Goal: Task Accomplishment & Management: Complete application form

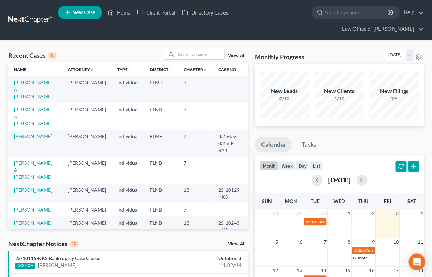
click at [22, 84] on link "[PERSON_NAME] & [PERSON_NAME]" at bounding box center [33, 90] width 38 height 20
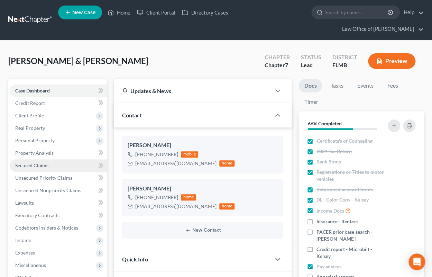
click at [37, 164] on span "Secured Claims" at bounding box center [31, 165] width 33 height 6
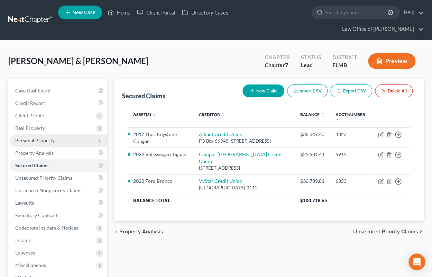
click at [37, 139] on span "Personal Property" at bounding box center [34, 140] width 39 height 6
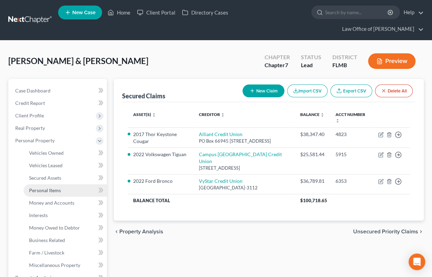
click at [43, 186] on link "Personal Items" at bounding box center [65, 190] width 83 height 12
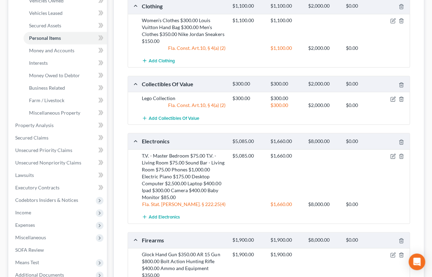
scroll to position [380, 0]
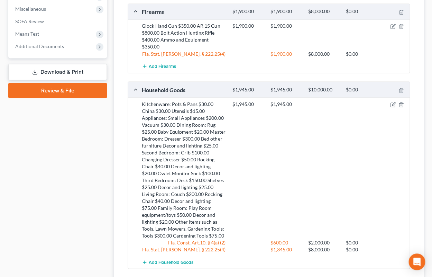
click at [62, 71] on link "Download & Print" at bounding box center [57, 72] width 99 height 16
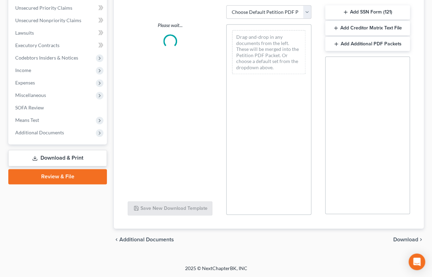
scroll to position [169, 0]
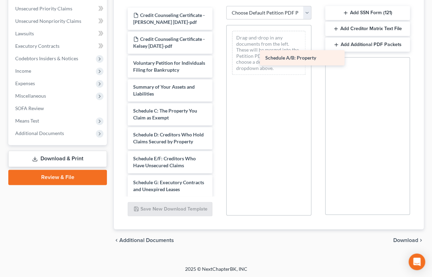
drag, startPoint x: 135, startPoint y: 106, endPoint x: 268, endPoint y: 47, distance: 145.3
click at [218, 48] on div "Schedule A/B: Property Credit Counseling Certificate - Cameron [DATE]-pdf Credi…" at bounding box center [170, 227] width 96 height 438
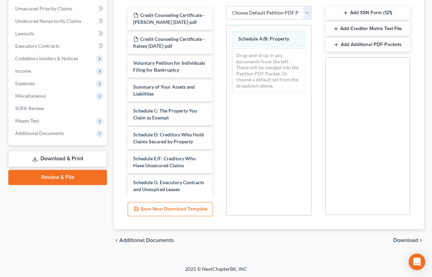
click at [403, 240] on span "Download" at bounding box center [405, 240] width 25 height 6
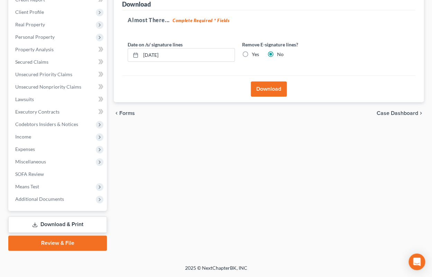
scroll to position [102, 0]
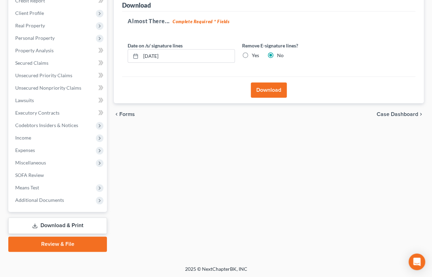
click at [262, 87] on button "Download" at bounding box center [269, 89] width 36 height 15
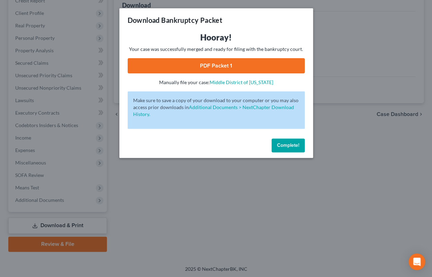
click at [263, 67] on link "PDF Packet 1" at bounding box center [216, 65] width 177 height 15
click at [287, 145] on span "Complete!" at bounding box center [288, 145] width 22 height 6
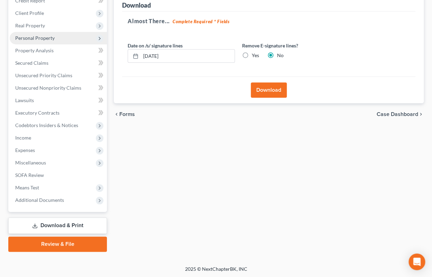
click at [31, 37] on span "Personal Property" at bounding box center [34, 38] width 39 height 6
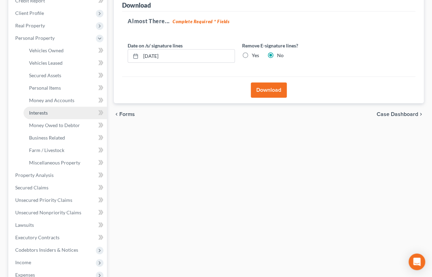
click at [42, 114] on span "Interests" at bounding box center [38, 113] width 19 height 6
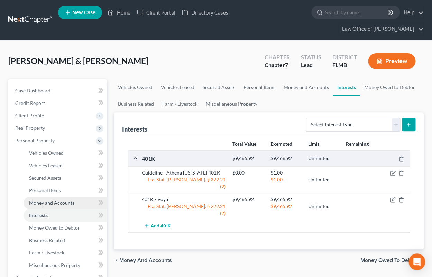
click at [55, 202] on span "Money and Accounts" at bounding box center [51, 202] width 45 height 6
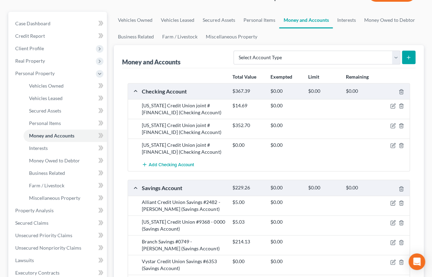
scroll to position [114, 0]
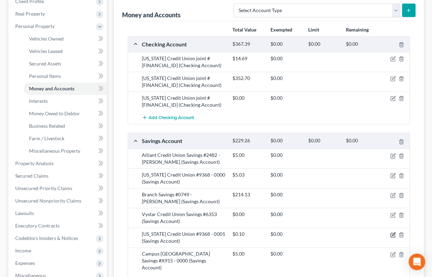
click at [394, 234] on icon "button" at bounding box center [393, 235] width 6 height 6
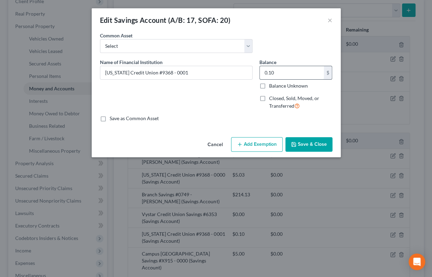
click at [267, 73] on input "0.10" at bounding box center [292, 72] width 64 height 13
type input "5.10"
click at [303, 141] on button "Save & Close" at bounding box center [308, 144] width 47 height 15
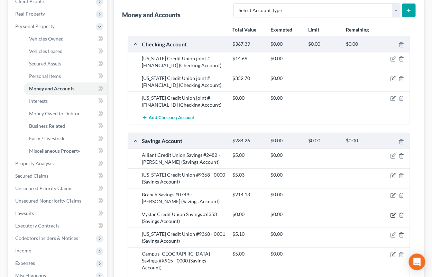
click at [393, 214] on icon "button" at bounding box center [393, 215] width 6 height 6
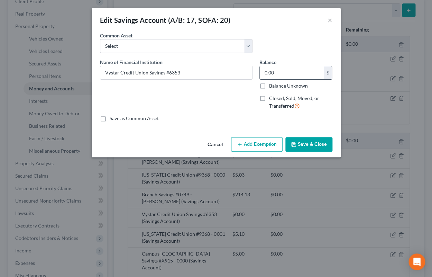
click at [262, 72] on input "0.00" at bounding box center [292, 72] width 64 height 13
type input "5.00"
click at [314, 146] on button "Save & Close" at bounding box center [308, 144] width 47 height 15
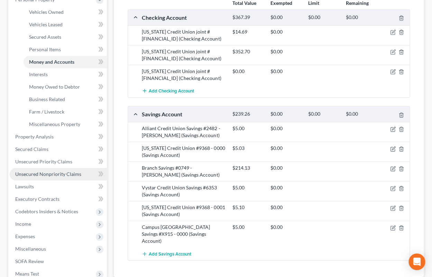
scroll to position [113, 0]
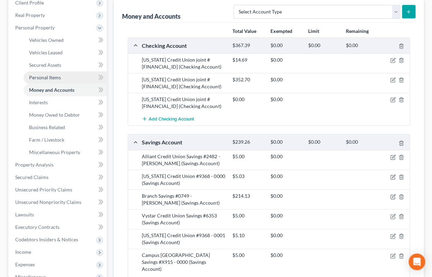
click at [52, 75] on span "Personal Items" at bounding box center [45, 77] width 32 height 6
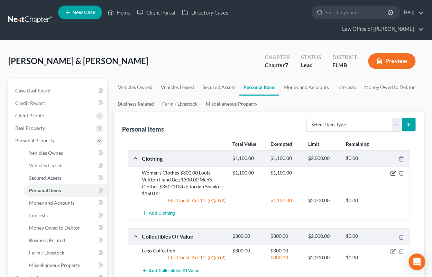
click at [393, 174] on icon "button" at bounding box center [393, 173] width 6 height 6
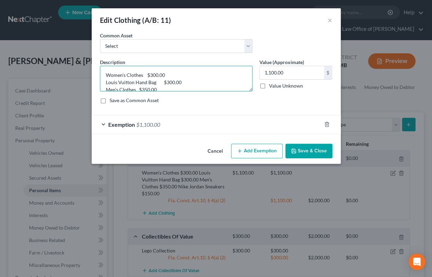
scroll to position [15, 0]
drag, startPoint x: 104, startPoint y: 75, endPoint x: 188, endPoint y: 102, distance: 88.8
click at [188, 91] on textarea "Women’s Clothes $300.00 Louis Vuitton Hand Bag $300.00 Men’s Clothes $350.00 Ni…" at bounding box center [176, 79] width 152 height 26
paste textarea "100.00 Louis Vuitton Hand Bag $200.00 Men’s Clothes $100.00 Nike Jordan Sneaker…"
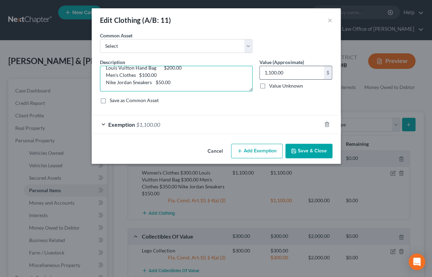
type textarea "Women’s Clothes $100.00 Louis Vuitton Hand Bag $200.00 Men’s Clothes $100.00 Ni…"
click at [295, 75] on input "1,100.00" at bounding box center [292, 72] width 64 height 13
type input "450"
click at [163, 123] on div "Exemption $1,100.00" at bounding box center [207, 124] width 230 height 18
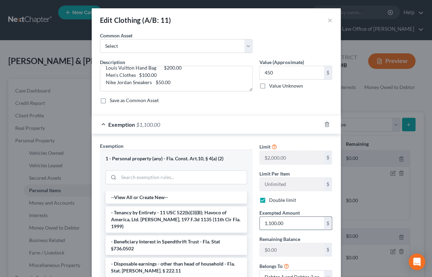
click at [289, 221] on input "1,100.00" at bounding box center [292, 222] width 64 height 13
type input "450"
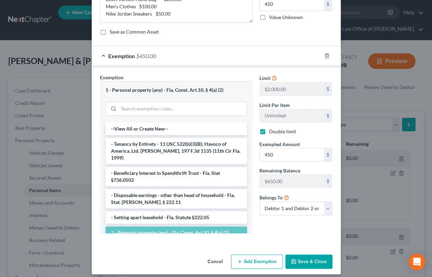
click at [310, 261] on button "Save & Close" at bounding box center [308, 261] width 47 height 15
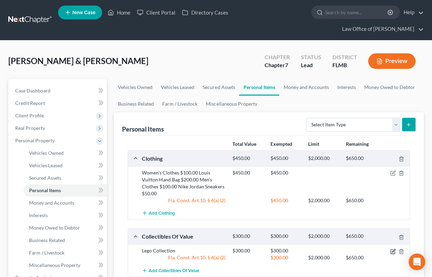
click at [392, 251] on icon "button" at bounding box center [393, 251] width 6 height 6
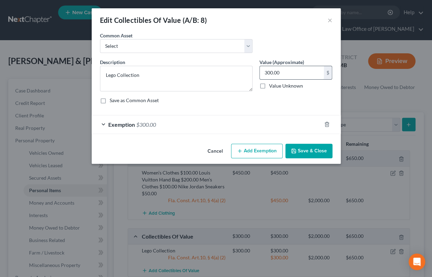
click at [264, 72] on input "300.00" at bounding box center [292, 72] width 64 height 13
type input "100"
click at [192, 121] on div "Exemption $300.00" at bounding box center [207, 124] width 230 height 18
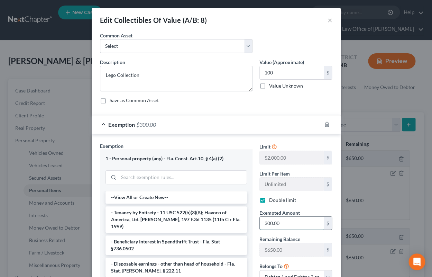
click at [264, 220] on input "300.00" at bounding box center [292, 222] width 64 height 13
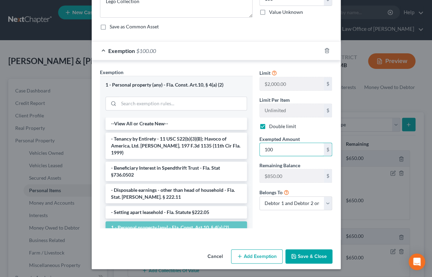
type input "100"
click at [307, 253] on button "Save & Close" at bounding box center [308, 256] width 47 height 15
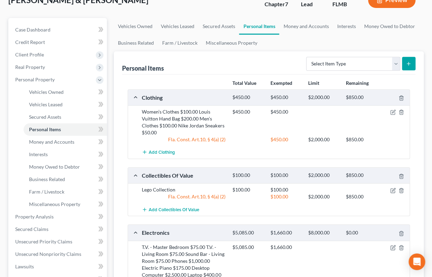
scroll to position [76, 0]
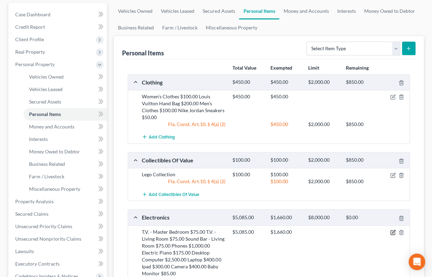
click at [394, 231] on icon "button" at bounding box center [393, 232] width 6 height 6
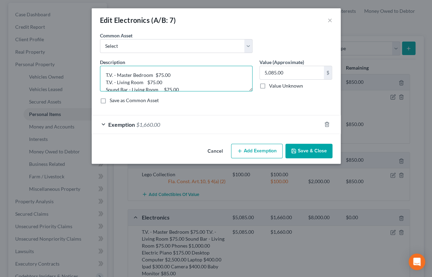
click at [105, 75] on textarea "T.V. - Master Bedroom $75.00 T.V. - Living Room $75.00 Sound Bar - Living Room …" at bounding box center [176, 79] width 152 height 26
drag, startPoint x: 105, startPoint y: 75, endPoint x: 186, endPoint y: 95, distance: 83.3
click at [186, 91] on textarea "T.V. - Master Bedroom $75.00 T.V. - Living Room $75.00 Sound Bar - Living Room …" at bounding box center [176, 79] width 152 height 26
paste textarea "25.00 Phones $450.00 Electric Piano $60.00 Desktop Computer $500.00 Laptop $90.…"
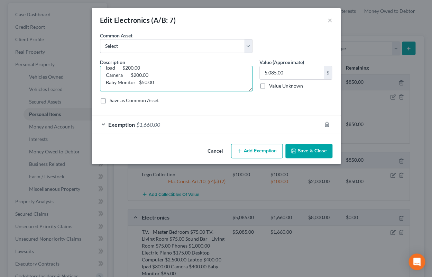
scroll to position [67, 0]
type textarea "T.V. - Master Bedroom $75.00 T.V. - Living Room $75.00 Sound Bar - Living Room …"
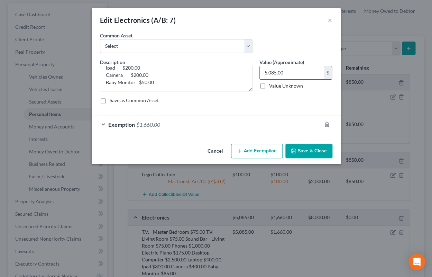
click at [297, 76] on input "5,085.00" at bounding box center [292, 72] width 64 height 13
type input "1,725"
click at [226, 129] on div "Exemption $1,660.00" at bounding box center [207, 124] width 230 height 18
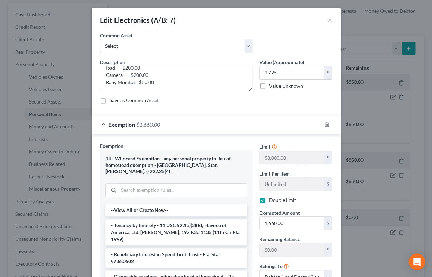
scroll to position [80, 0]
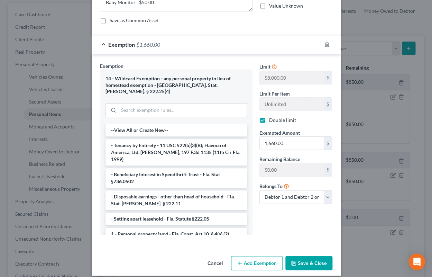
click at [256, 255] on button "Add Exemption" at bounding box center [257, 262] width 52 height 15
select select "2"
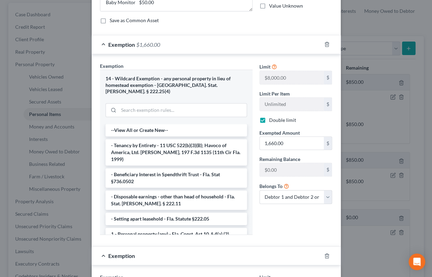
scroll to position [217, 0]
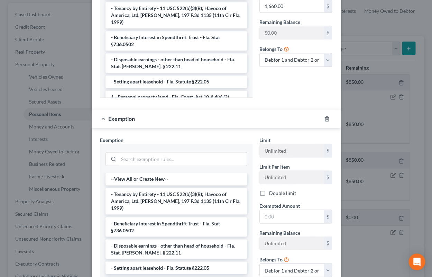
click at [218, 276] on li "1 - Personal property (any) - Fla. Const. Art.10, § 4(a) (2)" at bounding box center [175, 282] width 141 height 12
checkbox input "true"
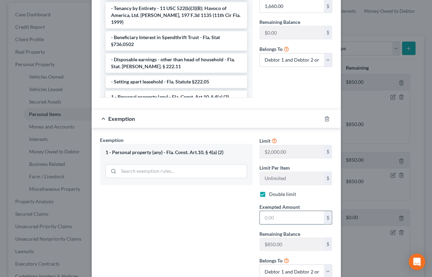
click at [282, 211] on input "text" at bounding box center [292, 217] width 64 height 13
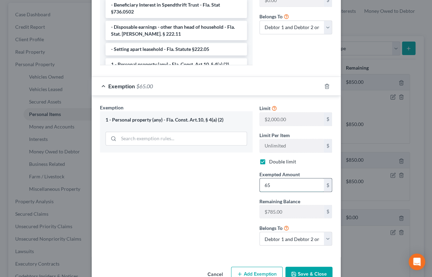
scroll to position [260, 0]
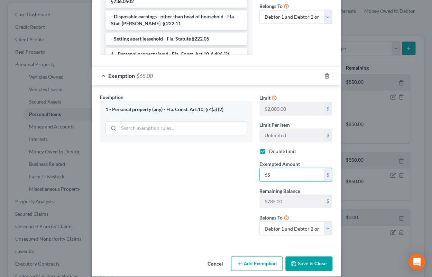
type input "65"
click at [318, 258] on button "Save & Close" at bounding box center [308, 263] width 47 height 15
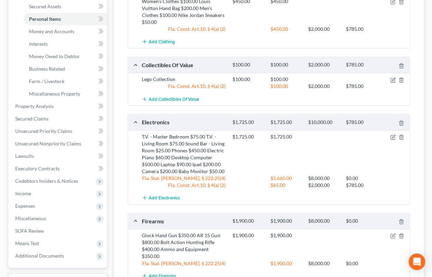
scroll to position [190, 0]
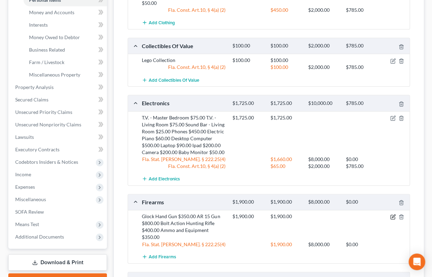
click at [393, 215] on icon "button" at bounding box center [393, 217] width 6 height 6
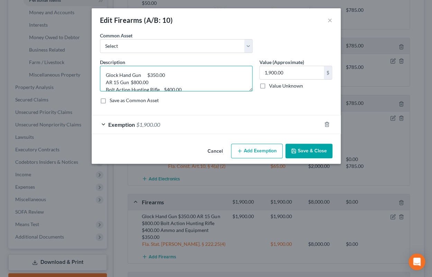
click at [106, 75] on textarea "Glock Hand Gun $350.00 AR 15 Gun $800.00 Bolt Action Hunting Rifle $400.00 Ammo…" at bounding box center [176, 79] width 152 height 26
drag, startPoint x: 106, startPoint y: 75, endPoint x: 197, endPoint y: 100, distance: 94.3
click at [197, 91] on textarea "Glock Hand Gun $350.00 AR 15 Gun $800.00 Bolt Action Hunting Rifle $400.00 Ammo…" at bounding box center [176, 79] width 152 height 26
paste textarea "150.00 AR 15 Gun $300.00 Bolt Action Hunting Rifle $415.00 Ammo and Equipment $…"
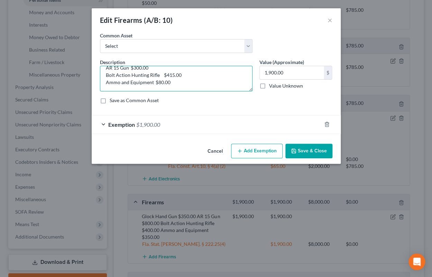
scroll to position [24, 0]
type textarea "Glock Hand Gun $150.00 AR 15 Gun $300.00 Bolt Action Hunting Rifle $415.00 Ammo…"
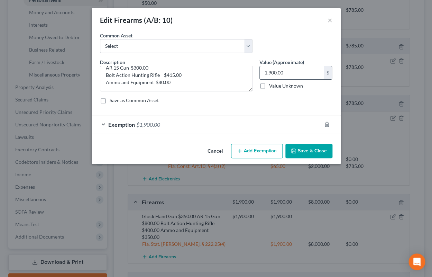
click at [285, 73] on input "1,900.00" at bounding box center [292, 72] width 64 height 13
type input "945"
click at [238, 126] on div "Exemption $1,900.00" at bounding box center [207, 124] width 230 height 18
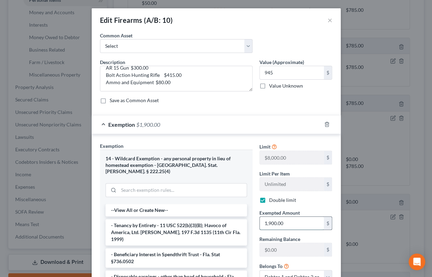
click at [288, 226] on input "1,900.00" at bounding box center [292, 222] width 64 height 13
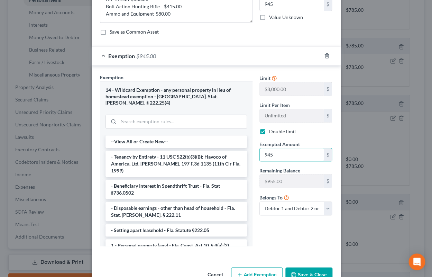
type input "945"
click at [297, 267] on button "Save & Close" at bounding box center [308, 274] width 47 height 15
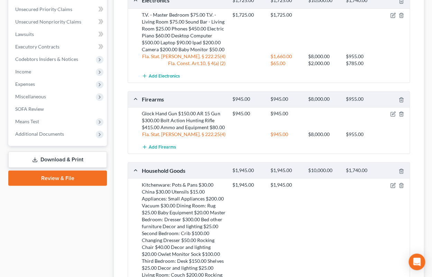
scroll to position [304, 0]
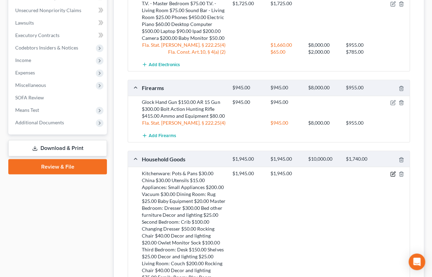
click at [392, 173] on icon "button" at bounding box center [393, 172] width 3 height 3
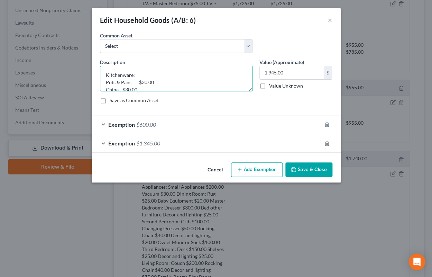
click at [107, 75] on textarea "Kitchenware: Pots & Pans $30.00 China $30.00 Utensils $15.00 Appliances: Small …" at bounding box center [176, 79] width 152 height 26
drag, startPoint x: 107, startPoint y: 75, endPoint x: 173, endPoint y: 103, distance: 71.9
click at [173, 91] on textarea "Kitchenware: Pots & Pans $30.00 China $30.00 Utensils $15.00 Appliances: Small …" at bounding box center [176, 79] width 152 height 26
paste textarea "5.00 Appliances: Small Appliances $120.00 Vacuum $30.00 Dining Room: Rug $10.00…"
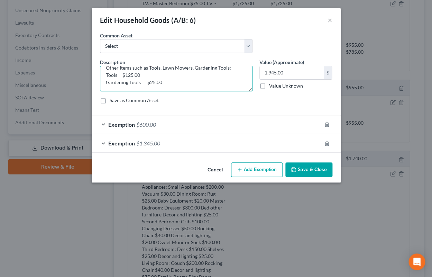
type textarea "Kitchenware: Pots & Pans $30.00 China $30.00 Utensils $5.00 Appliances: Small A…"
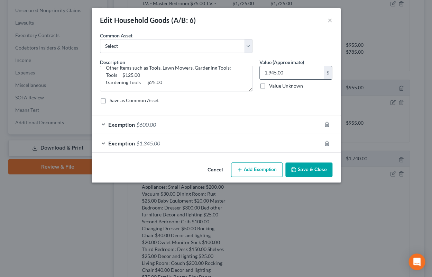
click at [295, 74] on input "1,945.00" at bounding box center [292, 72] width 64 height 13
type input "1,130"
click at [161, 143] on div "Exemption $1,345.00" at bounding box center [207, 143] width 230 height 18
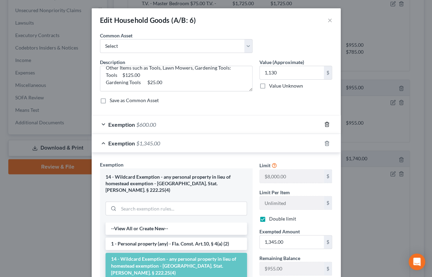
click at [327, 123] on polyline "button" at bounding box center [327, 123] width 4 height 0
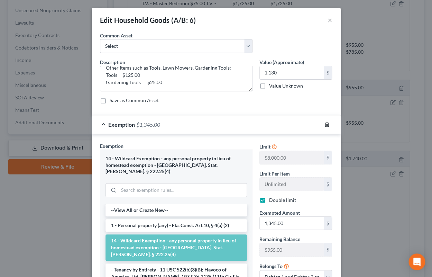
click at [327, 123] on polyline "button" at bounding box center [327, 123] width 4 height 0
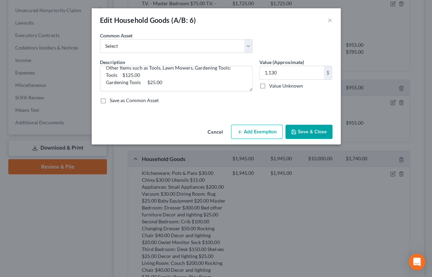
click at [248, 136] on button "Add Exemption" at bounding box center [257, 131] width 52 height 15
select select "2"
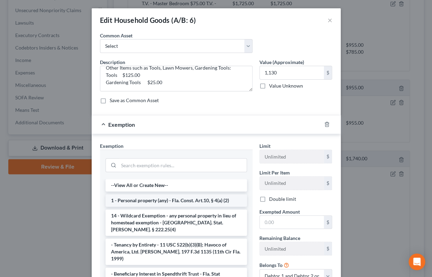
click at [207, 202] on li "1 - Personal property (any) - Fla. Const. Art.10, § 4(a) (2)" at bounding box center [175, 200] width 141 height 12
checkbox input "true"
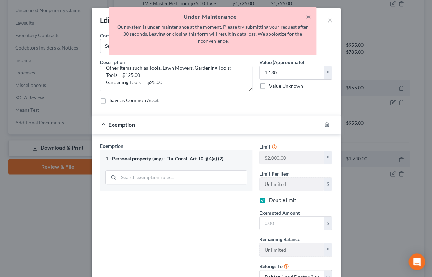
click at [308, 18] on button "×" at bounding box center [308, 16] width 5 height 8
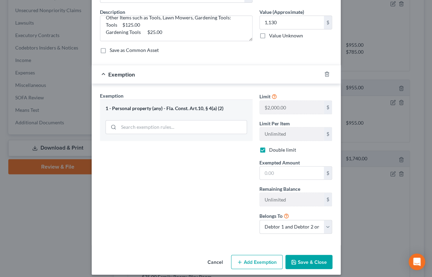
scroll to position [56, 0]
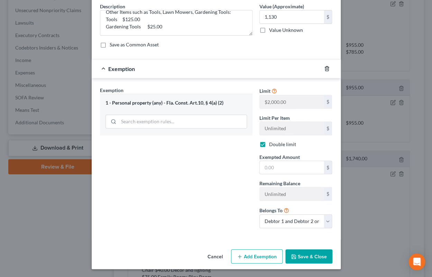
click at [327, 68] on icon "button" at bounding box center [327, 69] width 6 height 6
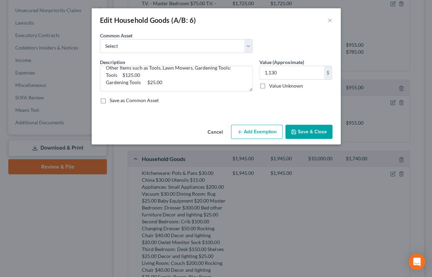
scroll to position [0, 0]
click at [300, 131] on button "Save & Close" at bounding box center [308, 131] width 47 height 15
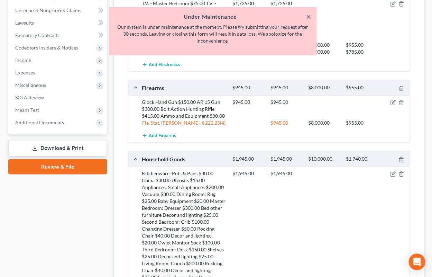
click at [308, 19] on button "×" at bounding box center [308, 16] width 5 height 8
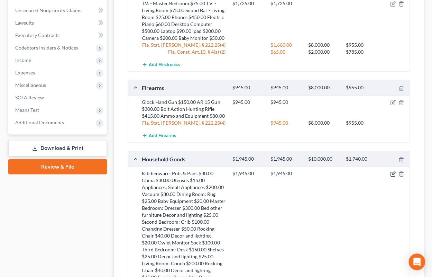
click at [393, 173] on icon "button" at bounding box center [393, 172] width 3 height 3
click at [391, 173] on icon "button" at bounding box center [393, 174] width 6 height 6
click at [394, 174] on icon "button" at bounding box center [393, 174] width 6 height 6
click at [157, 186] on div "Kitchenware: Pots & Pans $30.00 China $30.00 Utensils $15.00 Appliances: Small …" at bounding box center [183, 238] width 91 height 138
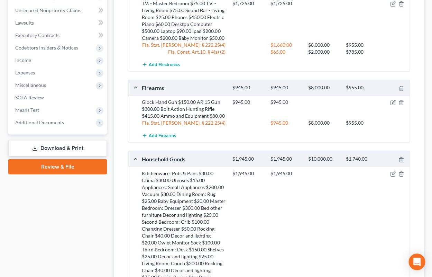
scroll to position [494, 0]
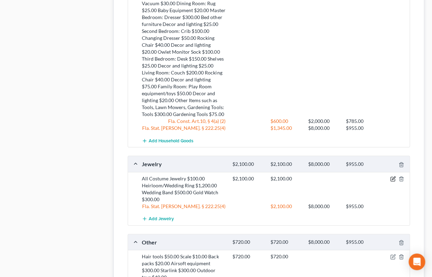
click at [391, 176] on icon "button" at bounding box center [393, 179] width 6 height 6
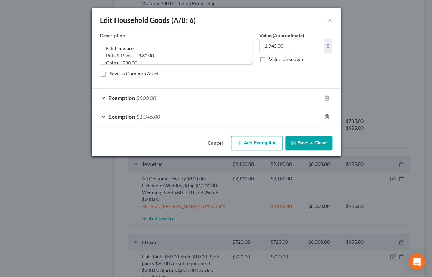
type textarea "All Costume Jewelry $100.00 Heirloom/Wedding Ring $1,200.00 Wedding Band $500.0…"
type input "2,100.00"
type textarea "All Costume Jewelry $100.00 Heirloom/Wedding Ring $1,200.00 Wedding Band $500.0…"
type input "2,100.00"
type textarea "All Costume Jewelry $100.00 Heirloom/Wedding Ring $1,200.00 Wedding Band $500.0…"
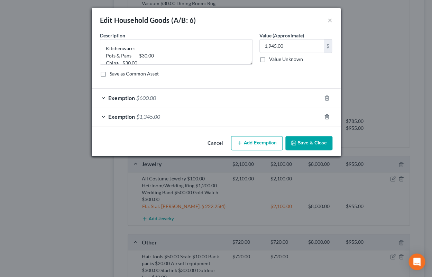
type input "2,100.00"
type textarea "All Costume Jewelry $100.00 Heirloom/Wedding Ring $1,200.00 Wedding Band $500.0…"
type input "2,100.00"
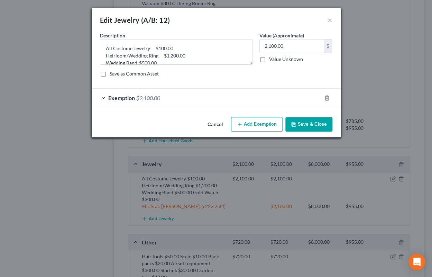
type textarea "Kitchenware: Pots & Pans $30.00 China $30.00 Utensils $15.00 Appliances: Small …"
type input "1,945.00"
type textarea "Kitchenware: Pots & Pans $30.00 China $30.00 Utensils $15.00 Appliances: Small …"
type input "1,945.00"
type textarea "Kitchenware: Pots & Pans $30.00 China $30.00 Utensils $15.00 Appliances: Small …"
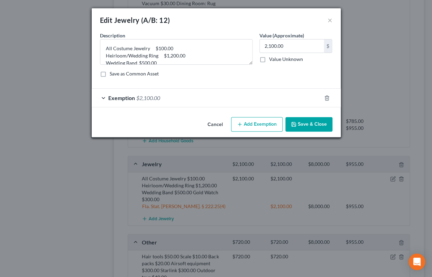
type input "1,945.00"
type textarea "Kitchenware: Pots & Pans $30.00 China $30.00 Utensils $15.00 Appliances: Small …"
type input "1,945.00"
type textarea "Kitchenware: Pots & Pans $30.00 China $30.00 Utensils $15.00 Appliances: Small …"
type input "1,945.00"
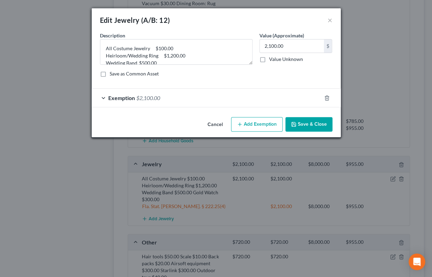
select select "2"
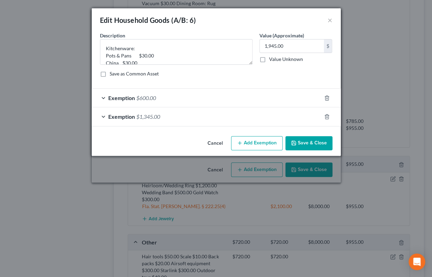
click at [315, 143] on button "Save & Close" at bounding box center [308, 143] width 47 height 15
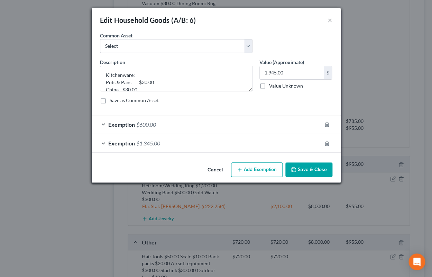
click at [315, 143] on div "Exemption $1,345.00" at bounding box center [207, 143] width 230 height 18
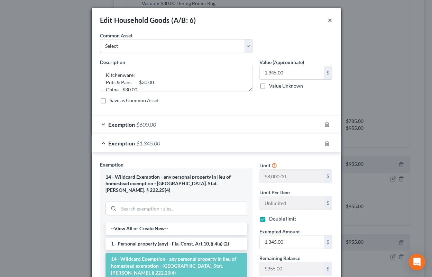
click at [330, 18] on button "×" at bounding box center [329, 20] width 5 height 8
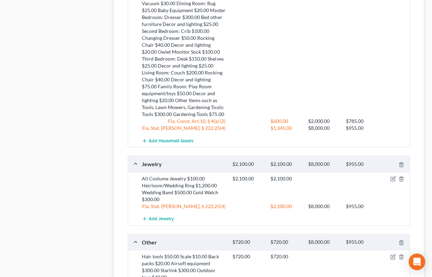
scroll to position [304, 0]
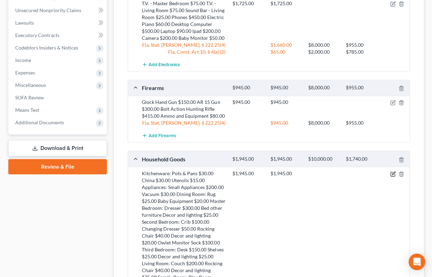
click at [391, 173] on icon "button" at bounding box center [393, 174] width 6 height 6
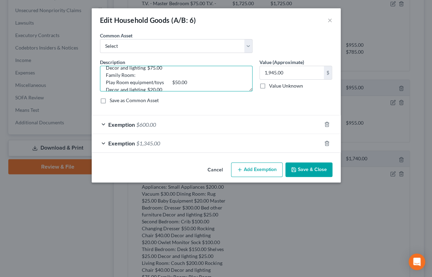
scroll to position [240, 0]
drag, startPoint x: 105, startPoint y: 74, endPoint x: 177, endPoint y: 103, distance: 77.3
click at [177, 91] on textarea "Kitchenware: Pots & Pans $30.00 China $30.00 Utensils $15.00 Appliances: Small …" at bounding box center [176, 79] width 152 height 26
paste textarea "5.00 Appliances: Small Appliances $120.00 Vacuum $30.00 Dining Room: Rug $10.00…"
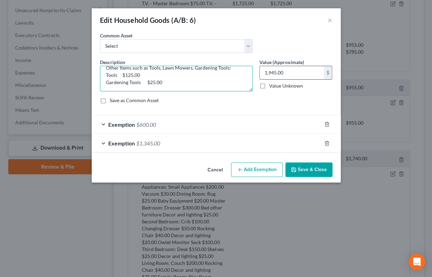
type textarea "Kitchenware: Pots & Pans $30.00 China $30.00 Utensils $5.00 Appliances: Small A…"
click at [290, 73] on input "1,945.00" at bounding box center [292, 72] width 64 height 13
type input "1,130"
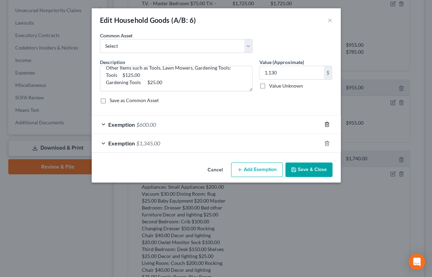
click at [326, 122] on icon "button" at bounding box center [327, 124] width 6 height 6
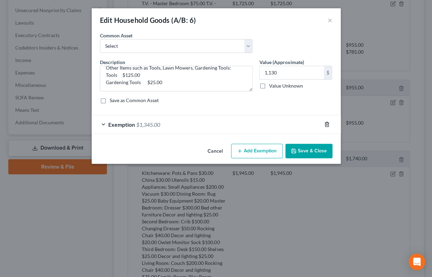
click at [327, 125] on line "button" at bounding box center [327, 124] width 0 height 1
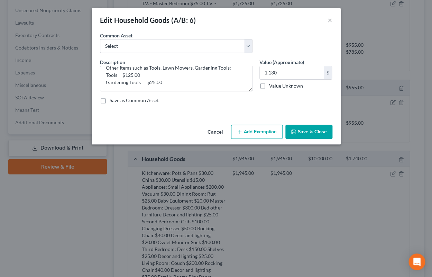
click at [237, 130] on button "Add Exemption" at bounding box center [257, 131] width 52 height 15
select select "2"
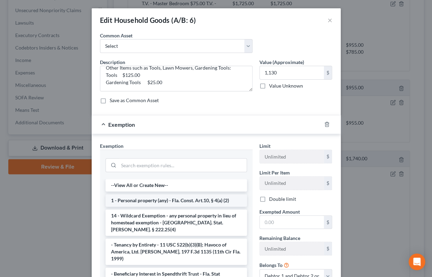
click at [187, 201] on li "1 - Personal property (any) - Fla. Const. Art.10, § 4(a) (2)" at bounding box center [175, 200] width 141 height 12
checkbox input "true"
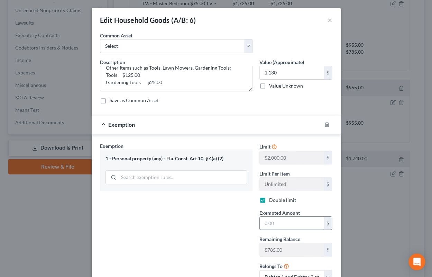
click at [271, 220] on input "text" at bounding box center [292, 222] width 64 height 13
type input "785"
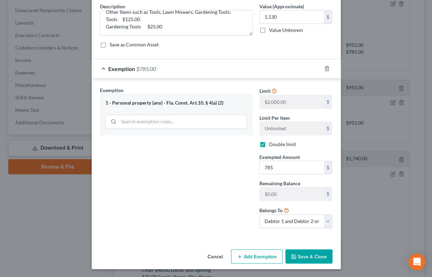
click at [248, 254] on button "Add Exemption" at bounding box center [257, 256] width 52 height 15
select select "2"
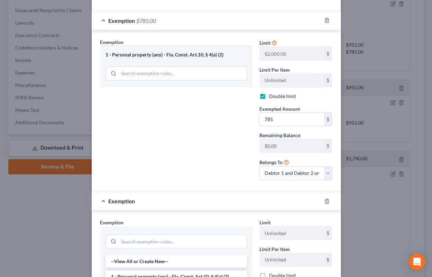
scroll to position [124, 0]
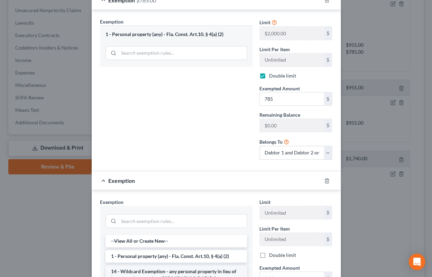
click at [163, 269] on li "14 - Wildcard Exemption - any personal property in lieu of homestead exemption …" at bounding box center [175, 278] width 141 height 26
checkbox input "true"
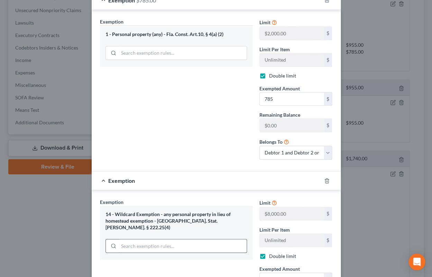
scroll to position [193, 0]
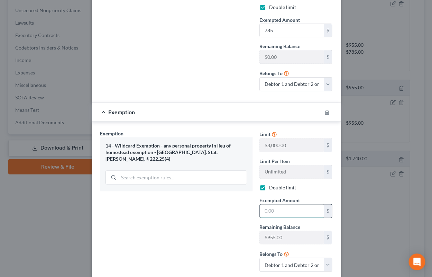
click at [274, 211] on input "text" at bounding box center [292, 210] width 64 height 13
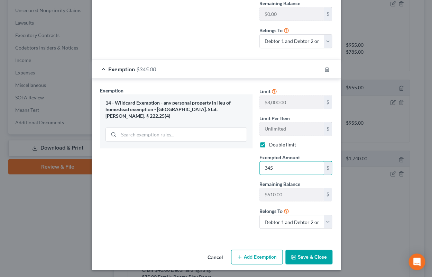
type input "345"
click at [306, 253] on button "Save & Close" at bounding box center [308, 256] width 47 height 15
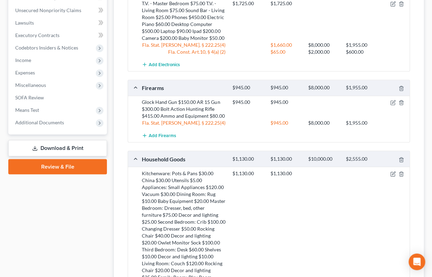
scroll to position [456, 0]
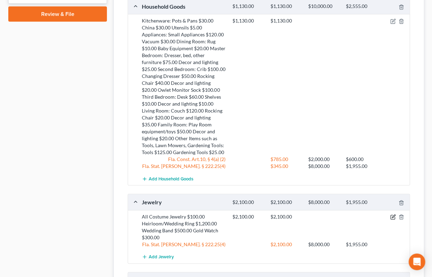
click at [393, 214] on icon "button" at bounding box center [393, 217] width 6 height 6
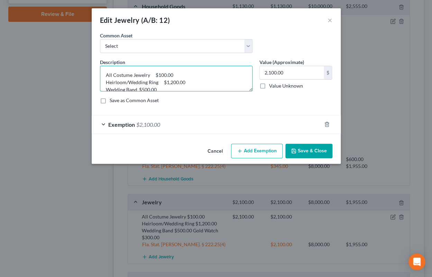
scroll to position [15, 0]
drag, startPoint x: 105, startPoint y: 73, endPoint x: 209, endPoint y: 104, distance: 108.9
click at [209, 91] on textarea "All Costume Jewelry $100.00 Heirloom/Wedding Ring $1,200.00 Wedding Band $500.0…" at bounding box center [176, 79] width 152 height 26
paste textarea "50.00 Heirloom/Wedding Ring $500.00 Wedding Band $200.00 Gold Watch $150.00"
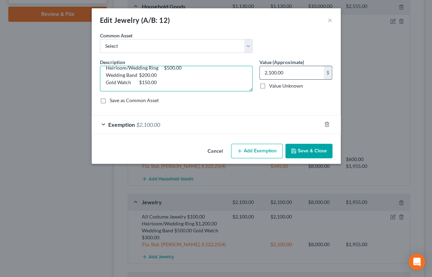
type textarea "All Costume Jewelry $50.00 Heirloom/Wedding Ring $500.00 Wedding Band $200.00 G…"
click at [288, 74] on input "2,100.00" at bounding box center [292, 72] width 64 height 13
type input "900"
click at [155, 124] on span "$2,100.00" at bounding box center [148, 124] width 24 height 7
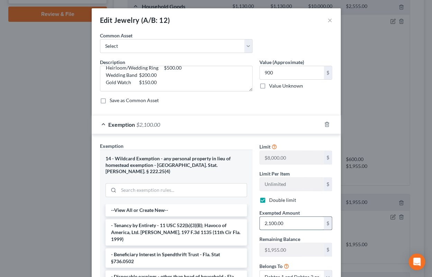
click at [288, 221] on input "2,100.00" at bounding box center [292, 222] width 64 height 13
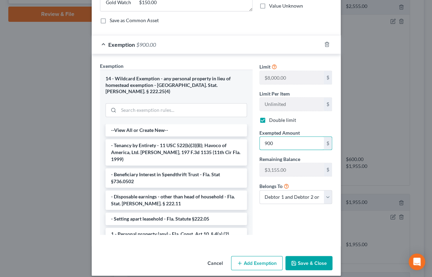
type input "900"
click at [299, 258] on button "Save & Close" at bounding box center [308, 262] width 47 height 15
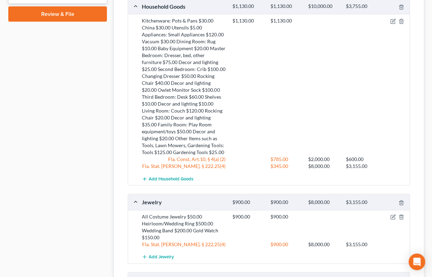
scroll to position [570, 0]
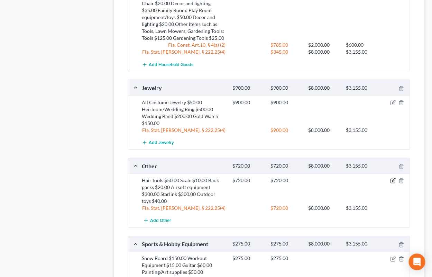
click at [391, 178] on icon "button" at bounding box center [393, 181] width 6 height 6
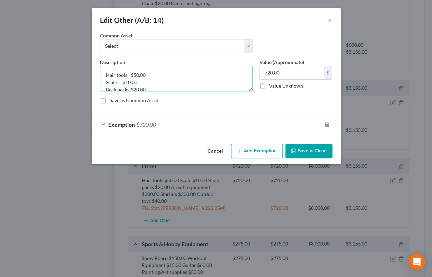
scroll to position [29, 0]
drag, startPoint x: 106, startPoint y: 75, endPoint x: 167, endPoint y: 111, distance: 71.3
click at [167, 91] on textarea "Hair tools $50.00 Scale $10.00 Back packs $20.00 Airsoft equipment $300.00 Star…" at bounding box center [176, 79] width 152 height 26
paste textarea "70.00 Starlink $80.00 Outdoor toys $40.00"
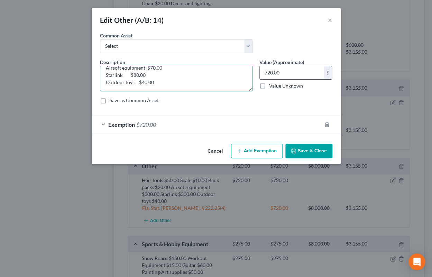
type textarea "Hair tools $50.00 Scale $10.00 Back packs $20.00 Airsoft equipment $70.00 Starl…"
click at [283, 74] on input "720.00" at bounding box center [292, 72] width 64 height 13
type input "270"
click at [155, 123] on span "$720.00" at bounding box center [146, 124] width 20 height 7
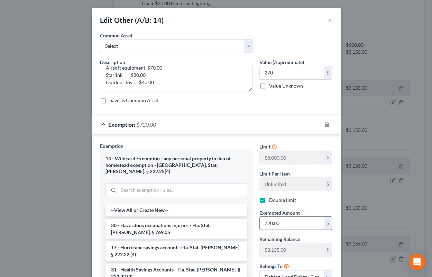
click at [290, 221] on input "720.00" at bounding box center [292, 222] width 64 height 13
type input "270"
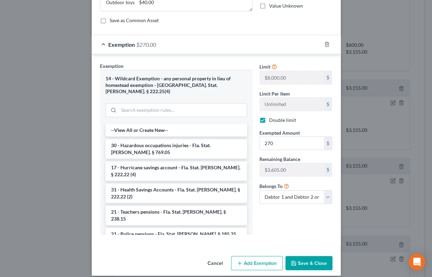
click at [307, 256] on button "Save & Close" at bounding box center [308, 262] width 47 height 15
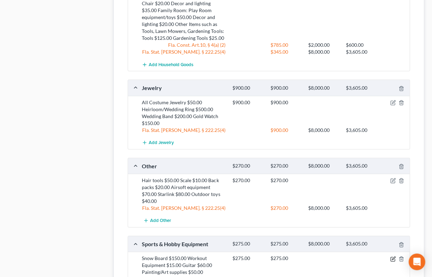
click at [393, 256] on icon "button" at bounding box center [393, 259] width 6 height 6
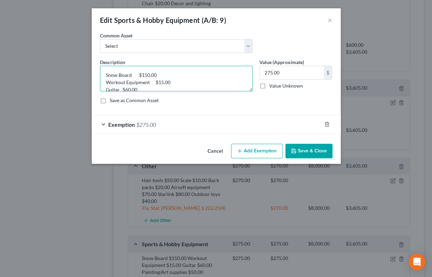
scroll to position [15, 0]
drag, startPoint x: 106, startPoint y: 75, endPoint x: 161, endPoint y: 105, distance: 62.2
click at [161, 91] on textarea "Snow Board $150.00 Workout Equipment $15.00 Guitar $60.00 Painting/Art supplies…" at bounding box center [176, 79] width 152 height 26
click at [161, 105] on div "Description * Snow Board $150.00 Workout Equipment $15.00 Guitar $60.00 Paintin…" at bounding box center [215, 83] width 239 height 51
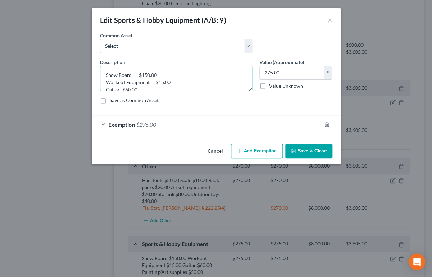
drag, startPoint x: 174, startPoint y: 82, endPoint x: 92, endPoint y: 62, distance: 83.7
click at [100, 66] on textarea "Snow Board $150.00 Workout Equipment $15.00 Guitar $60.00 Painting/Art supplies…" at bounding box center [176, 79] width 152 height 26
paste textarea "50.00 Workout Equipment $15.00 Guitar $15.00 Painting/Art supplies $15.00"
type textarea "Snow Board $50.00 Workout Equipment $15.00 Guitar $15.00 Painting/Art supplies …"
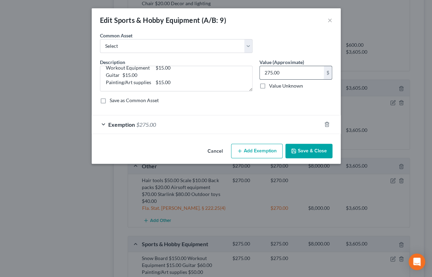
click at [284, 73] on input "275.00" at bounding box center [292, 72] width 64 height 13
type input "95"
click at [168, 127] on div "Exemption $275.00" at bounding box center [207, 124] width 230 height 18
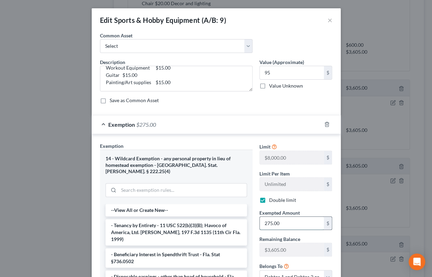
drag, startPoint x: 292, startPoint y: 223, endPoint x: 248, endPoint y: 219, distance: 44.8
click at [260, 219] on input "275.00" at bounding box center [292, 222] width 64 height 13
drag, startPoint x: 263, startPoint y: 223, endPoint x: 295, endPoint y: 222, distance: 32.2
click at [295, 222] on input "275.00" at bounding box center [292, 222] width 64 height 13
type input "95"
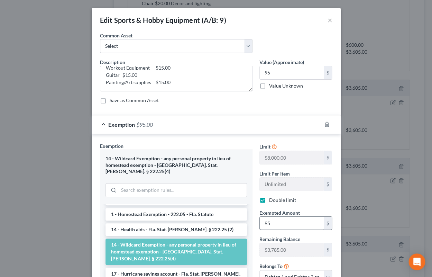
scroll to position [80, 0]
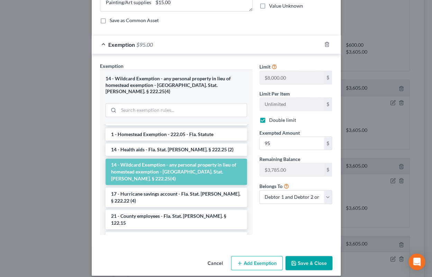
click at [311, 255] on button "Save & Close" at bounding box center [308, 262] width 47 height 15
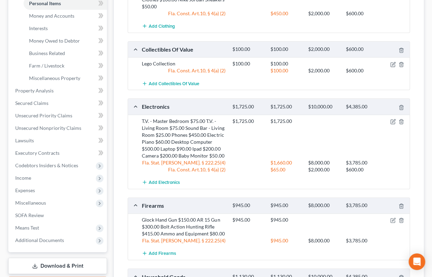
scroll to position [190, 0]
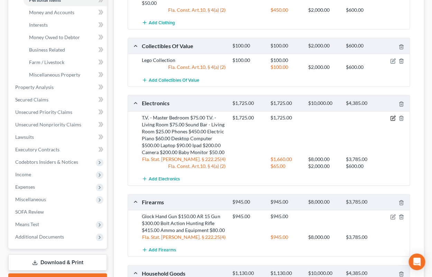
click at [391, 116] on icon "button" at bounding box center [393, 118] width 6 height 6
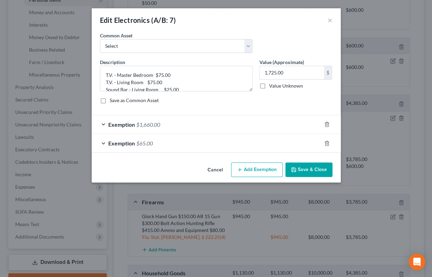
click at [329, 124] on div at bounding box center [330, 124] width 19 height 11
click at [328, 124] on icon "button" at bounding box center [327, 124] width 6 height 6
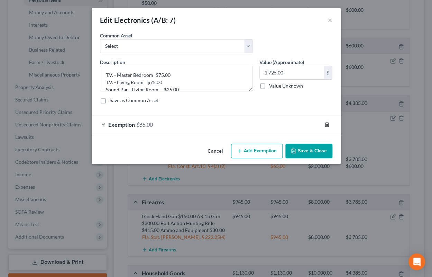
click at [328, 124] on icon "button" at bounding box center [327, 124] width 6 height 6
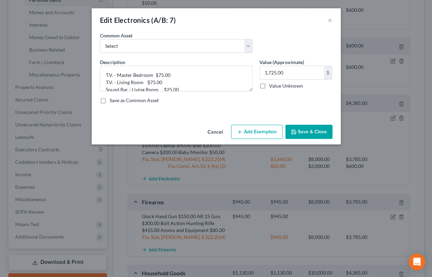
click at [255, 129] on button "Add Exemption" at bounding box center [257, 131] width 52 height 15
select select "2"
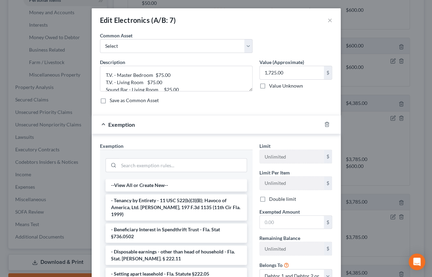
scroll to position [62, 0]
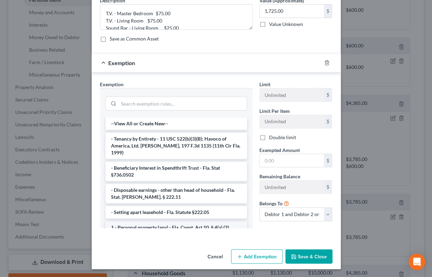
click at [204, 221] on li "1 - Personal property (any) - Fla. Const. Art.10, § 4(a) (2)" at bounding box center [175, 227] width 141 height 12
checkbox input "true"
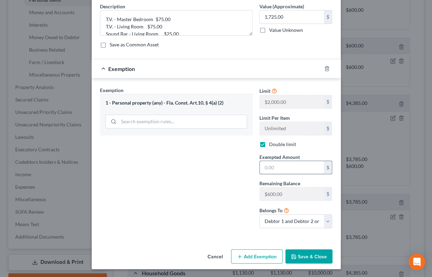
click at [275, 169] on input "text" at bounding box center [292, 167] width 64 height 13
type input "600"
click at [260, 256] on button "Add Exemption" at bounding box center [257, 256] width 52 height 15
select select "2"
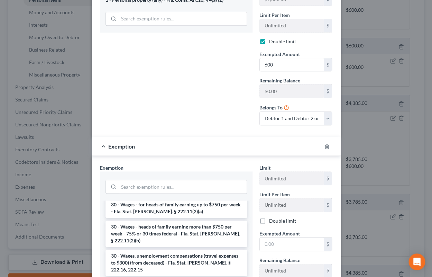
scroll to position [702, 0]
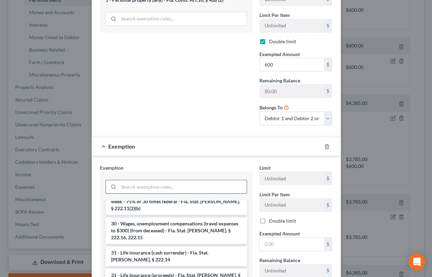
click at [192, 187] on input "search" at bounding box center [183, 186] width 128 height 13
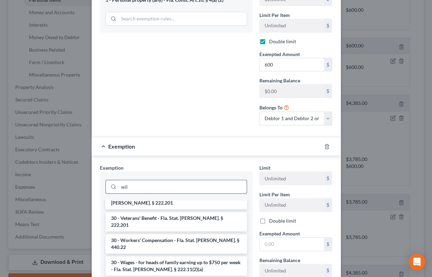
scroll to position [0, 0]
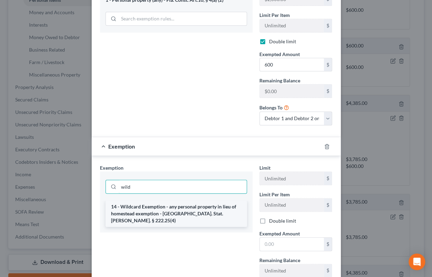
type input "wild"
click at [192, 207] on li "14 - Wildcard Exemption - any personal property in lieu of homestead exemption …" at bounding box center [175, 213] width 141 height 26
checkbox input "true"
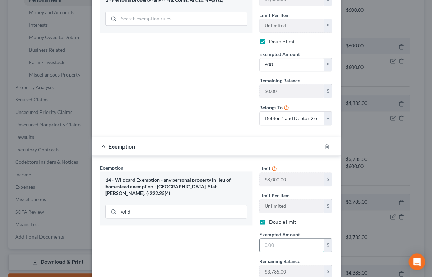
click at [284, 243] on input "text" at bounding box center [292, 244] width 64 height 13
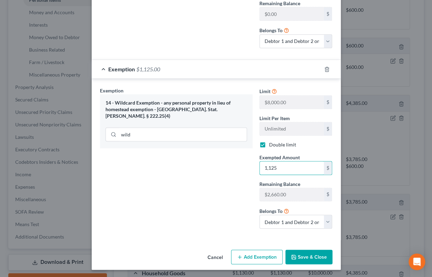
type input "1,125"
click at [309, 252] on button "Save & Close" at bounding box center [308, 256] width 47 height 15
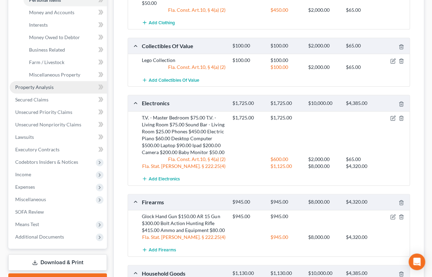
click at [48, 90] on link "Property Analysis" at bounding box center [58, 87] width 97 height 12
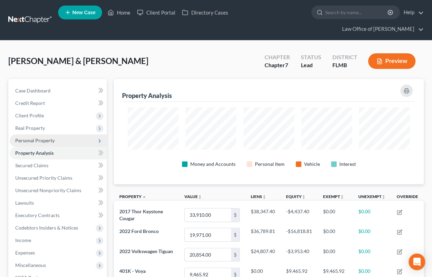
click at [39, 141] on span "Personal Property" at bounding box center [34, 140] width 39 height 6
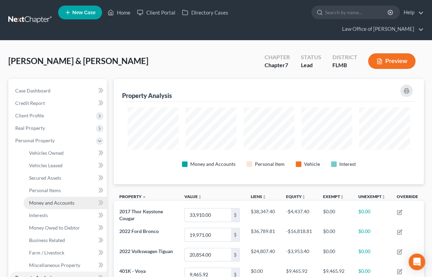
click at [49, 202] on span "Money and Accounts" at bounding box center [51, 202] width 45 height 6
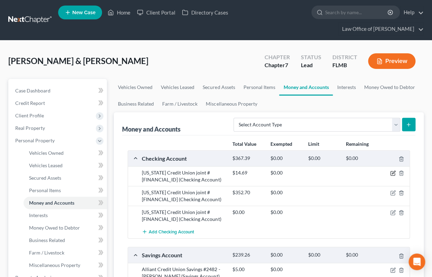
click at [391, 172] on icon "button" at bounding box center [393, 173] width 6 height 6
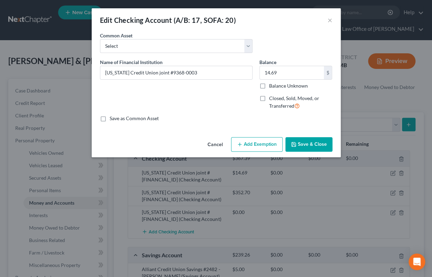
click at [237, 139] on button "Add Exemption" at bounding box center [257, 144] width 52 height 15
select select "2"
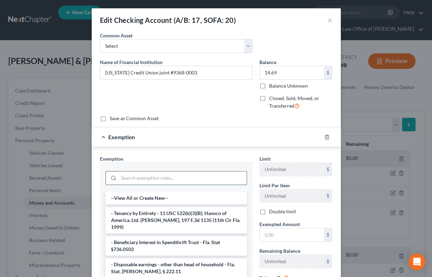
click at [217, 174] on input "search" at bounding box center [183, 177] width 128 height 13
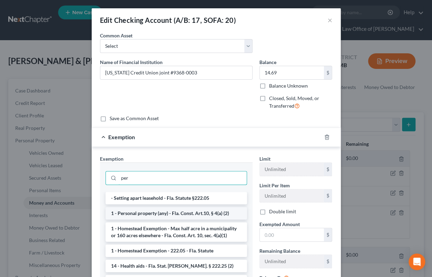
type input "per"
click at [189, 211] on li "1 - Personal property (any) - Fla. Const. Art.10, § 4(a) (2)" at bounding box center [175, 213] width 141 height 12
checkbox input "true"
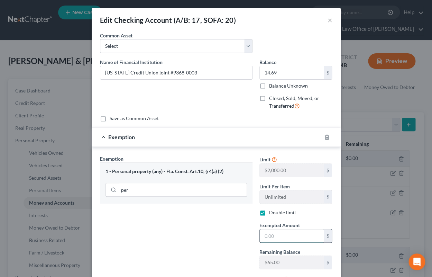
click at [280, 240] on input "text" at bounding box center [292, 235] width 64 height 13
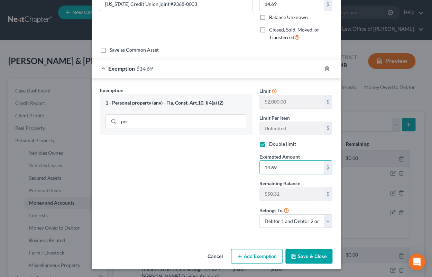
type input "14.69"
click at [296, 253] on icon "button" at bounding box center [294, 256] width 6 height 6
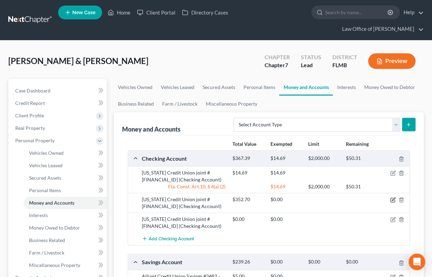
click at [392, 201] on icon "button" at bounding box center [393, 200] width 6 height 6
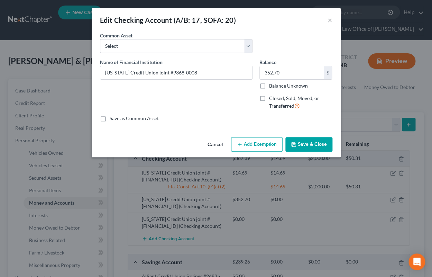
click at [270, 146] on button "Add Exemption" at bounding box center [257, 144] width 52 height 15
select select "2"
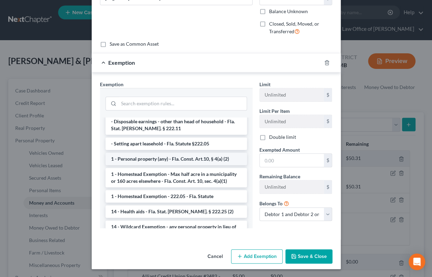
click at [192, 154] on li "1 - Personal property (any) - Fla. Const. Art.10, § 4(a) (2)" at bounding box center [175, 158] width 141 height 12
checkbox input "true"
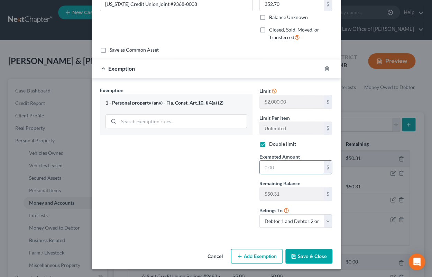
click at [288, 172] on input "text" at bounding box center [292, 166] width 64 height 13
type input "50.31"
click at [260, 256] on button "Add Exemption" at bounding box center [257, 256] width 52 height 15
select select "2"
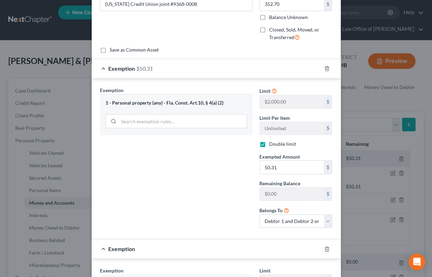
scroll to position [171, 0]
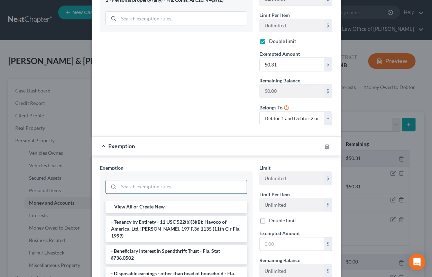
click at [219, 187] on input "search" at bounding box center [183, 186] width 128 height 13
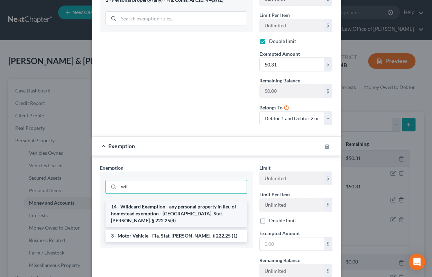
type input "wil"
click at [219, 206] on li "14 - Wildcard Exemption - any personal property in lieu of homestead exemption …" at bounding box center [175, 213] width 141 height 26
checkbox input "true"
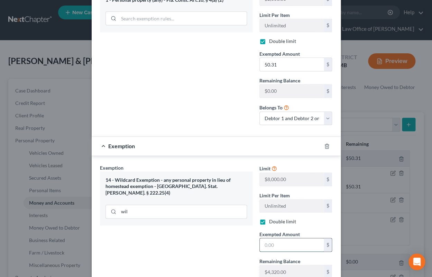
click at [284, 245] on input "text" at bounding box center [292, 244] width 64 height 13
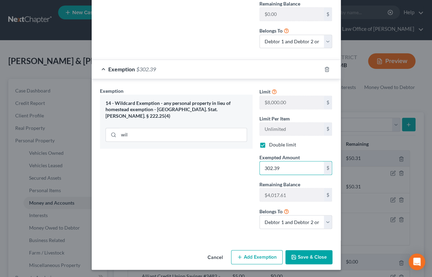
type input "302.39"
click at [303, 253] on button "Save & Close" at bounding box center [308, 257] width 47 height 15
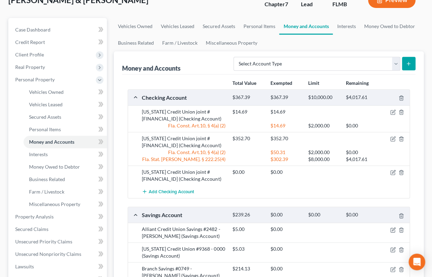
scroll to position [76, 0]
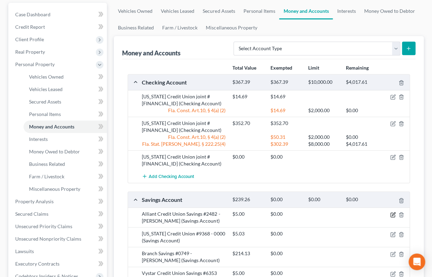
click at [392, 214] on icon "button" at bounding box center [393, 213] width 3 height 3
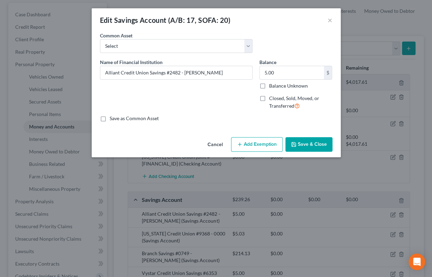
click at [264, 143] on button "Add Exemption" at bounding box center [257, 144] width 52 height 15
select select "2"
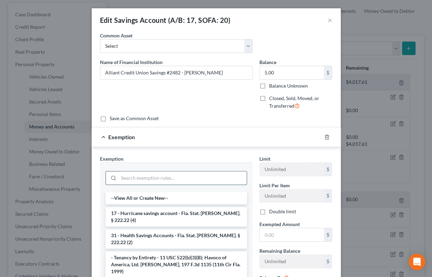
click at [190, 175] on input "search" at bounding box center [183, 177] width 128 height 13
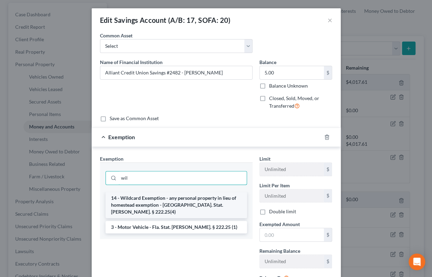
type input "wil"
click at [173, 200] on li "14 - Wildcard Exemption - any personal property in lieu of homestead exemption …" at bounding box center [175, 205] width 141 height 26
checkbox input "true"
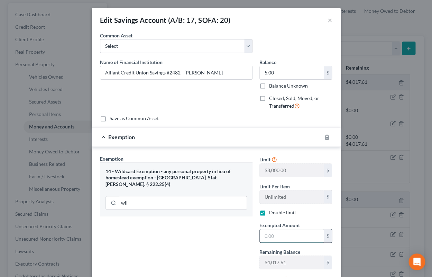
click at [260, 233] on input "text" at bounding box center [292, 235] width 64 height 13
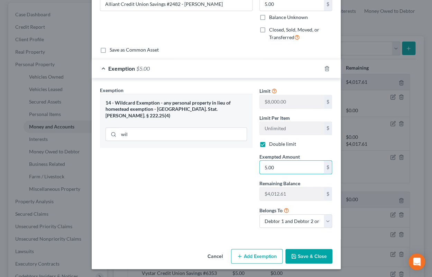
type input "5.00"
click at [315, 257] on button "Save & Close" at bounding box center [308, 256] width 47 height 15
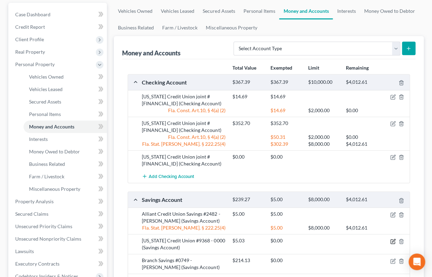
click at [391, 241] on icon "button" at bounding box center [393, 241] width 6 height 6
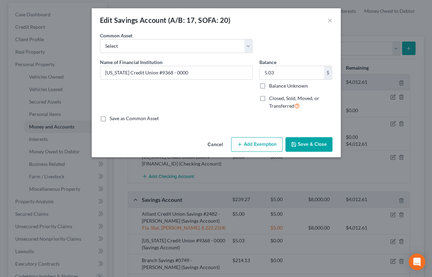
click at [271, 147] on button "Add Exemption" at bounding box center [257, 144] width 52 height 15
select select "2"
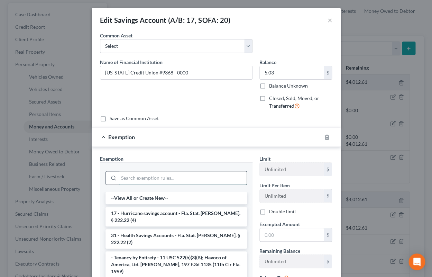
click at [207, 174] on input "search" at bounding box center [183, 177] width 128 height 13
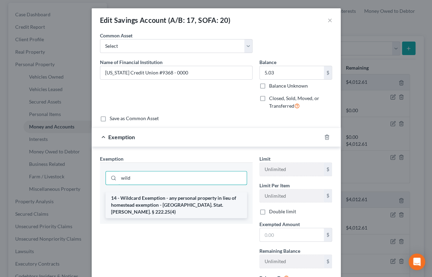
type input "wild"
click at [179, 201] on li "14 - Wildcard Exemption - any personal property in lieu of homestead exemption …" at bounding box center [175, 205] width 141 height 26
checkbox input "true"
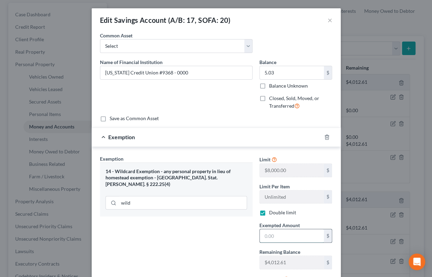
click at [292, 239] on input "text" at bounding box center [292, 235] width 64 height 13
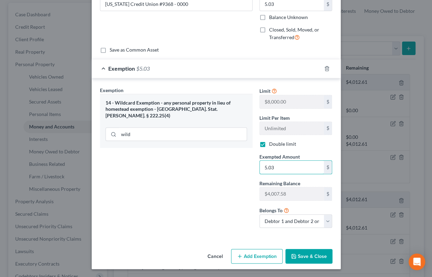
type input "5.03"
click at [312, 254] on button "Save & Close" at bounding box center [308, 256] width 47 height 15
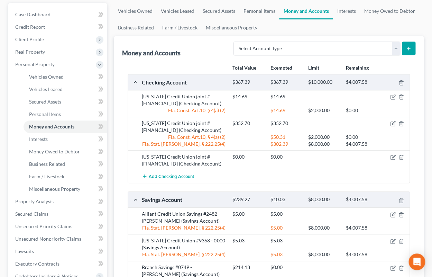
scroll to position [190, 0]
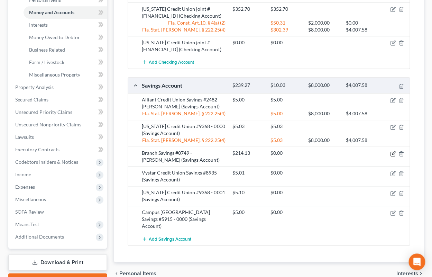
click at [392, 154] on icon "button" at bounding box center [393, 154] width 6 height 6
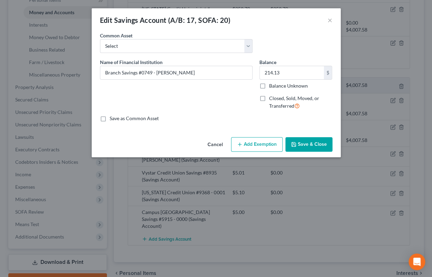
click at [254, 141] on button "Add Exemption" at bounding box center [257, 144] width 52 height 15
select select "2"
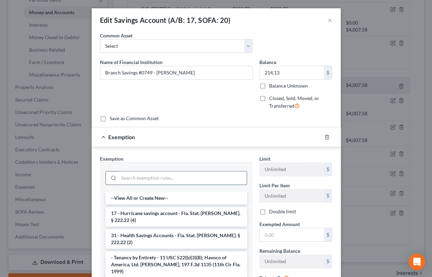
click at [172, 176] on input "search" at bounding box center [183, 177] width 128 height 13
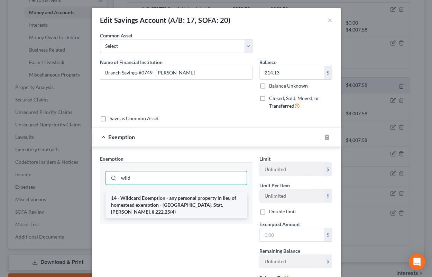
type input "wild"
click at [182, 199] on li "14 - Wildcard Exemption - any personal property in lieu of homestead exemption …" at bounding box center [175, 205] width 141 height 26
checkbox input "true"
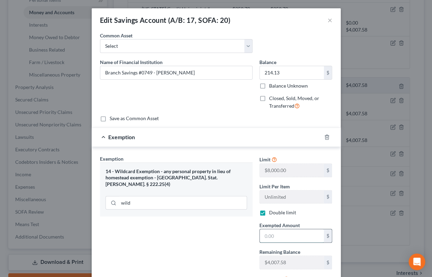
click at [276, 234] on input "text" at bounding box center [292, 235] width 64 height 13
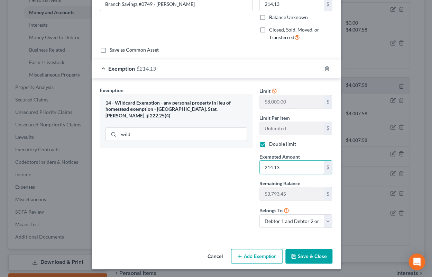
type input "214.13"
click at [302, 252] on button "Save & Close" at bounding box center [308, 256] width 47 height 15
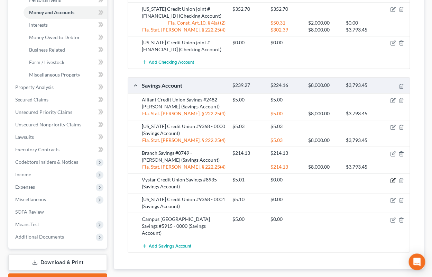
click at [393, 178] on icon "button" at bounding box center [393, 179] width 3 height 3
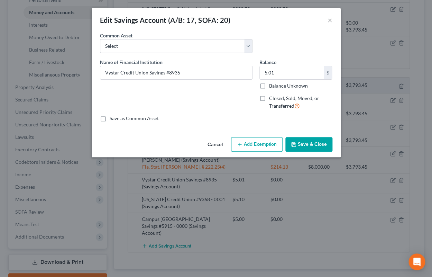
click at [269, 147] on button "Add Exemption" at bounding box center [257, 144] width 52 height 15
select select "2"
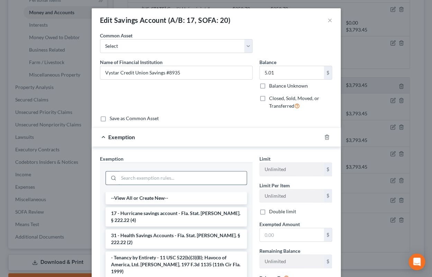
click at [210, 176] on input "search" at bounding box center [183, 177] width 128 height 13
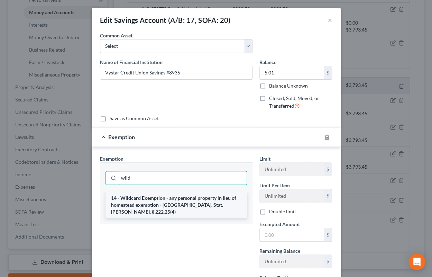
type input "wild"
click at [200, 204] on li "14 - Wildcard Exemption - any personal property in lieu of homestead exemption …" at bounding box center [175, 205] width 141 height 26
checkbox input "true"
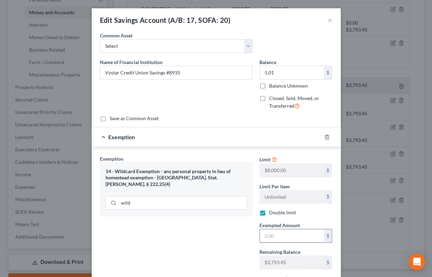
click at [272, 239] on input "text" at bounding box center [292, 235] width 64 height 13
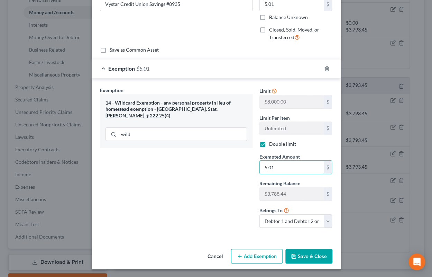
type input "5.01"
click at [306, 258] on button "Save & Close" at bounding box center [308, 256] width 47 height 15
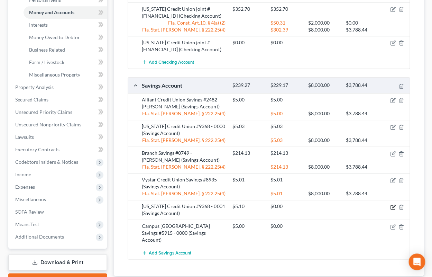
click at [394, 208] on icon "button" at bounding box center [392, 207] width 4 height 4
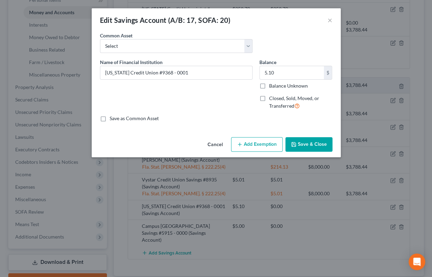
click at [264, 142] on button "Add Exemption" at bounding box center [257, 144] width 52 height 15
select select "2"
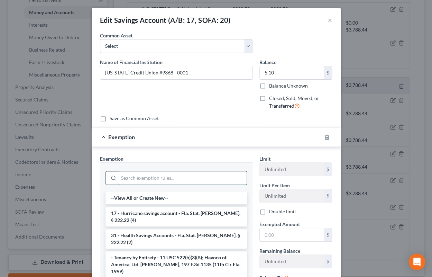
click at [183, 177] on input "search" at bounding box center [183, 177] width 128 height 13
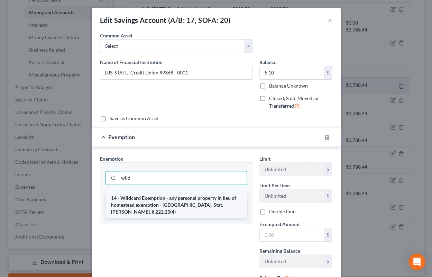
type input "wild"
click at [181, 204] on li "14 - Wildcard Exemption - any personal property in lieu of homestead exemption …" at bounding box center [175, 205] width 141 height 26
checkbox input "true"
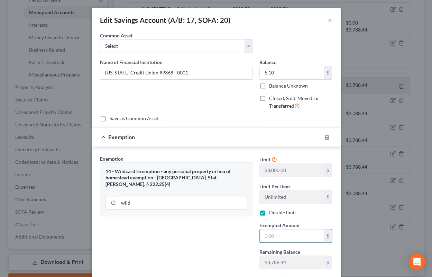
click at [272, 236] on input "text" at bounding box center [292, 235] width 64 height 13
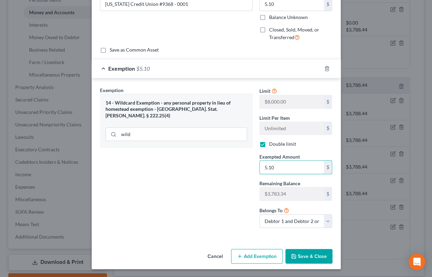
type input "5.10"
click at [295, 250] on button "Save & Close" at bounding box center [308, 256] width 47 height 15
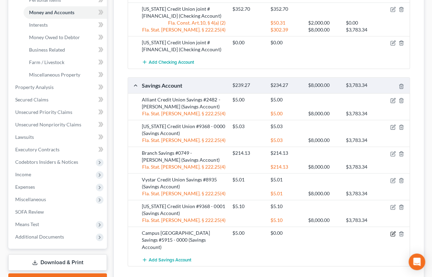
click at [391, 233] on icon "button" at bounding box center [393, 234] width 6 height 6
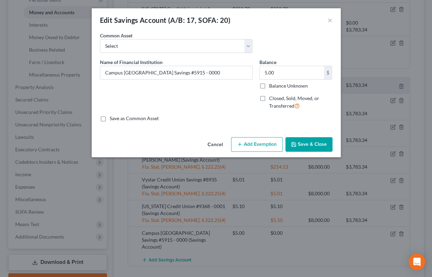
click at [251, 146] on button "Add Exemption" at bounding box center [257, 144] width 52 height 15
select select "2"
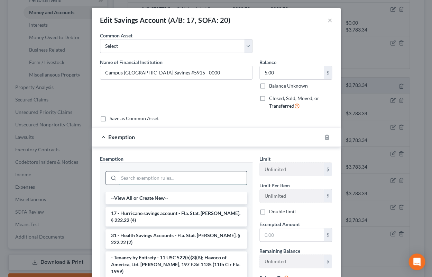
click at [202, 179] on input "search" at bounding box center [183, 177] width 128 height 13
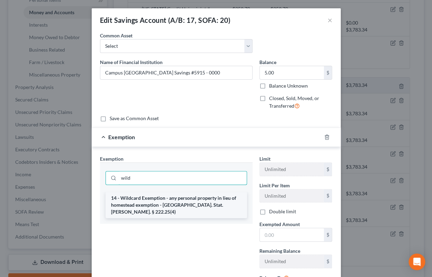
type input "wild"
click at [202, 205] on li "14 - Wildcard Exemption - any personal property in lieu of homestead exemption …" at bounding box center [175, 205] width 141 height 26
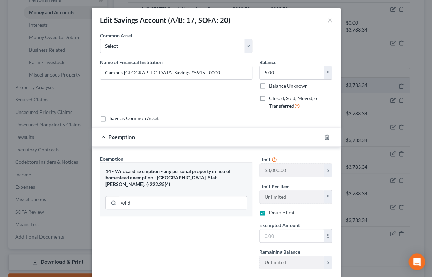
checkbox input "true"
click at [271, 230] on input "text" at bounding box center [292, 235] width 64 height 13
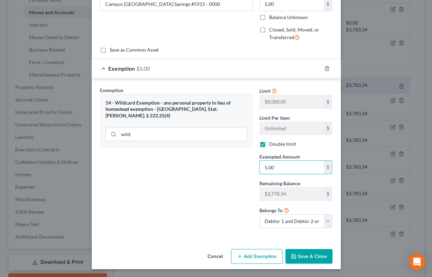
type input "5.00"
click at [302, 252] on button "Save & Close" at bounding box center [308, 256] width 47 height 15
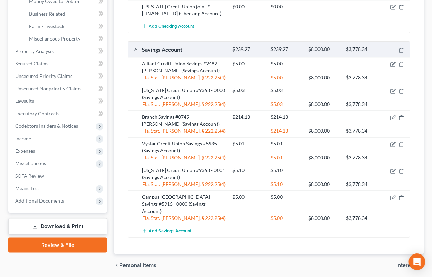
scroll to position [243, 0]
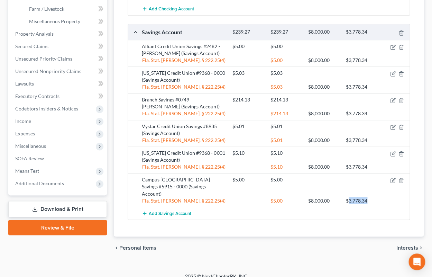
drag, startPoint x: 348, startPoint y: 192, endPoint x: 368, endPoint y: 193, distance: 20.1
click at [368, 197] on div "$3,778.34" at bounding box center [361, 200] width 38 height 7
copy div "3,778.34"
click at [402, 244] on span "Interests" at bounding box center [407, 247] width 22 height 6
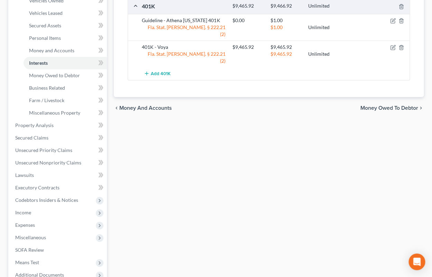
scroll to position [227, 0]
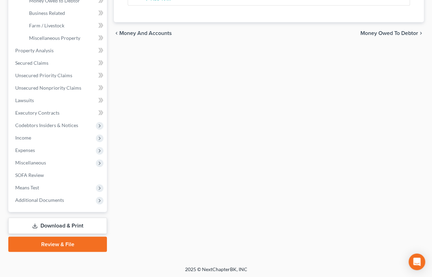
click at [379, 30] on span "Money Owed to Debtor" at bounding box center [389, 33] width 58 height 6
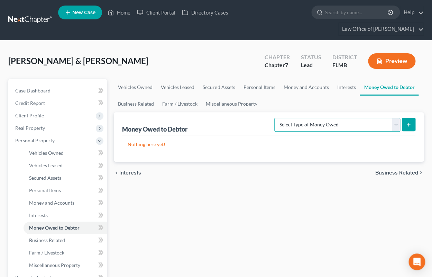
select select "expected_tax_refund"
click option "Expected Tax Refund and Unused NOLs (A/B: 28)" at bounding box center [0, 0] width 0 height 0
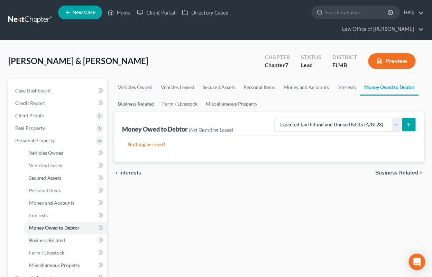
click at [409, 126] on icon "submit" at bounding box center [408, 125] width 6 height 6
select select "0"
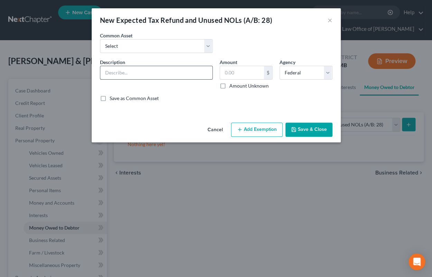
click at [182, 72] on input "text" at bounding box center [156, 72] width 112 height 13
type input "Potential 2025 income tax refund"
paste input "3,778.34"
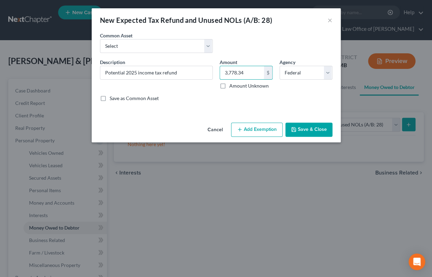
type input "3,778.34"
click at [261, 131] on button "Add Exemption" at bounding box center [257, 129] width 52 height 15
select select "2"
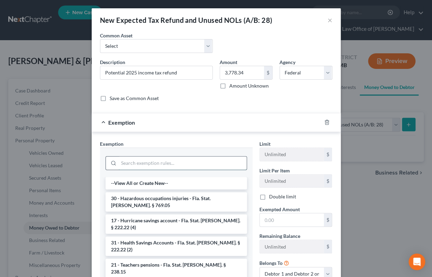
click at [171, 165] on input "search" at bounding box center [183, 162] width 128 height 13
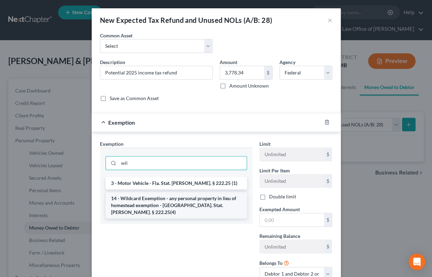
type input "wil"
click at [139, 202] on li "14 - Wildcard Exemption - any personal property in lieu of homestead exemption …" at bounding box center [175, 205] width 141 height 26
checkbox input "true"
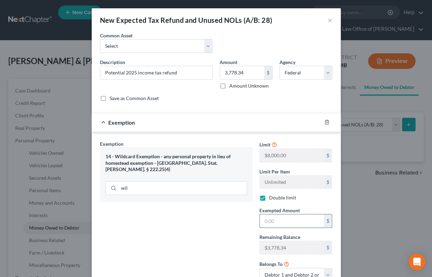
click at [273, 218] on input "text" at bounding box center [292, 220] width 64 height 13
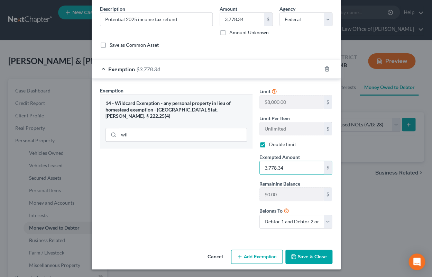
type input "3,778.34"
click at [309, 256] on button "Save & Close" at bounding box center [308, 256] width 47 height 15
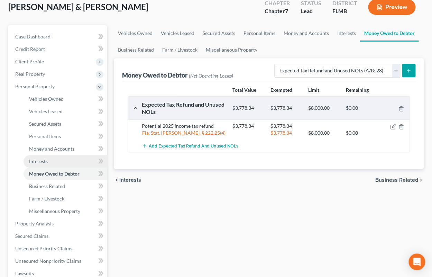
scroll to position [76, 0]
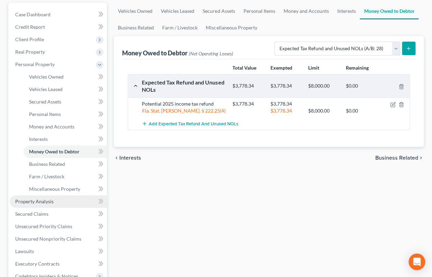
click at [44, 199] on span "Property Analysis" at bounding box center [34, 201] width 38 height 6
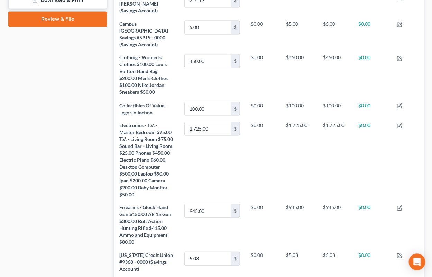
scroll to position [137, 0]
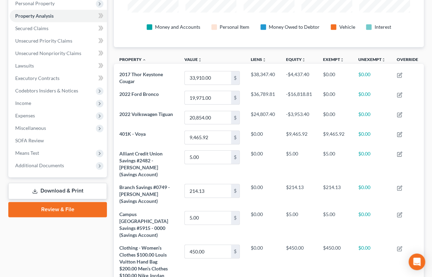
click at [71, 190] on link "Download & Print" at bounding box center [57, 191] width 99 height 16
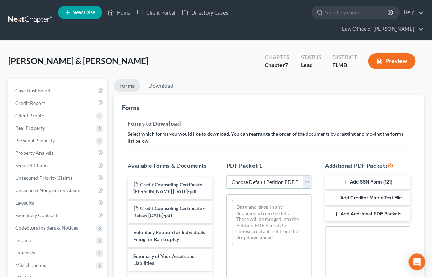
select select "0"
click option "Complete Bankruptcy Petition (all forms and schedules)" at bounding box center [0, 0] width 0 height 0
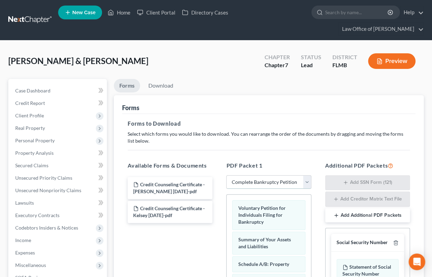
scroll to position [114, 0]
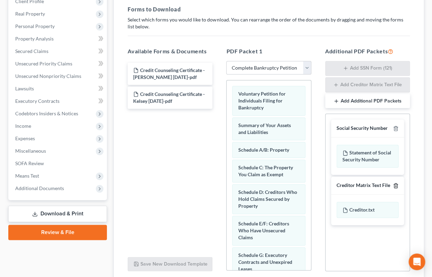
click at [396, 185] on icon "button" at bounding box center [396, 186] width 6 height 6
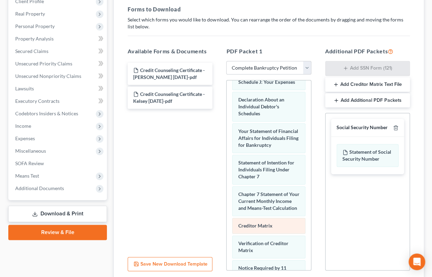
scroll to position [347, 0]
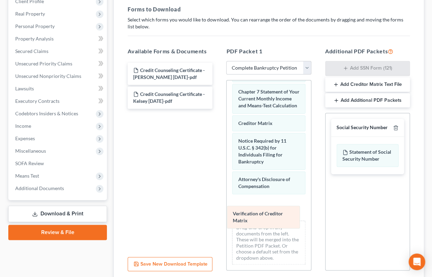
drag, startPoint x: 262, startPoint y: 140, endPoint x: 257, endPoint y: 213, distance: 73.1
click at [257, 213] on div "Verification of Creditor Matrix Voluntary Petition for Individuals Filing for B…" at bounding box center [268, 3] width 84 height 531
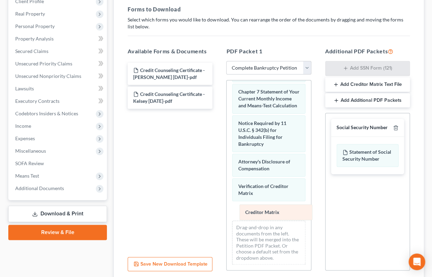
drag, startPoint x: 251, startPoint y: 123, endPoint x: 258, endPoint y: 212, distance: 89.5
click at [258, 212] on div "Creditor Matrix Voluntary Petition for Individuals Filing for Bankruptcy Summar…" at bounding box center [268, 3] width 84 height 531
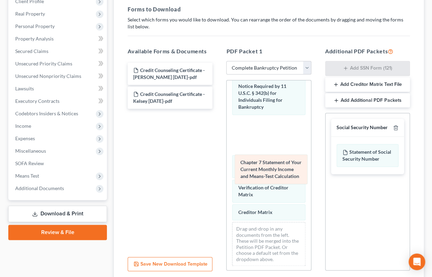
scroll to position [309, 0]
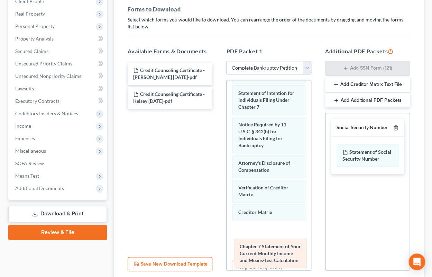
drag, startPoint x: 258, startPoint y: 95, endPoint x: 260, endPoint y: 256, distance: 161.4
click at [260, 256] on div "Chapter 7 Statement of Your Current Monthly Income and Means-Test Calculation V…" at bounding box center [268, 40] width 84 height 538
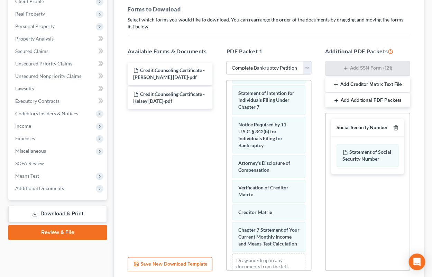
scroll to position [169, 0]
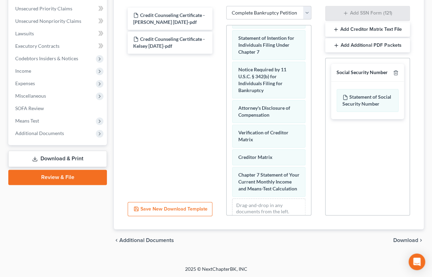
click at [403, 241] on span "Download" at bounding box center [405, 240] width 25 height 6
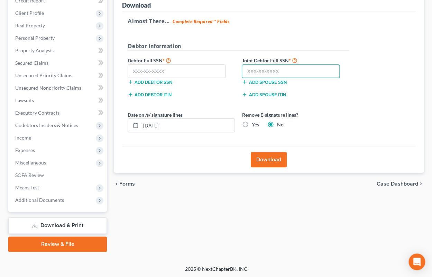
click at [248, 66] on input "text" at bounding box center [291, 71] width 98 height 14
type input "595-79-1595"
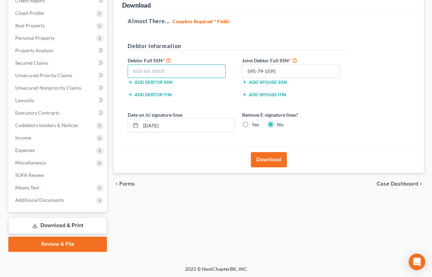
click at [173, 67] on input "text" at bounding box center [177, 71] width 98 height 14
type input "594-97-9202"
click at [251, 124] on label "Yes" at bounding box center [254, 124] width 7 height 7
click at [254, 124] on input "Yes" at bounding box center [256, 123] width 4 height 4
radio input "true"
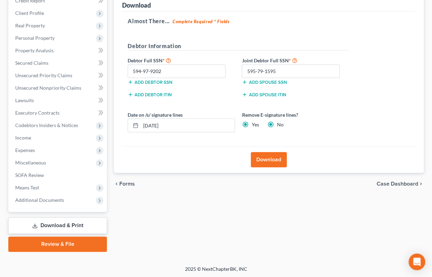
radio input "false"
click at [267, 159] on button "Download" at bounding box center [269, 159] width 36 height 15
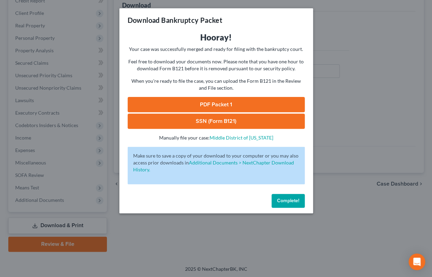
click at [223, 122] on link "SSN (Form B121)" at bounding box center [216, 120] width 177 height 15
click at [225, 103] on link "PDF Packet 1" at bounding box center [216, 104] width 177 height 15
click at [374, 227] on div "Download Bankruptcy Packet Hooray! Your case was successfully merged and ready …" at bounding box center [216, 138] width 432 height 277
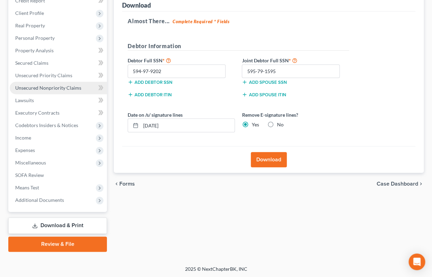
click at [64, 86] on span "Unsecured Nonpriority Claims" at bounding box center [48, 88] width 66 height 6
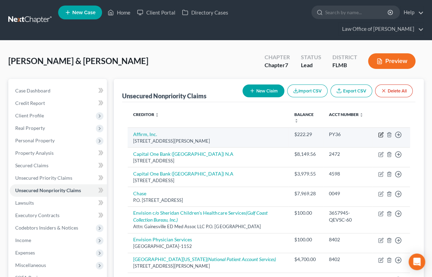
click at [379, 134] on icon "button" at bounding box center [381, 135] width 6 height 6
select select "39"
select select "14"
select select "1"
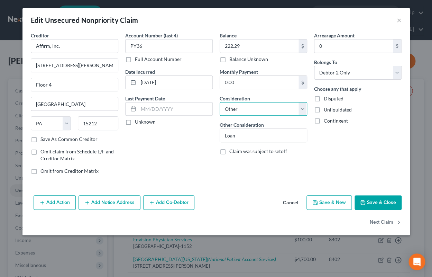
select select "10"
click option "Monies Loaned / Advanced" at bounding box center [0, 0] width 0 height 0
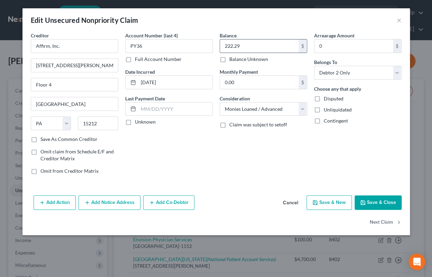
click at [254, 51] on input "222.29" at bounding box center [259, 45] width 78 height 13
type input "0.00"
click at [220, 161] on div "Balance 0.00 $ Balance Unknown Balance Undetermined 0.00 $ Balance Unknown Mont…" at bounding box center [263, 106] width 94 height 148
click at [376, 199] on button "Save & Close" at bounding box center [377, 202] width 47 height 15
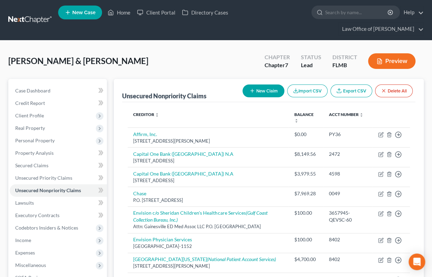
click at [258, 88] on button "New Claim" at bounding box center [263, 90] width 42 height 13
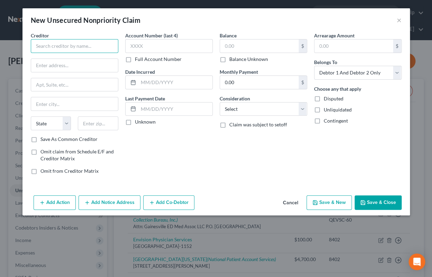
click at [105, 50] on input "text" at bounding box center [74, 46] width 87 height 14
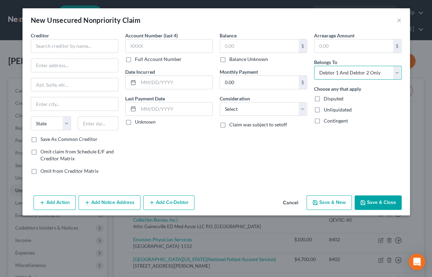
select select "1"
click option "Debtor 2 Only" at bounding box center [0, 0] width 0 height 0
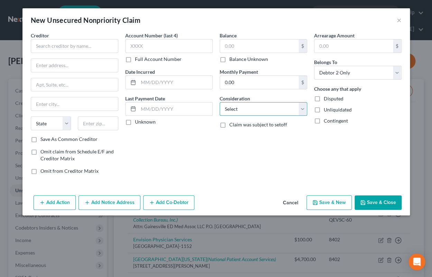
select select "17"
click option "Student Loans" at bounding box center [0, 0] width 0 height 0
click at [36, 183] on div "Creditor * State [US_STATE] AK AR AZ CA CO CT DE DC [GEOGRAPHIC_DATA] [GEOGRAPH…" at bounding box center [215, 112] width 387 height 160
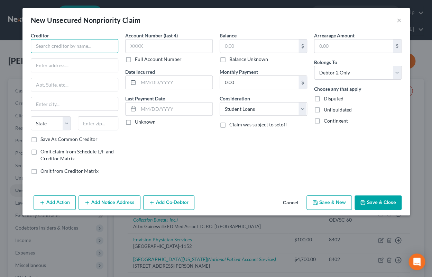
click at [80, 46] on input "text" at bounding box center [74, 46] width 87 height 14
click at [236, 42] on input "text" at bounding box center [259, 45] width 78 height 13
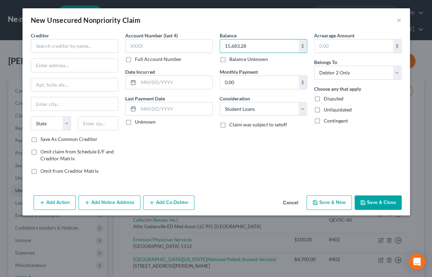
type input "15,683.28"
click at [64, 68] on input "text" at bounding box center [74, 65] width 87 height 13
paste input "P.O. Box 83106"
type input "P.O. Box 83106"
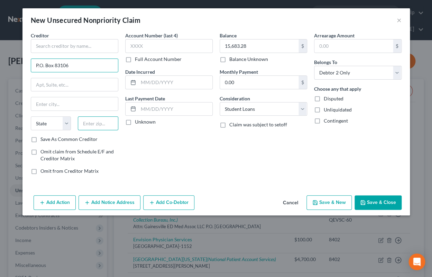
click at [97, 122] on input "text" at bounding box center [98, 123] width 40 height 14
paste input "68501"
type input "68501"
type input "Lincoln"
select select "30"
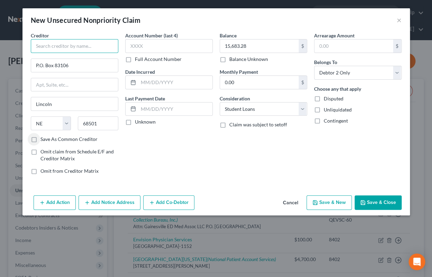
click at [65, 46] on input "text" at bounding box center [74, 46] width 87 height 14
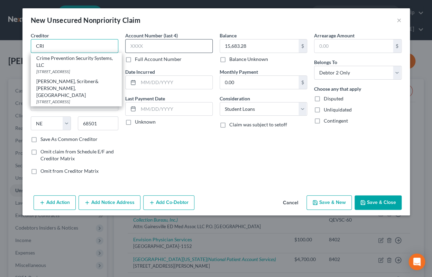
type input "CRI"
click at [149, 50] on input "text" at bounding box center [168, 46] width 87 height 14
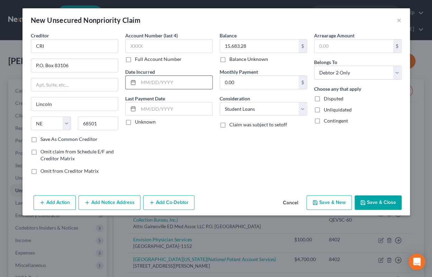
click at [173, 85] on input "text" at bounding box center [175, 82] width 74 height 13
type input "[DATE]"
click at [379, 200] on button "Save & Close" at bounding box center [377, 202] width 47 height 15
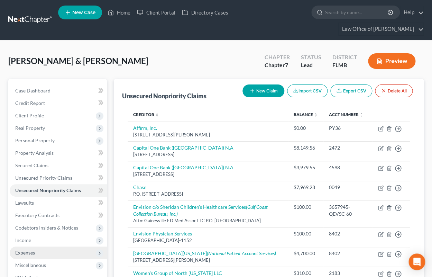
click at [30, 249] on span "Expenses" at bounding box center [25, 252] width 20 height 6
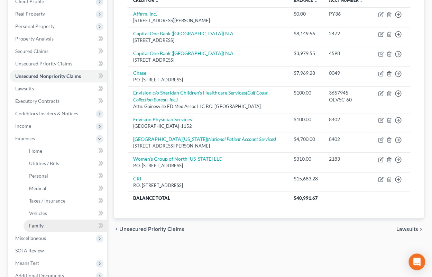
click at [42, 224] on span "Family" at bounding box center [36, 225] width 15 height 6
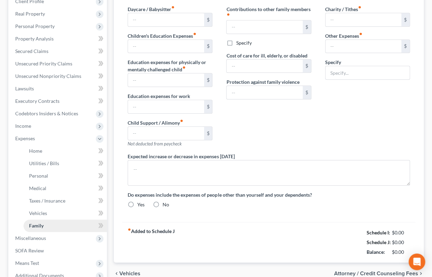
type input "0.00"
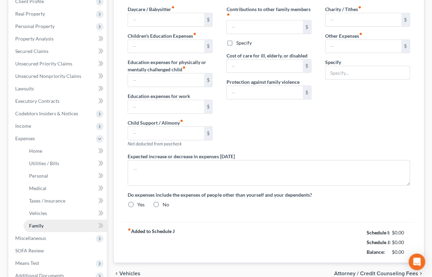
type input "0.00"
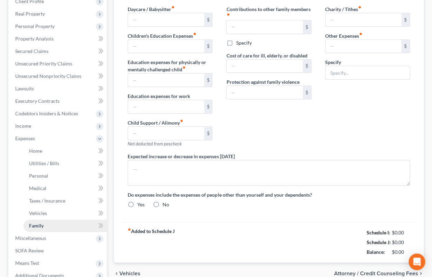
radio input "true"
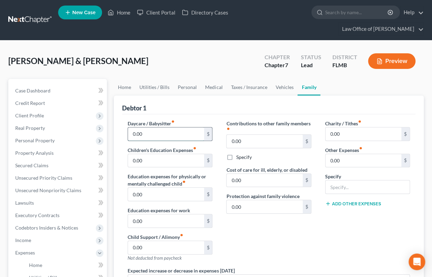
click at [131, 133] on input "0.00" at bounding box center [166, 133] width 76 height 13
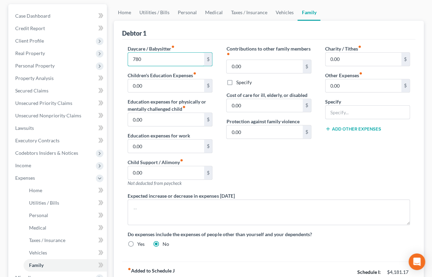
scroll to position [114, 0]
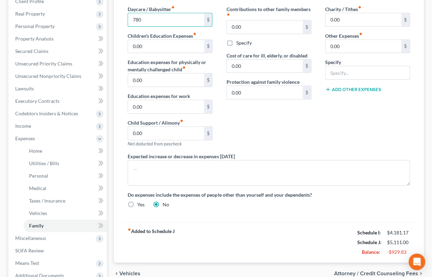
type input "780"
click at [268, 228] on div "fiber_manual_record Added to Schedule J Schedule I: $4,181.17 Schedule J: $5,11…" at bounding box center [268, 242] width 293 height 40
click at [45, 153] on link "Home" at bounding box center [65, 150] width 83 height 12
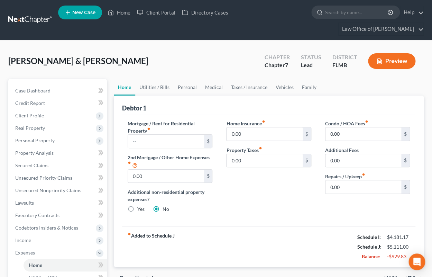
scroll to position [76, 0]
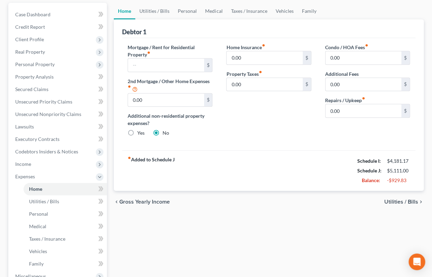
click at [402, 201] on span "Utilities / Bills" at bounding box center [401, 202] width 34 height 6
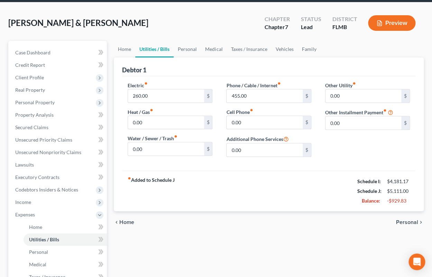
click at [403, 221] on span "Personal" at bounding box center [407, 222] width 22 height 6
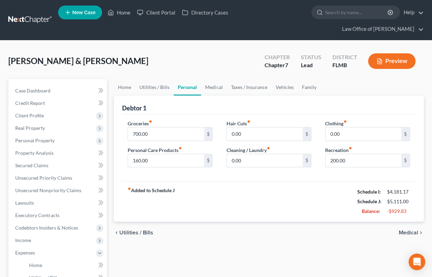
click at [400, 230] on span "Medical" at bounding box center [408, 233] width 19 height 6
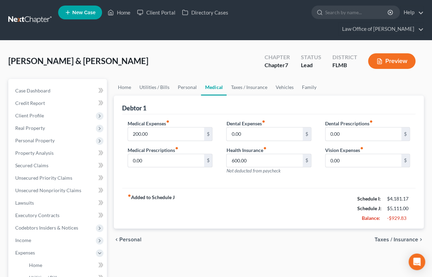
click at [386, 240] on span "Taxes / Insurance" at bounding box center [396, 239] width 44 height 6
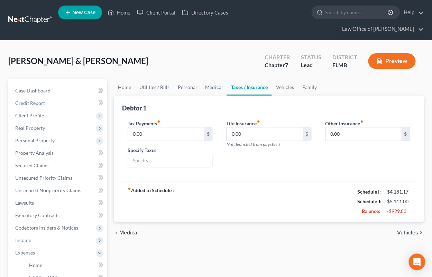
click at [404, 234] on span "Vehicles" at bounding box center [407, 233] width 21 height 6
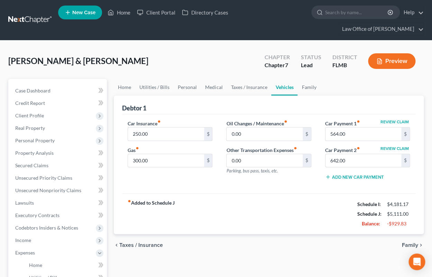
click at [408, 91] on ul "Home Utilities / Bills Personal Medical Taxes / Insurance Vehicles Family" at bounding box center [269, 87] width 310 height 17
click at [374, 132] on input "564.00" at bounding box center [363, 133] width 76 height 13
type input "563.22"
click at [347, 160] on input "642.00" at bounding box center [363, 160] width 76 height 13
drag, startPoint x: 360, startPoint y: 162, endPoint x: 329, endPoint y: 158, distance: 30.7
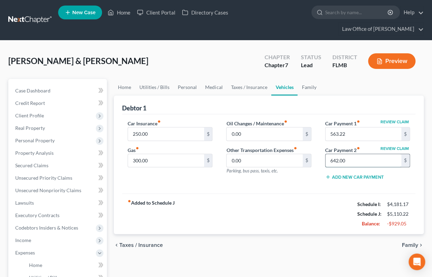
click at [329, 158] on input "642.00" at bounding box center [363, 160] width 76 height 13
type input "638.35"
click at [404, 243] on span "Family" at bounding box center [410, 245] width 16 height 6
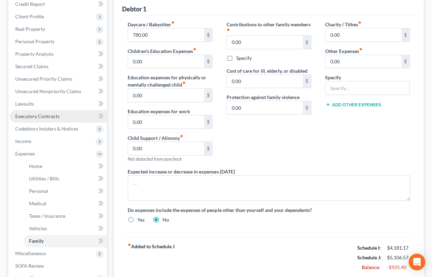
scroll to position [114, 0]
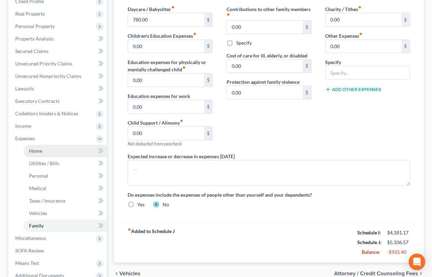
click at [52, 149] on link "Home" at bounding box center [65, 150] width 83 height 12
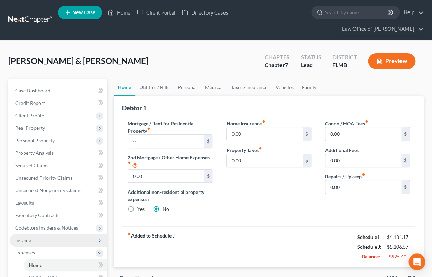
click at [43, 239] on span "Income" at bounding box center [58, 240] width 97 height 12
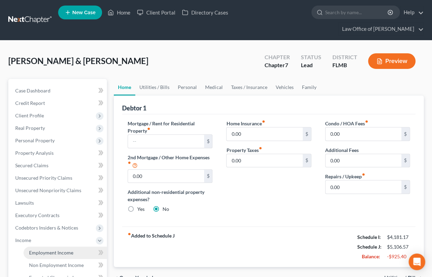
click at [44, 253] on span "Employment Income" at bounding box center [51, 252] width 44 height 6
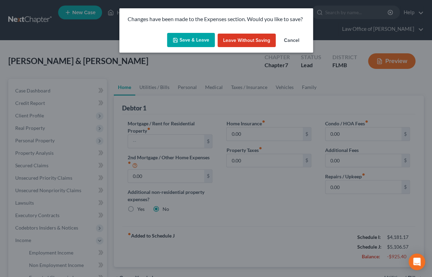
click at [193, 43] on button "Save & Leave" at bounding box center [191, 40] width 48 height 15
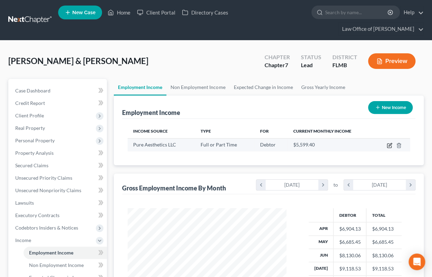
click at [389, 143] on icon "button" at bounding box center [389, 145] width 6 height 6
select select "0"
select select "2"
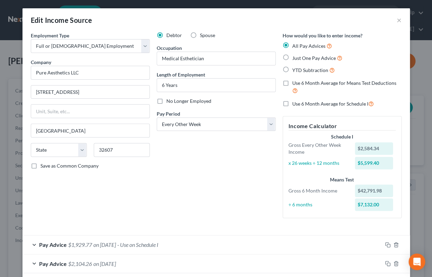
click at [292, 83] on label "Use 6 Month Average for Means Test Deductions" at bounding box center [346, 87] width 109 height 15
click at [295, 83] on input "Use 6 Month Average for Means Test Deductions" at bounding box center [297, 82] width 4 height 4
checkbox input "true"
click at [292, 101] on label "Use 6 Month Average for Schedule I" at bounding box center [333, 104] width 82 height 8
click at [295, 101] on input "Use 6 Month Average for Schedule I" at bounding box center [297, 102] width 4 height 4
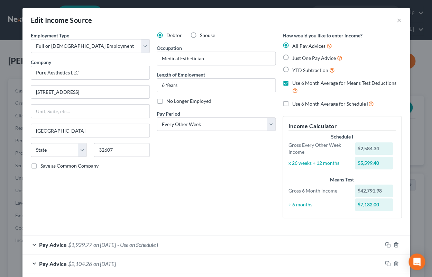
checkbox input "true"
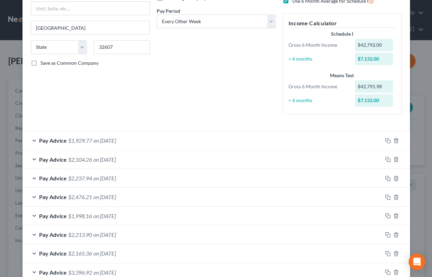
scroll to position [276, 0]
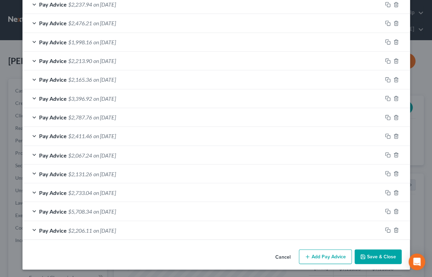
click at [377, 257] on button "Save & Close" at bounding box center [377, 256] width 47 height 15
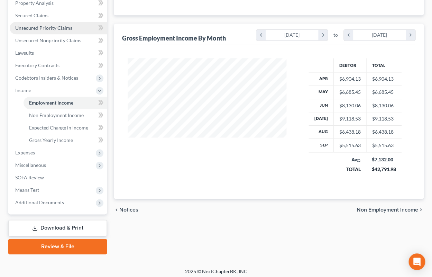
scroll to position [152, 0]
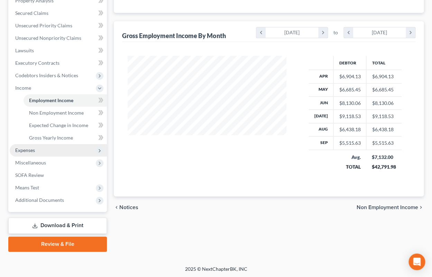
click at [33, 149] on span "Expenses" at bounding box center [25, 150] width 20 height 6
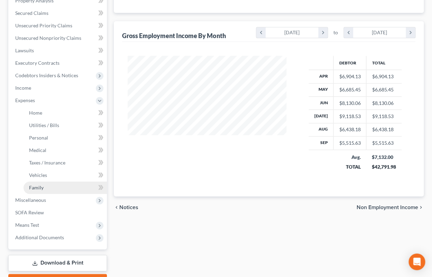
click at [35, 188] on span "Family" at bounding box center [36, 187] width 15 height 6
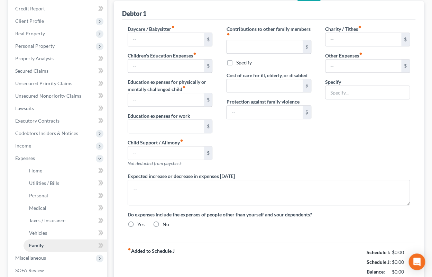
type input "780.00"
type input "0.00"
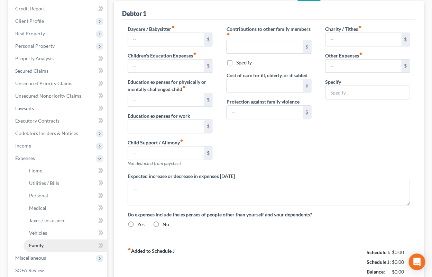
type input "0.00"
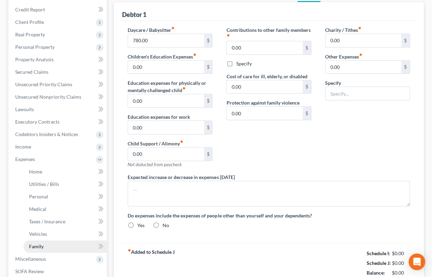
radio input "true"
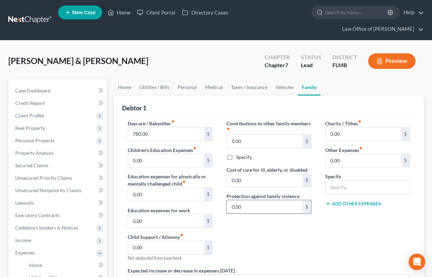
scroll to position [189, 0]
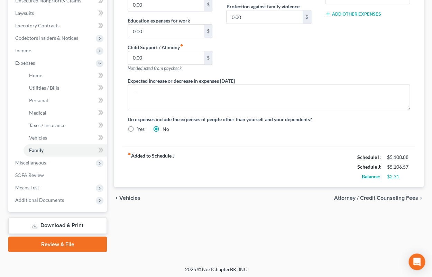
click at [30, 222] on link "Download & Print" at bounding box center [57, 225] width 99 height 16
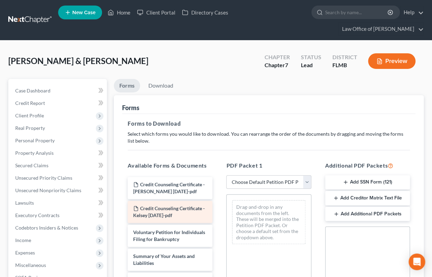
scroll to position [34, 0]
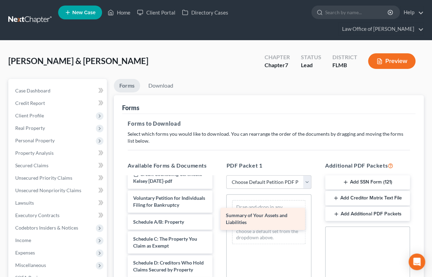
drag, startPoint x: 173, startPoint y: 219, endPoint x: 267, endPoint y: 212, distance: 93.6
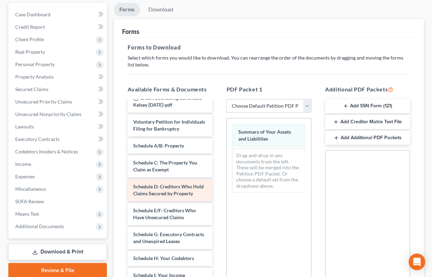
scroll to position [103, 0]
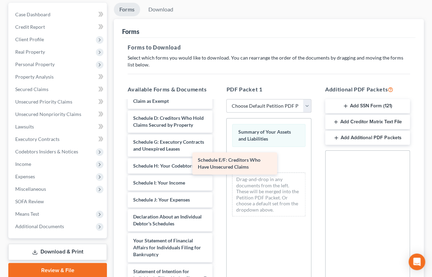
drag, startPoint x: 182, startPoint y: 148, endPoint x: 252, endPoint y: 164, distance: 71.4
click at [218, 164] on div "Schedule E/F: Creditors Who Have Unsecured Claims Credit Counseling Certificate…" at bounding box center [170, 201] width 96 height 407
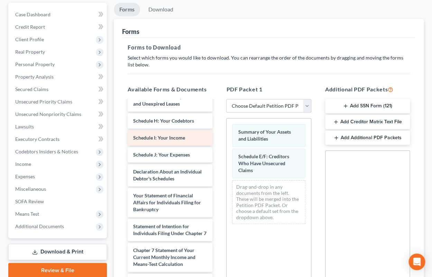
scroll to position [171, 0]
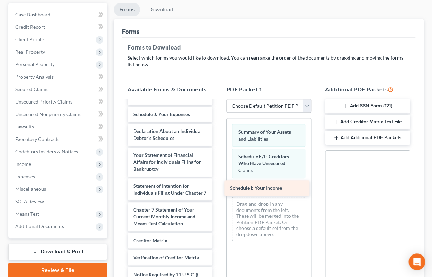
drag, startPoint x: 175, startPoint y: 114, endPoint x: 272, endPoint y: 188, distance: 122.0
click at [218, 188] on div "Schedule I: Your Income Credit Counseling Certificate - [PERSON_NAME] [DATE]-pd…" at bounding box center [170, 124] width 96 height 390
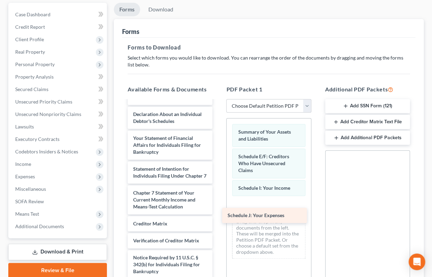
drag, startPoint x: 169, startPoint y: 114, endPoint x: 264, endPoint y: 216, distance: 138.7
click at [218, 216] on div "Schedule J: Your Expenses Credit Counseling Certificate - [PERSON_NAME] [DATE]-…" at bounding box center [170, 115] width 96 height 373
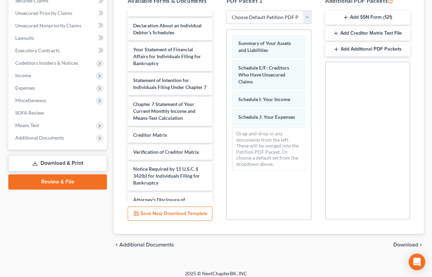
scroll to position [169, 0]
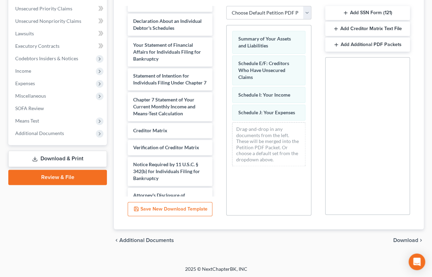
click at [401, 239] on span "Download" at bounding box center [405, 240] width 25 height 6
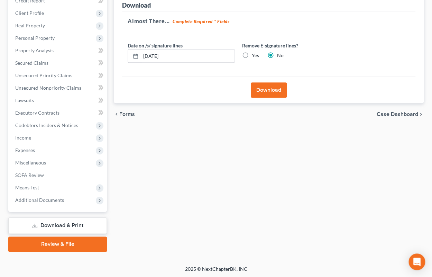
click at [254, 85] on button "Download" at bounding box center [269, 89] width 36 height 15
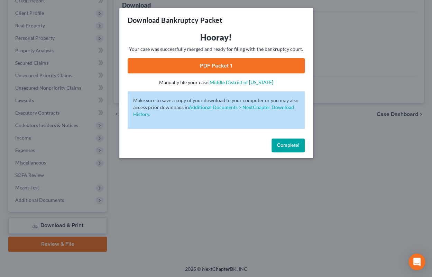
click at [267, 68] on link "PDF Packet 1" at bounding box center [216, 65] width 177 height 15
click at [293, 144] on span "Complete!" at bounding box center [288, 145] width 22 height 6
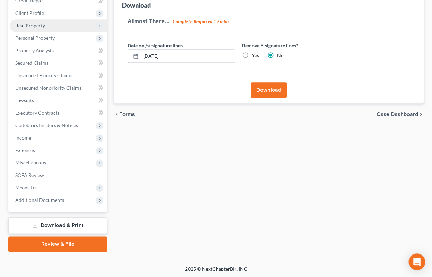
scroll to position [64, 0]
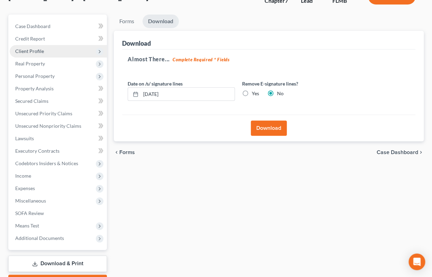
click at [34, 50] on span "Client Profile" at bounding box center [29, 51] width 29 height 6
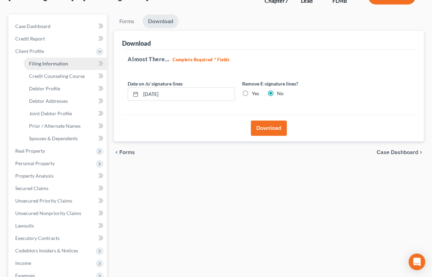
click at [38, 62] on span "Filing Information" at bounding box center [48, 63] width 39 height 6
select select "1"
select select "0"
select select "9"
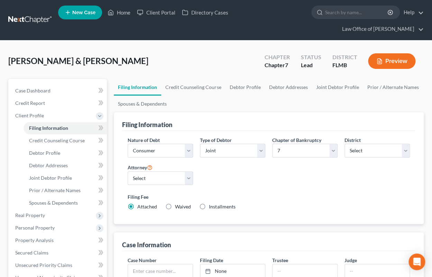
scroll to position [228, 0]
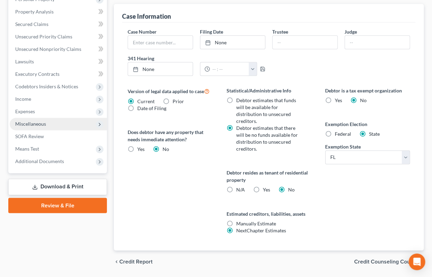
click at [38, 125] on span "Miscellaneous" at bounding box center [30, 124] width 31 height 6
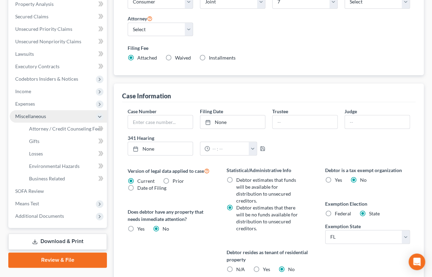
scroll to position [141, 0]
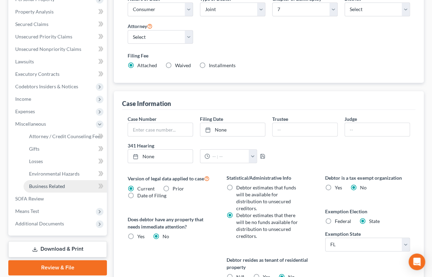
click at [37, 184] on span "Business Related" at bounding box center [47, 186] width 36 height 6
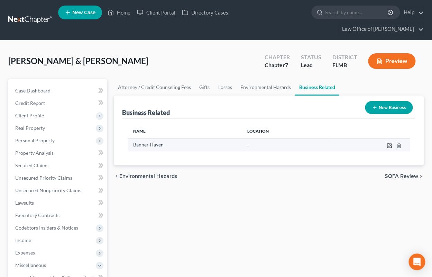
click at [390, 143] on icon "button" at bounding box center [389, 144] width 3 height 3
select select "sole_proprietor"
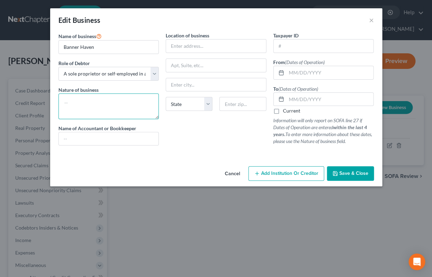
click at [91, 97] on textarea at bounding box center [108, 106] width 101 height 26
click at [71, 102] on textarea "Ar commissions" at bounding box center [108, 106] width 101 height 26
click at [69, 102] on textarea "Ar commissions" at bounding box center [108, 106] width 101 height 26
type textarea "Art commissions"
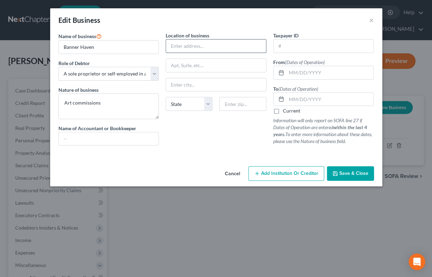
click at [200, 48] on input "text" at bounding box center [216, 45] width 100 height 13
type input "[STREET_ADDRESS]"
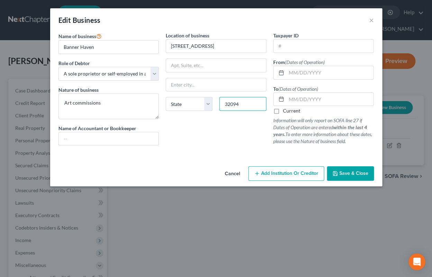
type input "32094"
type input "[PERSON_NAME]"
select select "9"
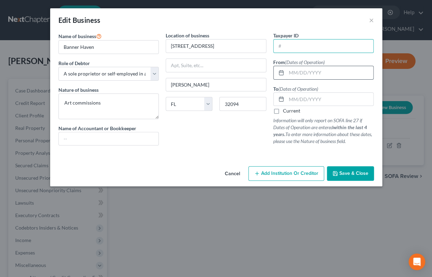
click at [315, 74] on input "text" at bounding box center [329, 72] width 87 height 13
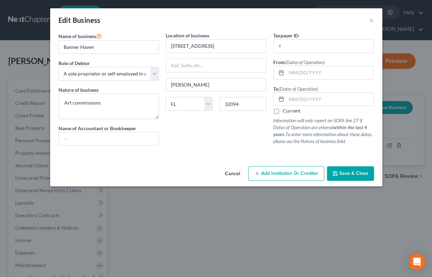
click at [281, 114] on div "Current" at bounding box center [323, 110] width 101 height 7
click at [283, 111] on label "Current" at bounding box center [291, 110] width 17 height 7
click at [286, 111] on input "Current" at bounding box center [288, 109] width 4 height 4
checkbox input "true"
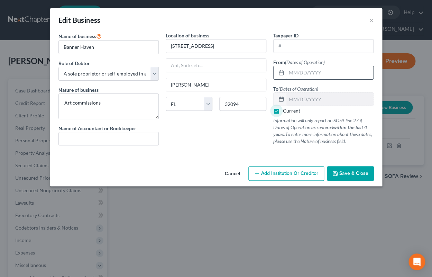
click at [309, 74] on input "text" at bounding box center [329, 72] width 87 height 13
type input "[DATE]"
click at [348, 170] on button "Save & Close" at bounding box center [350, 173] width 47 height 15
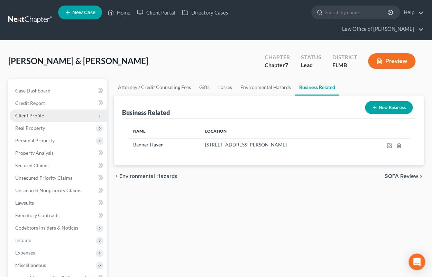
click at [31, 114] on span "Client Profile" at bounding box center [29, 115] width 29 height 6
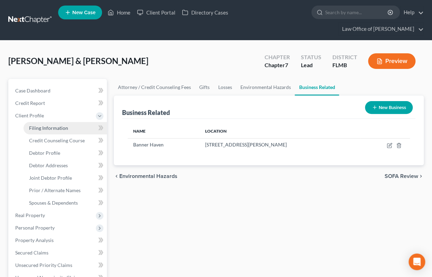
click at [39, 130] on span "Filing Information" at bounding box center [48, 128] width 39 height 6
select select "1"
select select "0"
select select "15"
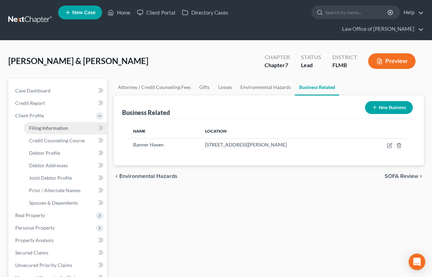
select select "0"
select select "9"
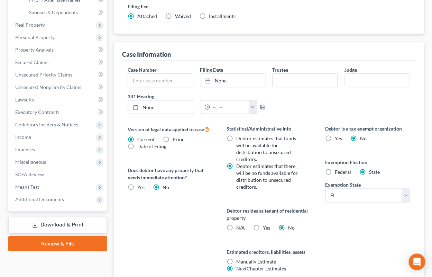
scroll to position [242, 0]
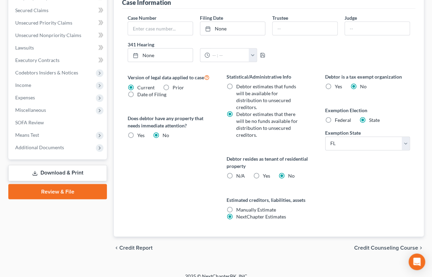
click at [364, 244] on span "Credit Counseling Course" at bounding box center [386, 247] width 64 height 6
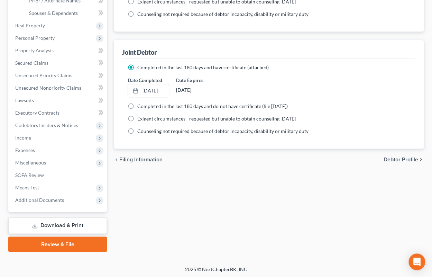
click at [386, 159] on span "Debtor Profile" at bounding box center [400, 160] width 35 height 6
select select "1"
select select "2"
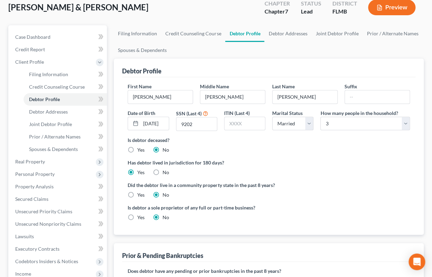
scroll to position [76, 0]
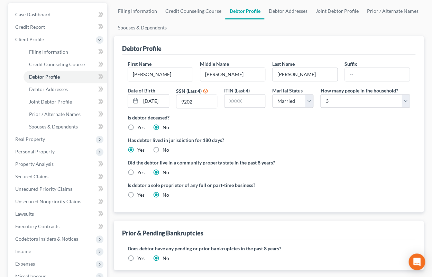
click at [137, 194] on label "Yes" at bounding box center [140, 194] width 7 height 7
click at [140, 194] on input "Yes" at bounding box center [142, 193] width 4 height 4
radio input "true"
radio input "false"
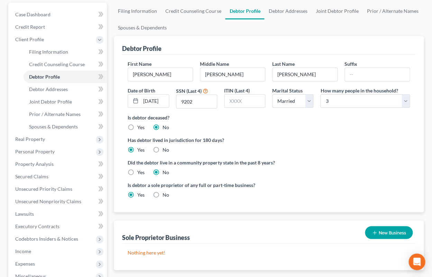
click at [382, 230] on button "New Business" at bounding box center [389, 232] width 48 height 13
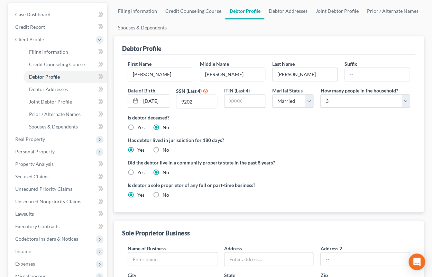
scroll to position [152, 0]
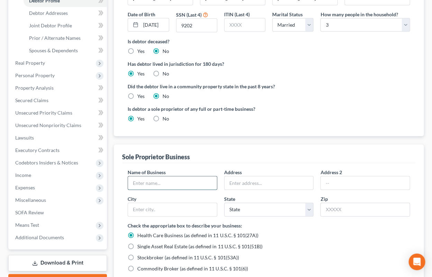
click at [214, 185] on input "text" at bounding box center [172, 182] width 89 height 13
type input "Banner Haven"
type input "[STREET_ADDRESS]"
type input "32094"
type input "[PERSON_NAME]"
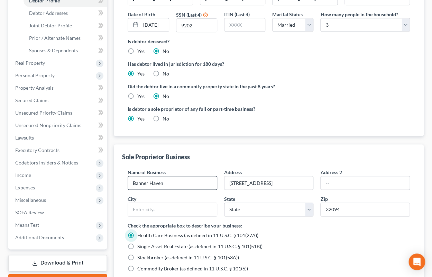
select select "9"
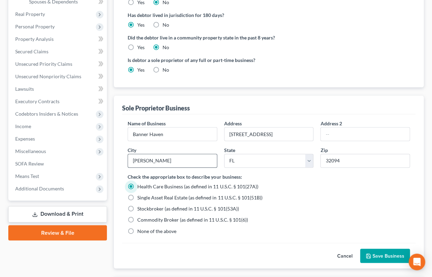
scroll to position [228, 0]
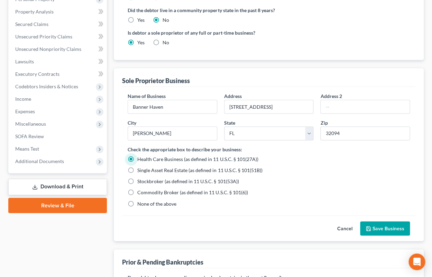
click at [150, 204] on span "None of the above" at bounding box center [156, 203] width 39 height 6
click at [144, 204] on input "None of the above" at bounding box center [142, 202] width 4 height 4
radio input "true"
radio input "false"
click at [385, 228] on button "Save Business" at bounding box center [385, 228] width 50 height 15
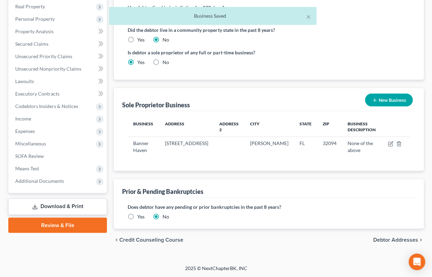
scroll to position [207, 0]
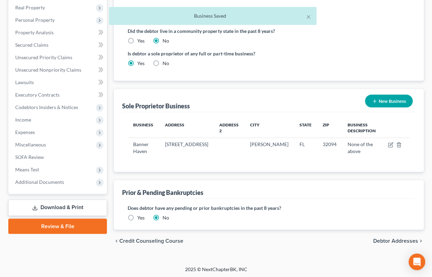
click at [44, 205] on link "Download & Print" at bounding box center [57, 207] width 99 height 16
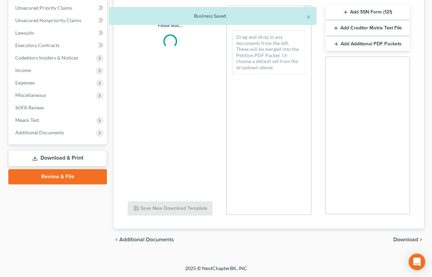
scroll to position [169, 0]
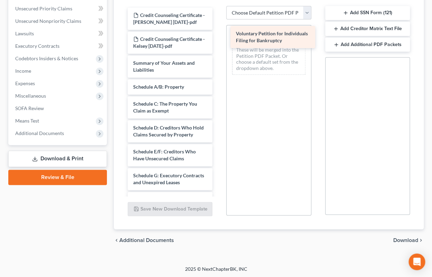
drag, startPoint x: 169, startPoint y: 64, endPoint x: 272, endPoint y: 36, distance: 106.5
click at [218, 36] on div "Voluntary Petition for Individuals Filing for Bankruptcy Credit Counseling Cert…" at bounding box center [170, 223] width 96 height 431
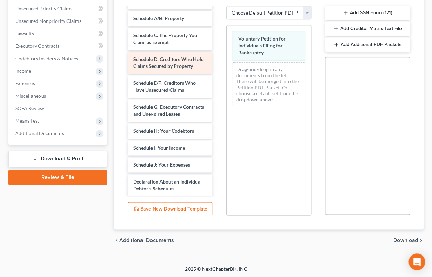
scroll to position [171, 0]
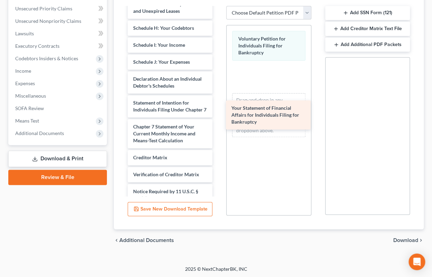
drag, startPoint x: 175, startPoint y: 101, endPoint x: 280, endPoint y: 100, distance: 104.7
click at [218, 100] on div "Your Statement of Financial Affairs for Individuals Filing for Bankruptcy Credi…" at bounding box center [170, 36] width 96 height 400
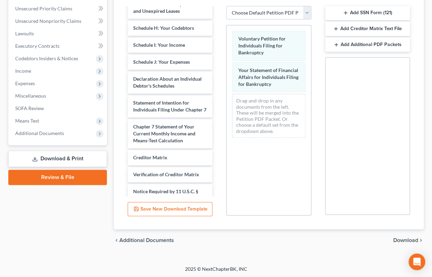
click at [400, 237] on span "Download" at bounding box center [405, 240] width 25 height 6
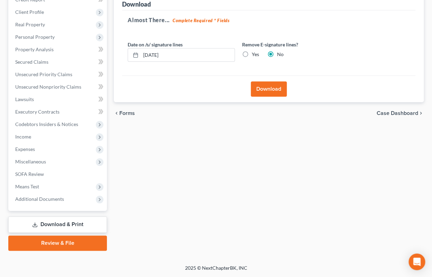
scroll to position [102, 0]
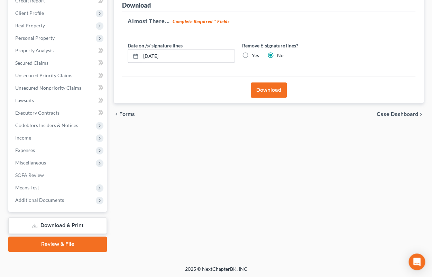
click at [251, 55] on label "Yes" at bounding box center [254, 55] width 7 height 7
click at [254, 55] on input "Yes" at bounding box center [256, 54] width 4 height 4
radio input "true"
radio input "false"
click at [270, 90] on button "Download" at bounding box center [269, 89] width 36 height 15
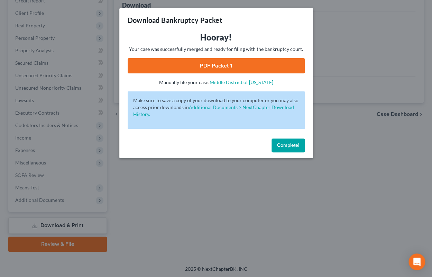
click at [252, 61] on link "PDF Packet 1" at bounding box center [216, 65] width 177 height 15
click at [293, 143] on span "Complete!" at bounding box center [288, 145] width 22 height 6
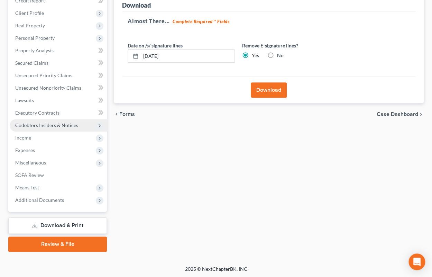
click at [26, 127] on span "Codebtors Insiders & Notices" at bounding box center [46, 125] width 63 height 6
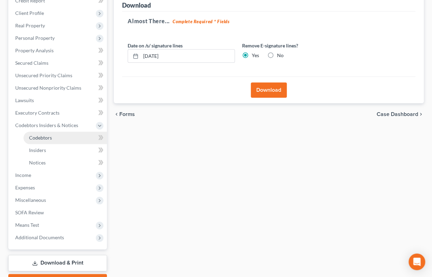
click at [43, 140] on link "Codebtors" at bounding box center [65, 137] width 83 height 12
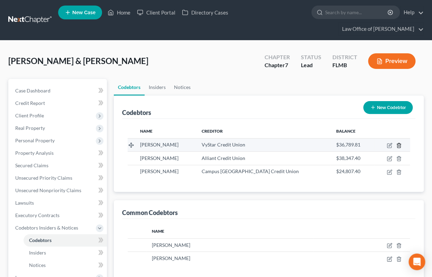
click at [398, 144] on icon "button" at bounding box center [399, 145] width 6 height 6
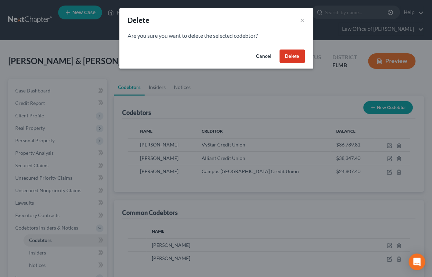
click at [284, 55] on button "Delete" at bounding box center [291, 56] width 25 height 14
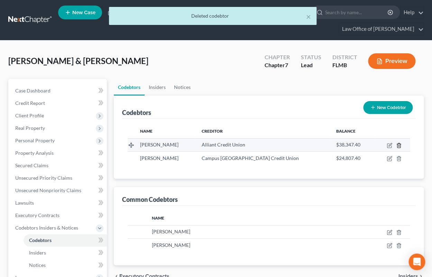
click at [399, 144] on icon "button" at bounding box center [399, 145] width 6 height 6
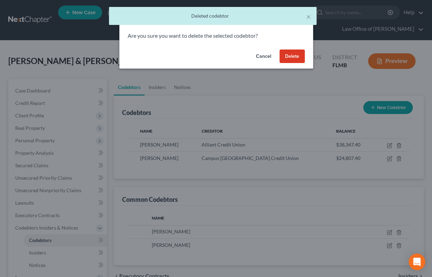
click at [289, 57] on button "Delete" at bounding box center [291, 56] width 25 height 14
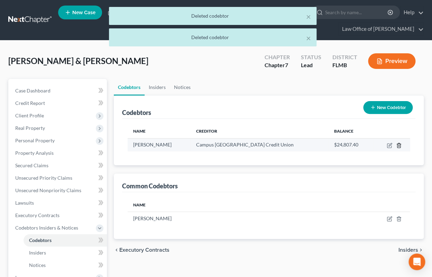
click at [398, 144] on icon "button" at bounding box center [399, 145] width 6 height 6
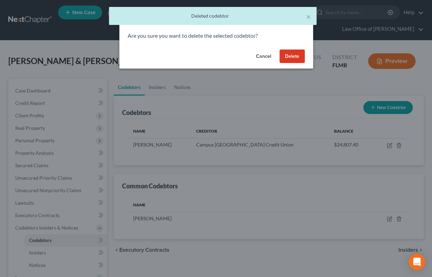
click at [281, 56] on button "Delete" at bounding box center [291, 56] width 25 height 14
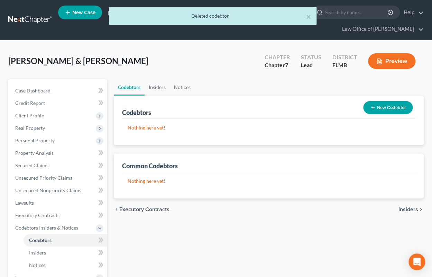
scroll to position [140, 0]
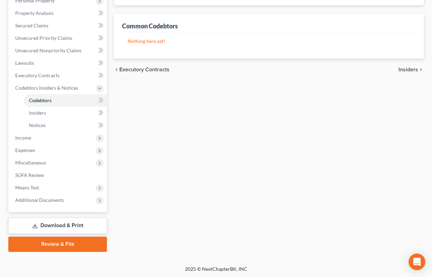
click at [69, 225] on link "Download & Print" at bounding box center [57, 225] width 99 height 16
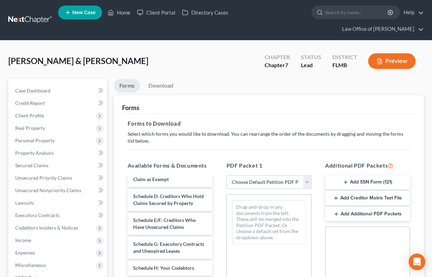
scroll to position [137, 0]
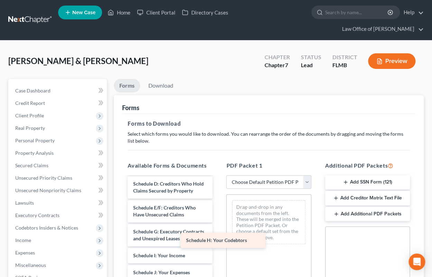
drag, startPoint x: 176, startPoint y: 252, endPoint x: 250, endPoint y: 217, distance: 82.4
click at [218, 219] on div "Schedule H: Your Codebtors Credit Counseling Certificate - [PERSON_NAME] [DATE]…" at bounding box center [170, 259] width 96 height 438
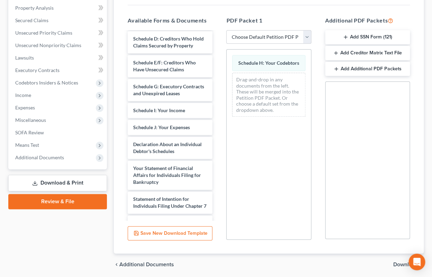
scroll to position [169, 0]
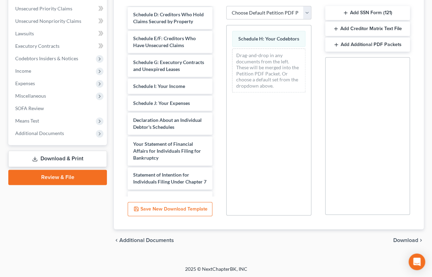
click at [401, 238] on span "Download" at bounding box center [405, 240] width 25 height 6
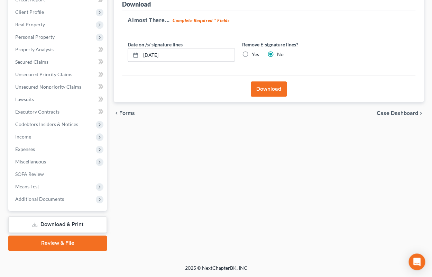
scroll to position [102, 0]
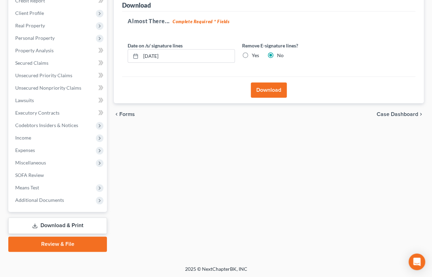
click at [269, 89] on button "Download" at bounding box center [269, 89] width 36 height 15
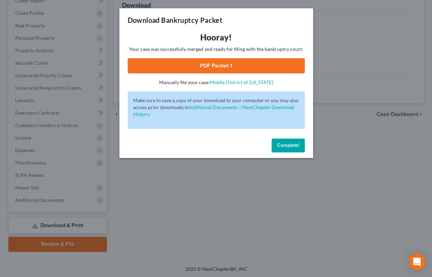
click at [228, 65] on link "PDF Packet 1" at bounding box center [216, 65] width 177 height 15
click at [283, 148] on button "Complete!" at bounding box center [287, 145] width 33 height 14
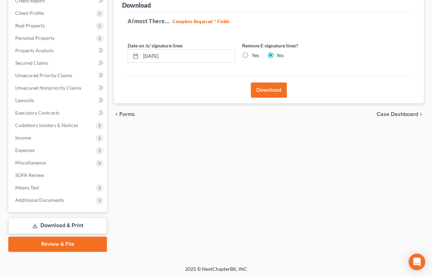
click at [41, 129] on span "Codebtors Insiders & Notices" at bounding box center [58, 125] width 97 height 12
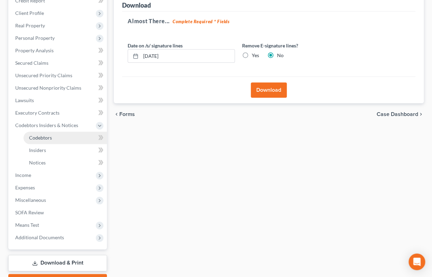
click at [42, 136] on span "Codebtors" at bounding box center [40, 137] width 23 height 6
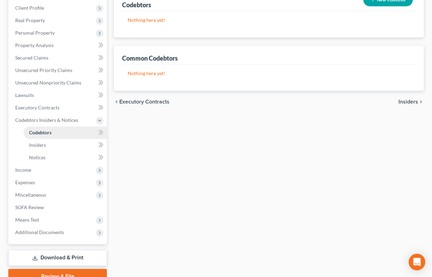
scroll to position [140, 0]
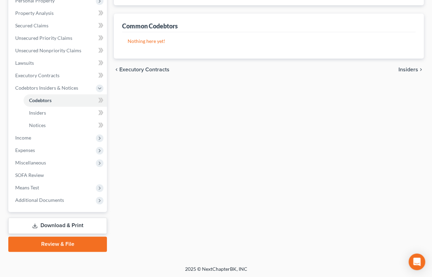
click at [55, 223] on link "Download & Print" at bounding box center [57, 225] width 99 height 16
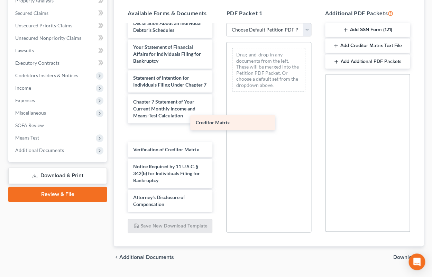
scroll to position [251, 0]
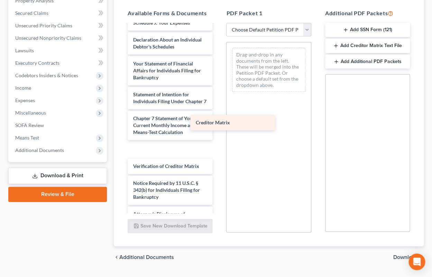
drag, startPoint x: 149, startPoint y: 132, endPoint x: 259, endPoint y: 109, distance: 112.8
click at [218, 109] on div "Creditor Matrix Credit Counseling Certificate - [PERSON_NAME] [DATE]-pdf Credit…" at bounding box center [170, 1] width 96 height 455
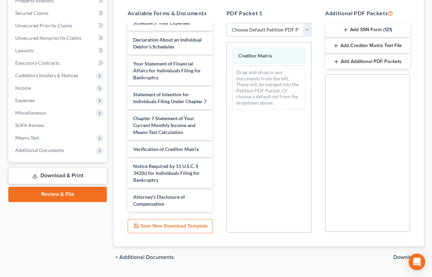
click at [396, 256] on span "Download" at bounding box center [405, 257] width 25 height 6
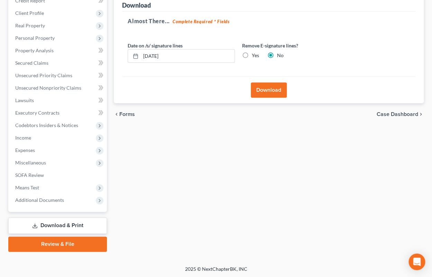
click at [283, 91] on button "Download" at bounding box center [269, 89] width 36 height 15
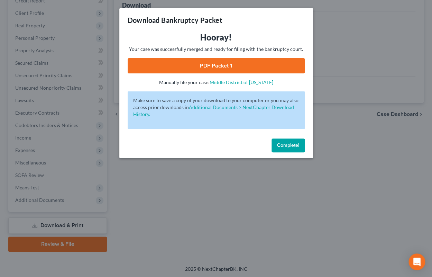
click at [263, 64] on link "PDF Packet 1" at bounding box center [216, 65] width 177 height 15
click at [286, 144] on span "Complete!" at bounding box center [288, 145] width 22 height 6
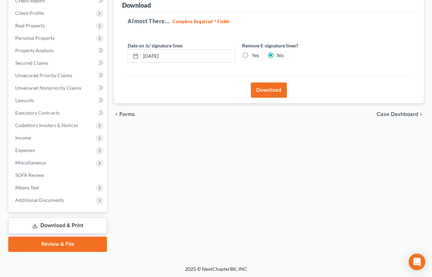
click at [66, 241] on link "Review & File" at bounding box center [57, 243] width 99 height 15
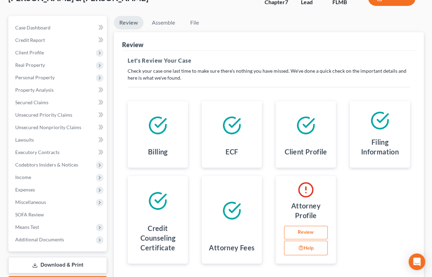
scroll to position [76, 0]
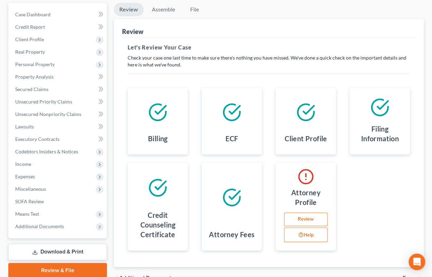
click at [293, 218] on link "Review" at bounding box center [306, 219] width 44 height 14
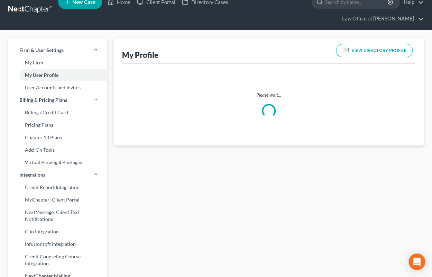
select select "9"
select select "16"
select select "attorney"
select select "1"
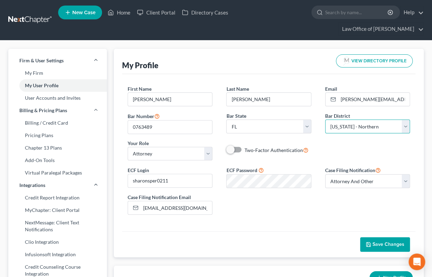
select select "15"
click option "[US_STATE] - Middle" at bounding box center [0, 0] width 0 height 0
click at [367, 242] on icon "button" at bounding box center [368, 244] width 4 height 4
click at [128, 12] on link "Home" at bounding box center [118, 12] width 29 height 12
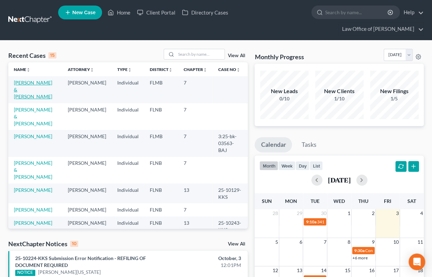
click at [38, 84] on link "[PERSON_NAME] & [PERSON_NAME]" at bounding box center [33, 90] width 38 height 20
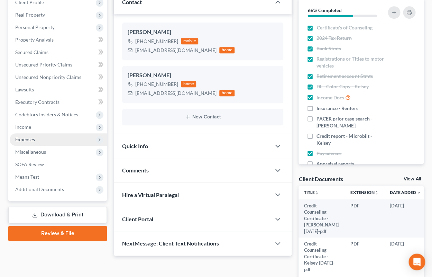
scroll to position [114, 0]
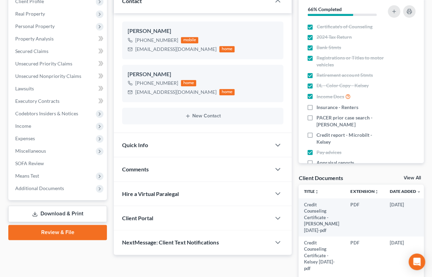
click at [65, 230] on link "Review & File" at bounding box center [57, 231] width 99 height 15
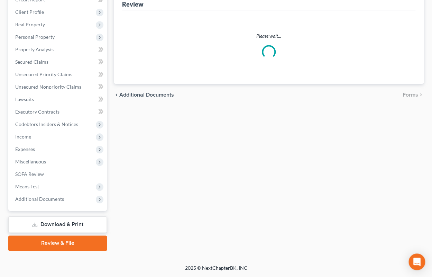
scroll to position [102, 0]
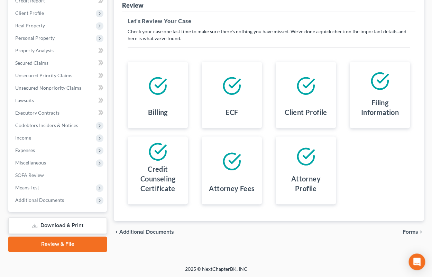
click at [412, 231] on span "Forms" at bounding box center [410, 232] width 16 height 6
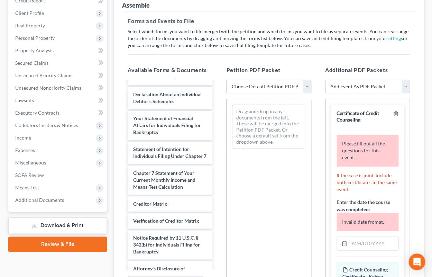
scroll to position [220, 0]
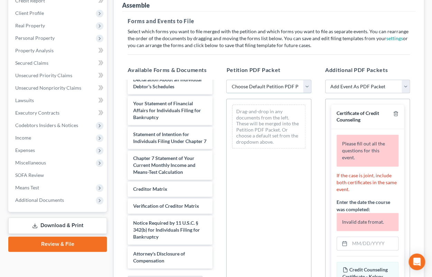
select select "0"
click option "Complete Bankruptcy Petition (all forms and schedules)" at bounding box center [0, 0] width 0 height 0
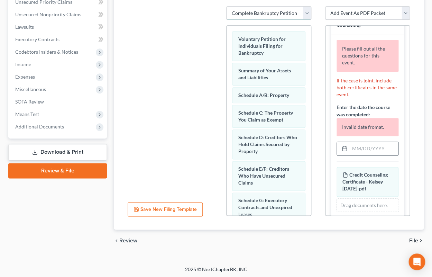
scroll to position [34, 0]
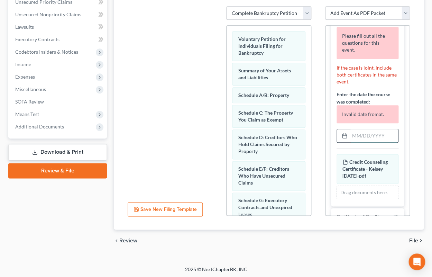
click at [376, 129] on input "text" at bounding box center [373, 135] width 48 height 13
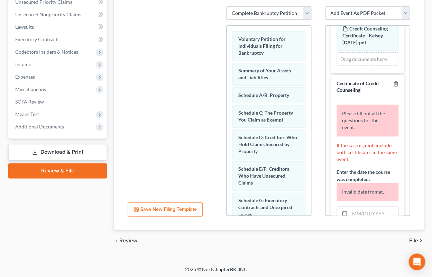
scroll to position [141, 0]
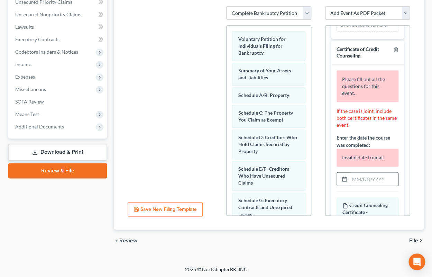
type input "[DATE]"
click at [364, 172] on input "text" at bounding box center [373, 178] width 48 height 13
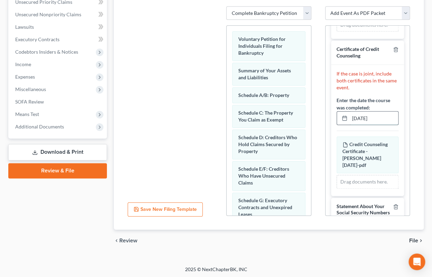
scroll to position [175, 0]
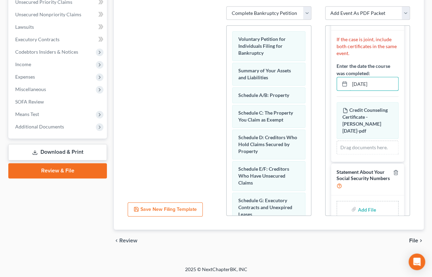
type input "[DATE]"
click at [365, 203] on input "file" at bounding box center [365, 209] width 17 height 12
type input "C:\fakepath\Statement About Your Social Security Numbers.pdf"
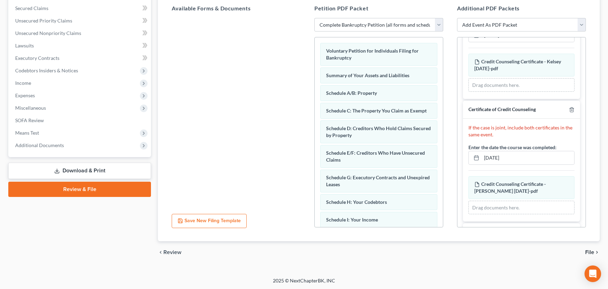
scroll to position [68, 0]
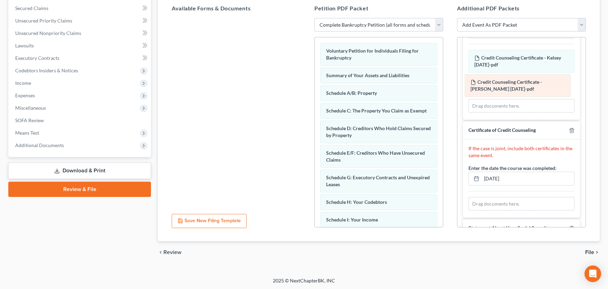
drag, startPoint x: 486, startPoint y: 180, endPoint x: 482, endPoint y: 83, distance: 96.9
click at [431, 197] on div "Credit Counseling Certificate - [PERSON_NAME] [DATE]-pdf Amended Credit Counsel…" at bounding box center [522, 204] width 106 height 14
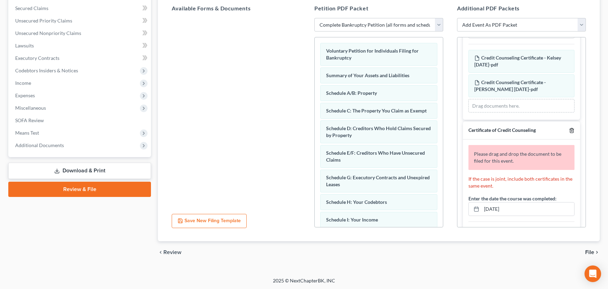
click at [431, 129] on polyline "button" at bounding box center [572, 129] width 4 height 0
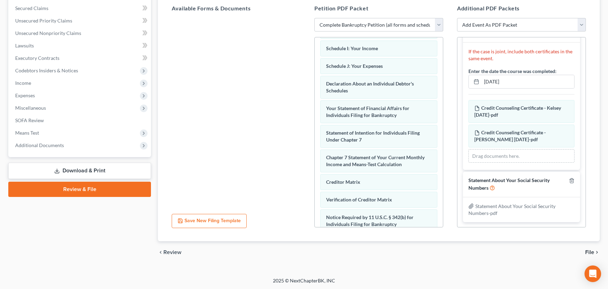
scroll to position [226, 0]
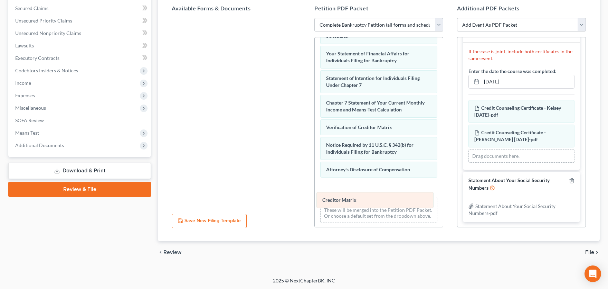
drag, startPoint x: 351, startPoint y: 128, endPoint x: 347, endPoint y: 202, distance: 74.4
click at [347, 202] on div "Creditor Matrix Voluntary Petition for Individuals Filing for Bankruptcy Summar…" at bounding box center [379, 20] width 128 height 416
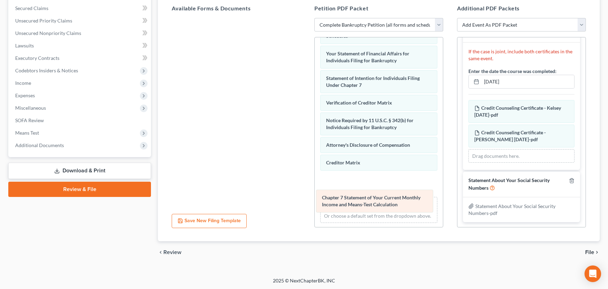
drag, startPoint x: 352, startPoint y: 110, endPoint x: 348, endPoint y: 206, distance: 96.5
click at [348, 206] on div "Chapter 7 Statement of Your Current Monthly Income and Means-Test Calculation V…" at bounding box center [379, 20] width 128 height 416
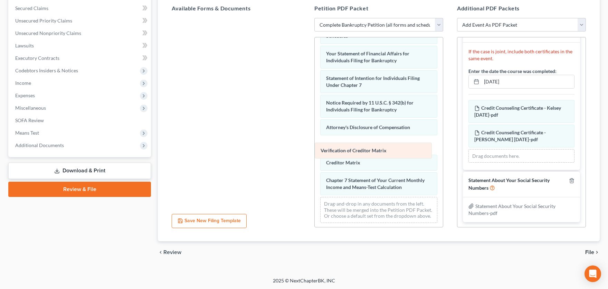
drag, startPoint x: 354, startPoint y: 101, endPoint x: 348, endPoint y: 150, distance: 49.7
click at [348, 150] on div "Verification of Creditor Matrix Voluntary Petition for Individuals Filing for B…" at bounding box center [379, 20] width 128 height 416
click at [431, 249] on span "File" at bounding box center [590, 252] width 9 height 6
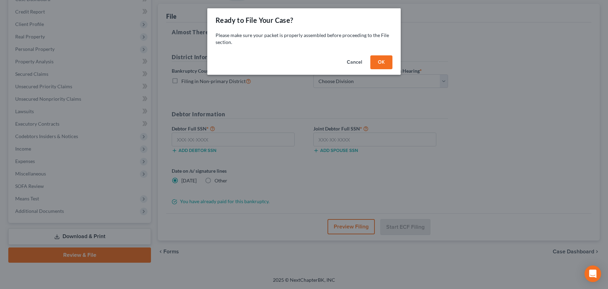
scroll to position [78, 0]
click at [383, 64] on button "OK" at bounding box center [382, 62] width 22 height 14
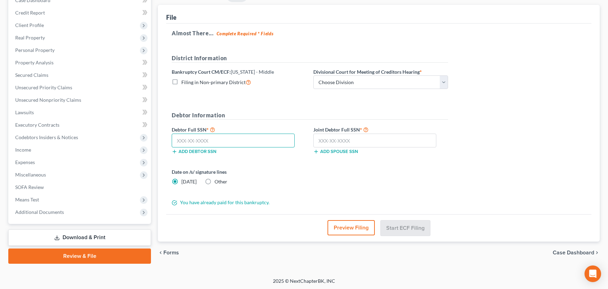
click at [248, 139] on input "text" at bounding box center [233, 140] width 123 height 14
type input "594-97-9202"
click at [344, 139] on input "text" at bounding box center [375, 140] width 123 height 14
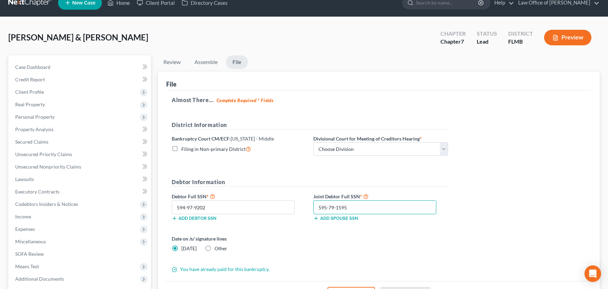
scroll to position [0, 0]
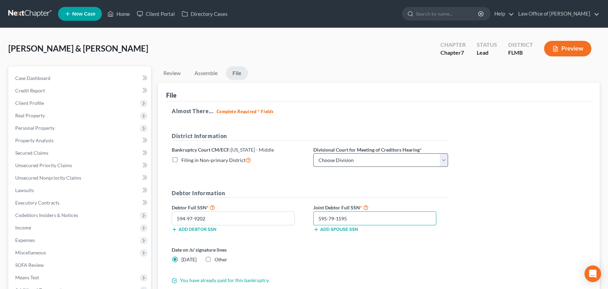
type input "595-79-1595"
select select "1"
click option "[GEOGRAPHIC_DATA]" at bounding box center [0, 0] width 0 height 0
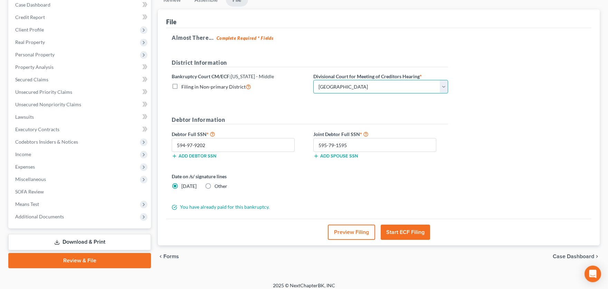
scroll to position [78, 0]
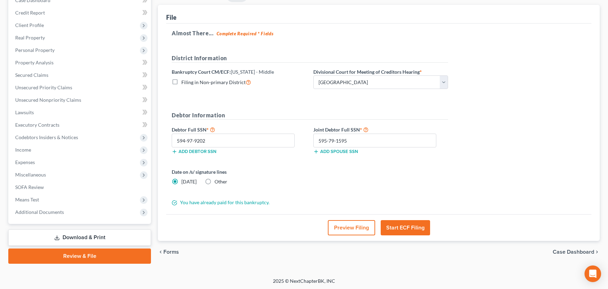
click at [410, 226] on button "Start ECF Filing" at bounding box center [405, 227] width 49 height 15
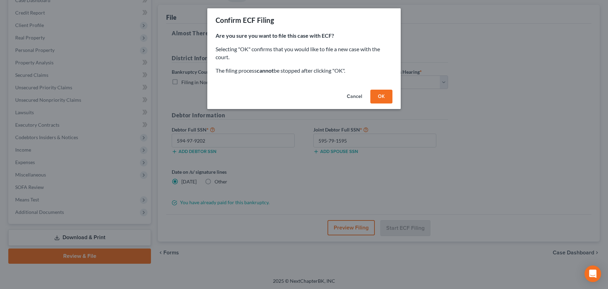
click at [389, 97] on button "OK" at bounding box center [382, 97] width 22 height 14
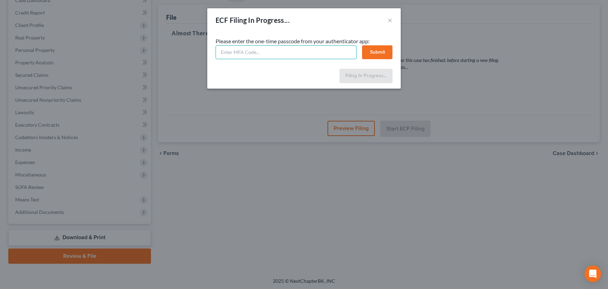
click at [280, 56] on input "text" at bounding box center [286, 52] width 141 height 14
type input "104948"
click at [379, 50] on button "Submit" at bounding box center [377, 52] width 30 height 14
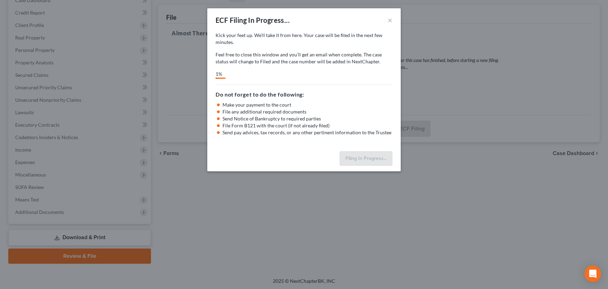
select select "1"
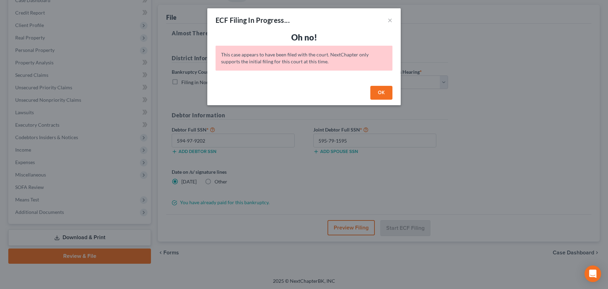
click at [431, 65] on div "ECF Filing In Progress... × Oh no! This case appears to have been filed with th…" at bounding box center [304, 144] width 608 height 289
click at [385, 92] on button "OK" at bounding box center [382, 93] width 22 height 14
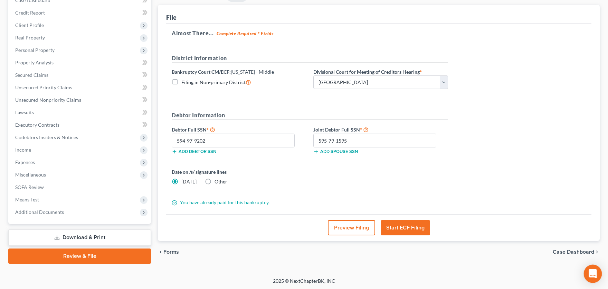
click at [431, 276] on icon "Open Intercom Messenger" at bounding box center [593, 273] width 9 height 9
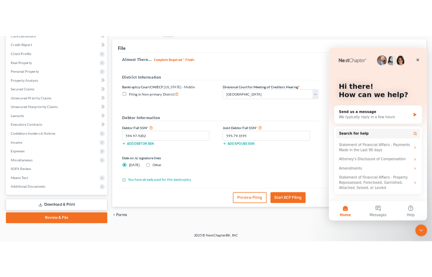
scroll to position [0, 0]
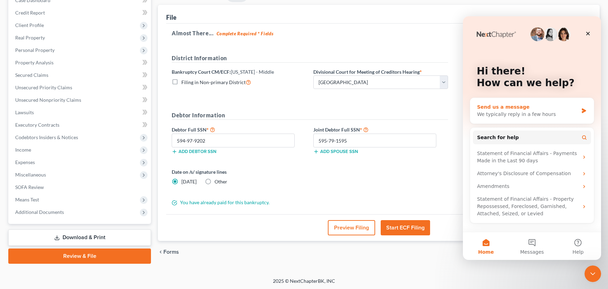
click at [431, 113] on div "We typically reply in a few hours" at bounding box center [527, 114] width 101 height 7
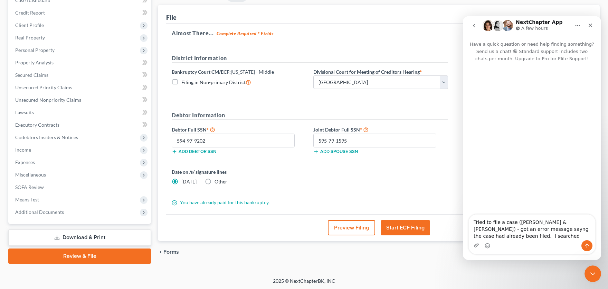
click at [431, 224] on textarea "Tried to file a case ([PERSON_NAME] & [PERSON_NAME]) - got an error message say…" at bounding box center [532, 227] width 127 height 26
click at [431, 230] on textarea "Tried to file a case ([PERSON_NAME] & [PERSON_NAME]) - got an error message say…" at bounding box center [532, 227] width 127 height 26
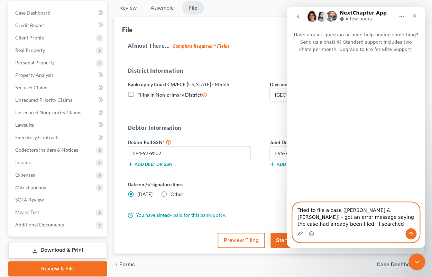
click at [335, 225] on textarea "Tried to file a case ([PERSON_NAME] & [PERSON_NAME]) - got an error message say…" at bounding box center [355, 215] width 127 height 26
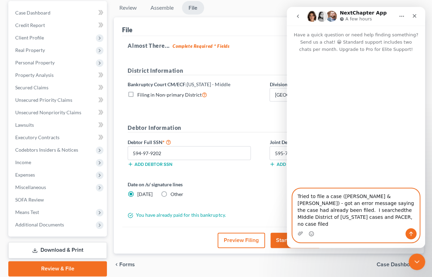
click at [333, 217] on textarea "Tried to file a case ([PERSON_NAME] & [PERSON_NAME]) - got an error message say…" at bounding box center [355, 207] width 127 height 39
type textarea "Tried to file a case ([PERSON_NAME] & [PERSON_NAME]) - got an error message say…"
click at [410, 233] on icon "Send a message…" at bounding box center [411, 234] width 6 height 6
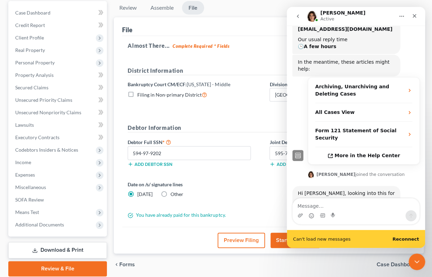
scroll to position [117, 0]
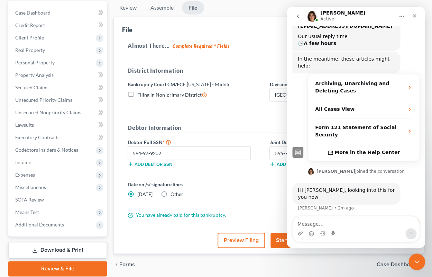
click at [406, 248] on div "Successfully reconnected" at bounding box center [356, 248] width 138 height 0
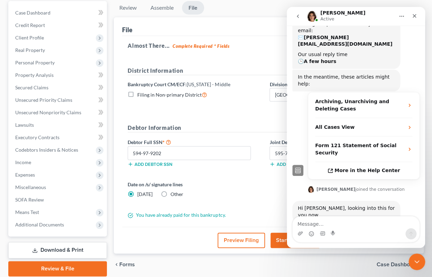
scroll to position [99, 0]
click at [376, 227] on textarea "Message…" at bounding box center [355, 222] width 127 height 12
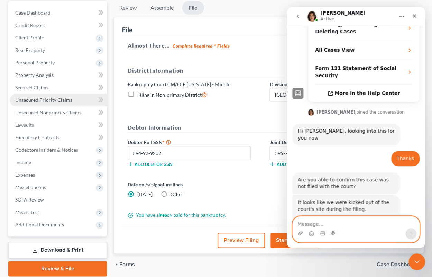
scroll to position [176, 0]
click at [308, 223] on textarea "Message…" at bounding box center [355, 222] width 127 height 12
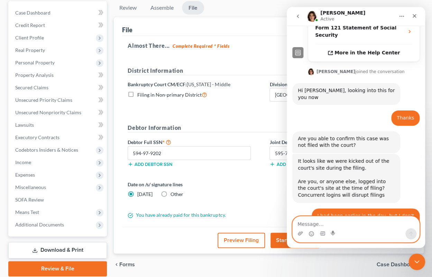
scroll to position [278, 0]
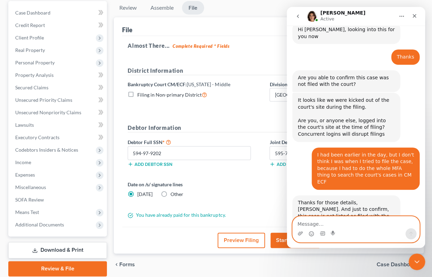
click at [391, 221] on textarea "Message…" at bounding box center [355, 222] width 127 height 12
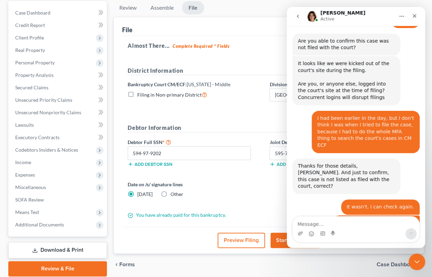
scroll to position [405, 0]
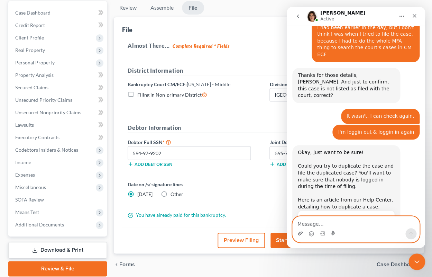
click at [301, 231] on icon "Upload attachment" at bounding box center [300, 233] width 6 height 6
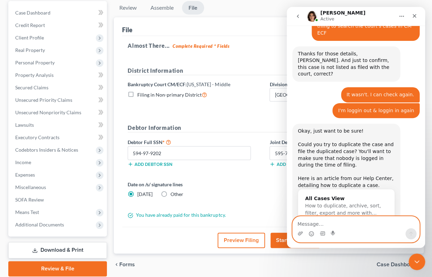
scroll to position [426, 0]
click at [301, 233] on icon "Upload attachment" at bounding box center [300, 233] width 6 height 6
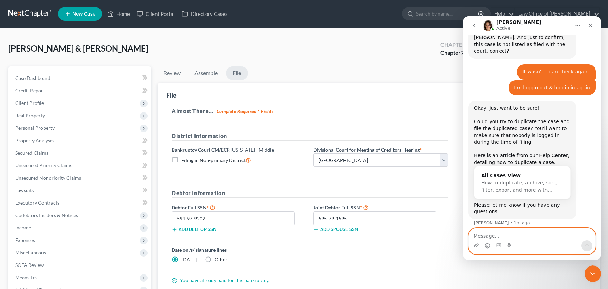
scroll to position [483, 0]
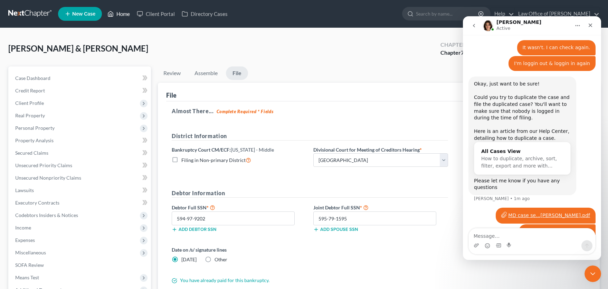
click at [119, 12] on link "Home" at bounding box center [118, 14] width 29 height 12
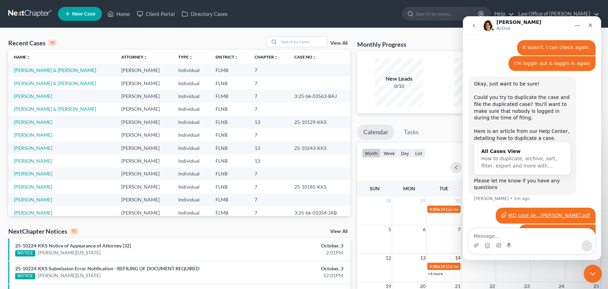
click at [431, 276] on icon "Close Intercom Messenger" at bounding box center [592, 272] width 8 height 8
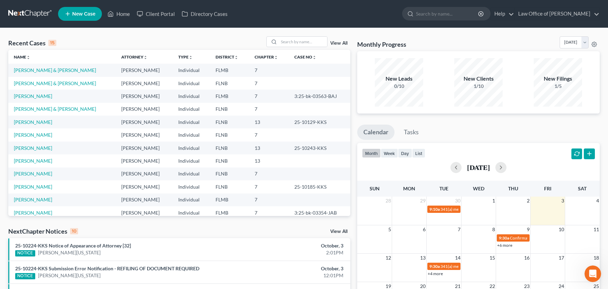
scroll to position [482, 0]
click at [342, 43] on link "View All" at bounding box center [338, 43] width 17 height 5
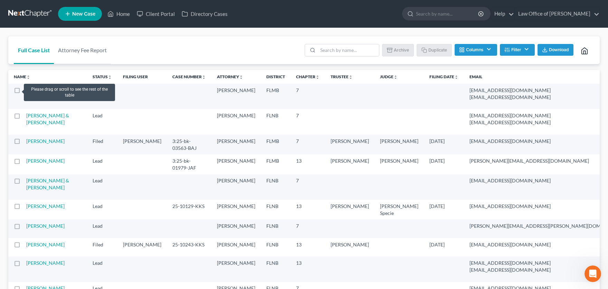
click at [24, 92] on label at bounding box center [24, 92] width 0 height 0
click at [26, 90] on input "checkbox" at bounding box center [28, 89] width 4 height 4
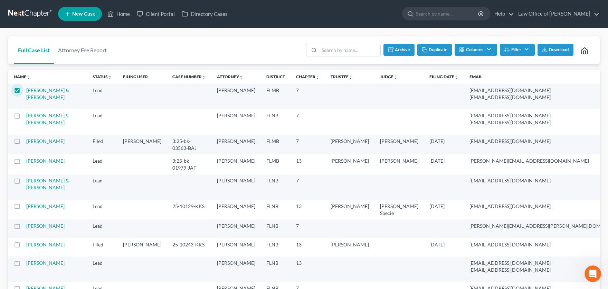
click at [431, 49] on button "Duplicate" at bounding box center [435, 50] width 35 height 12
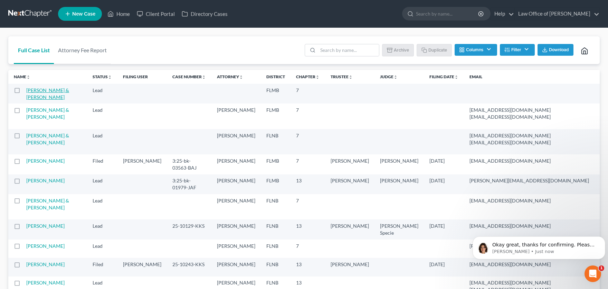
click at [36, 98] on link "[PERSON_NAME] & [PERSON_NAME]" at bounding box center [47, 93] width 43 height 13
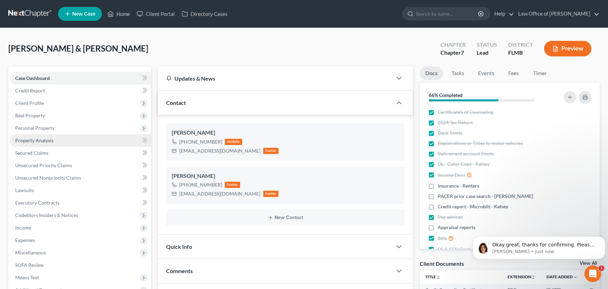
click at [42, 140] on span "Property Analysis" at bounding box center [34, 140] width 38 height 6
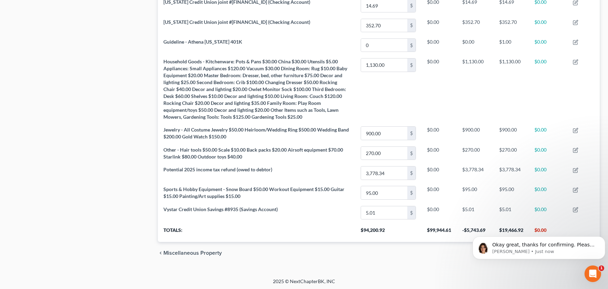
scroll to position [236, 0]
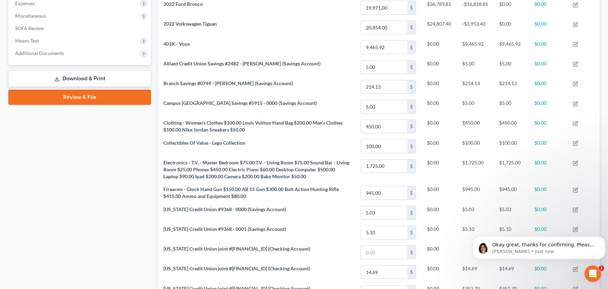
click at [85, 81] on link "Download & Print" at bounding box center [79, 79] width 143 height 16
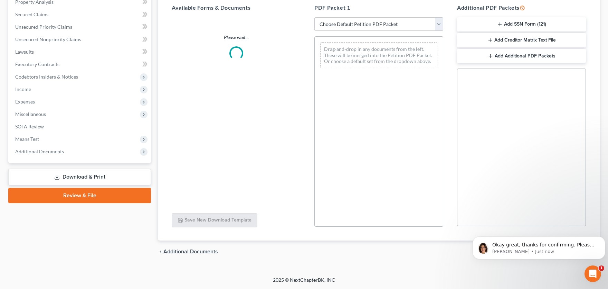
scroll to position [138, 0]
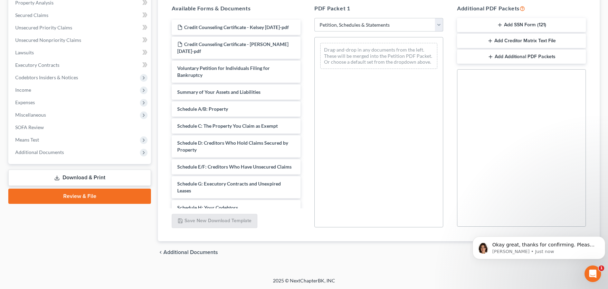
click option "Petition, Schedules & Statements" at bounding box center [0, 0] width 0 height 0
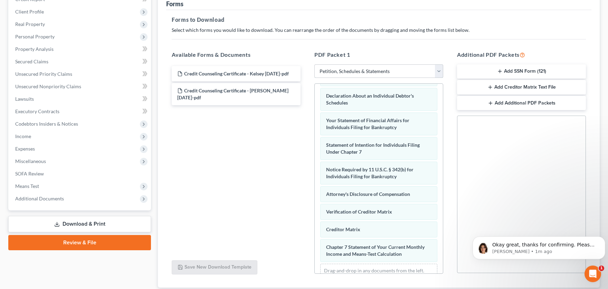
scroll to position [114, 0]
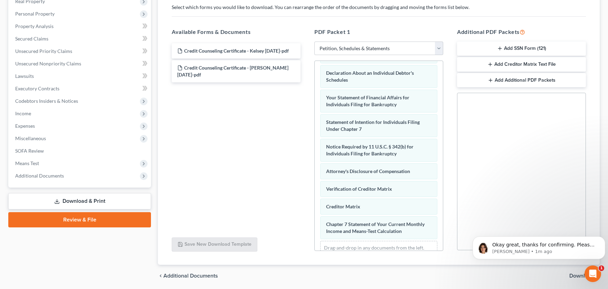
click at [431, 276] on span "Download" at bounding box center [582, 276] width 25 height 6
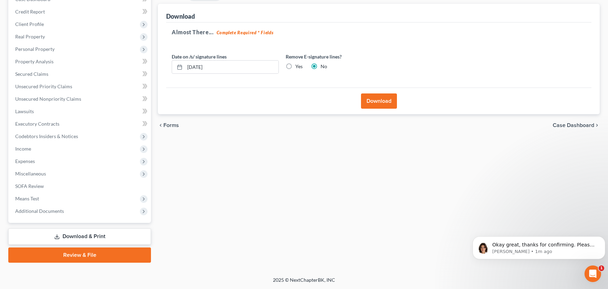
scroll to position [78, 0]
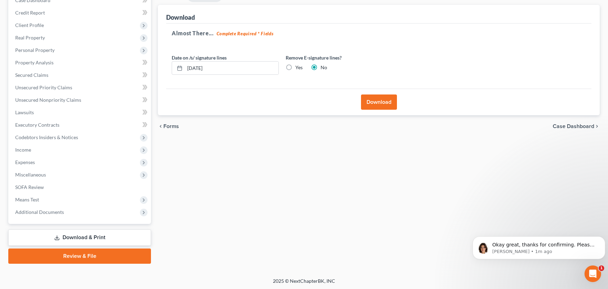
click at [378, 97] on button "Download" at bounding box center [379, 101] width 36 height 15
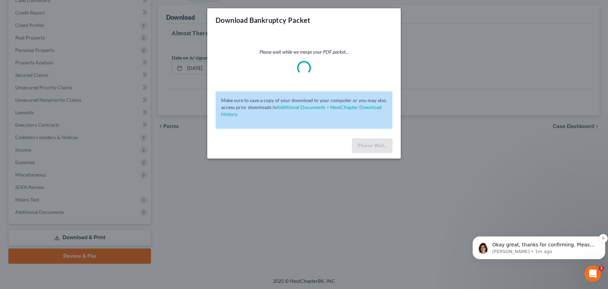
click at [431, 244] on span "Okay great, thanks for confirming. Please try the steps I outlined above and le…" at bounding box center [544, 255] width 102 height 26
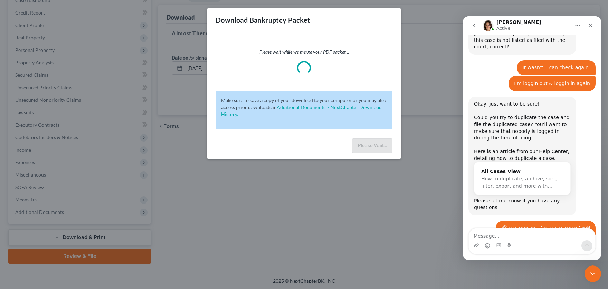
scroll to position [502, 0]
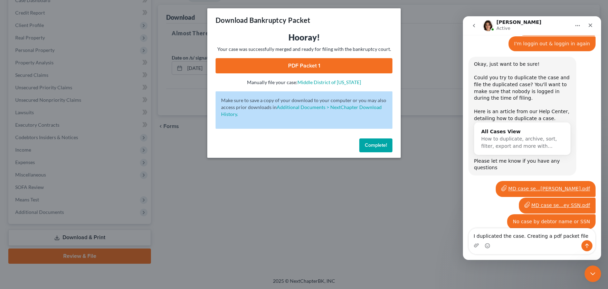
click at [331, 63] on link "PDF Packet 1" at bounding box center [304, 65] width 177 height 15
click at [431, 235] on textarea "I duplicated the case. Creating a pdf packet file" at bounding box center [532, 234] width 127 height 12
drag, startPoint x: 520, startPoint y: 237, endPoint x: 575, endPoint y: 238, distance: 55.0
click at [431, 238] on textarea "I duplicated the case. Creating a pdf packet file" at bounding box center [532, 234] width 127 height 12
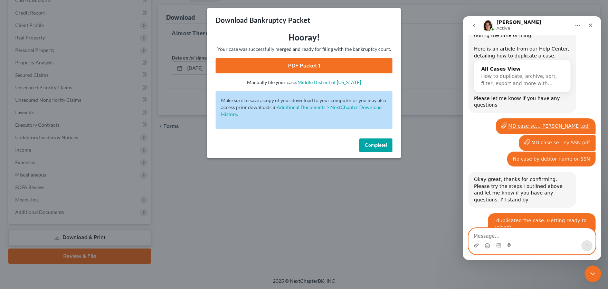
scroll to position [538, 0]
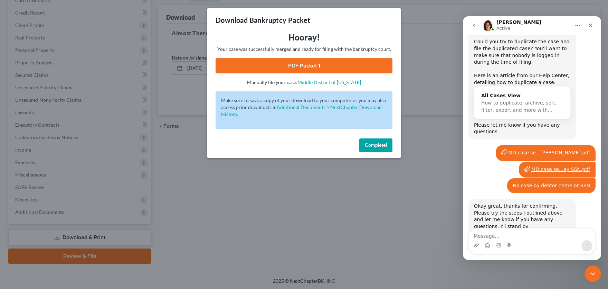
click at [382, 147] on span "Complete!" at bounding box center [376, 145] width 22 height 6
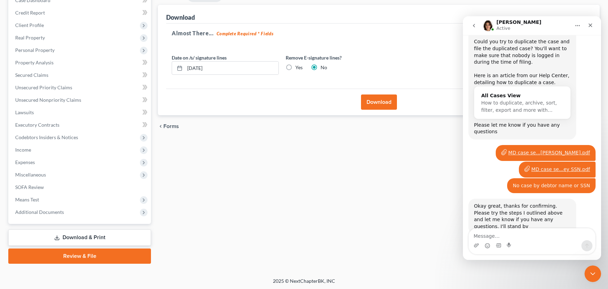
scroll to position [0, 0]
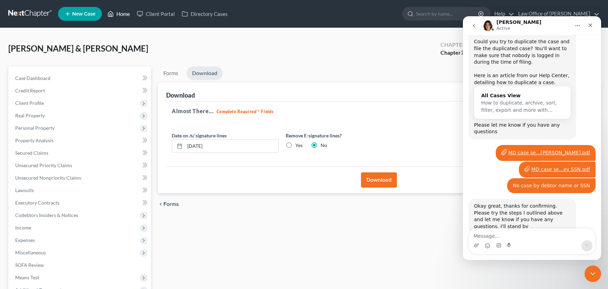
click at [119, 16] on link "Home" at bounding box center [118, 14] width 29 height 12
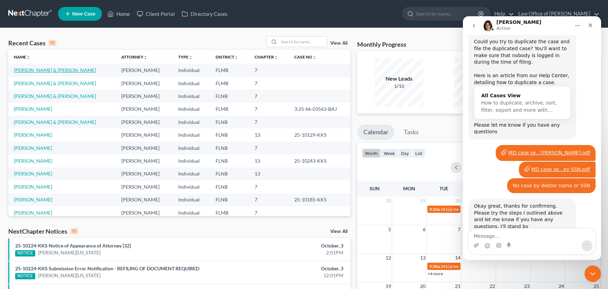
click at [76, 71] on link "[PERSON_NAME] & [PERSON_NAME]" at bounding box center [55, 70] width 82 height 6
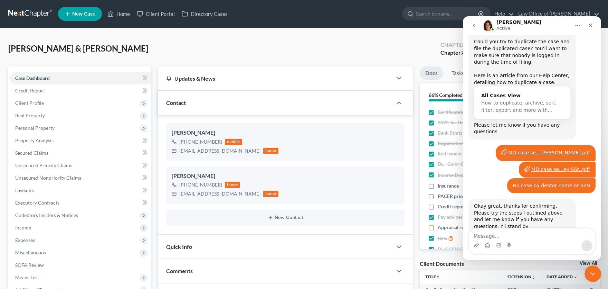
scroll to position [93, 0]
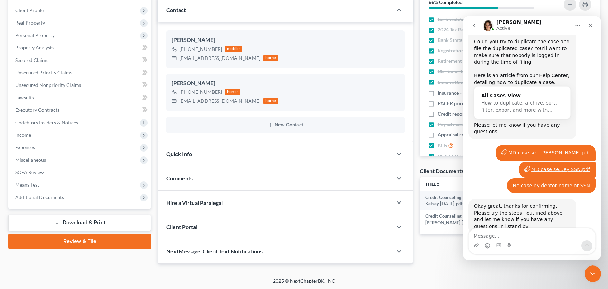
click at [74, 239] on link "Review & File" at bounding box center [79, 240] width 143 height 15
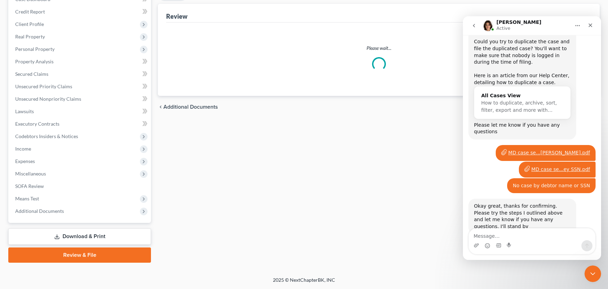
scroll to position [78, 0]
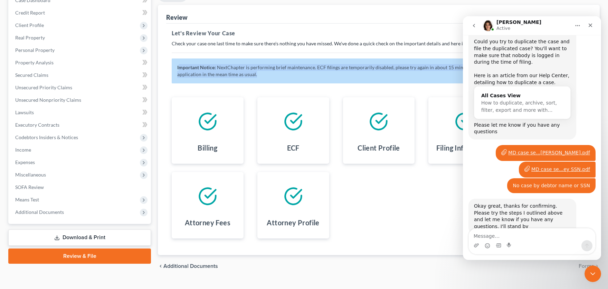
drag, startPoint x: 179, startPoint y: 66, endPoint x: 258, endPoint y: 74, distance: 79.9
click at [258, 74] on div "Important Notice: NextChapter is performing brief maintenance. ECF filings are …" at bounding box center [379, 70] width 414 height 25
copy div "mportant Notice: NextChapter is performing brief maintenance. ECF filings are t…"
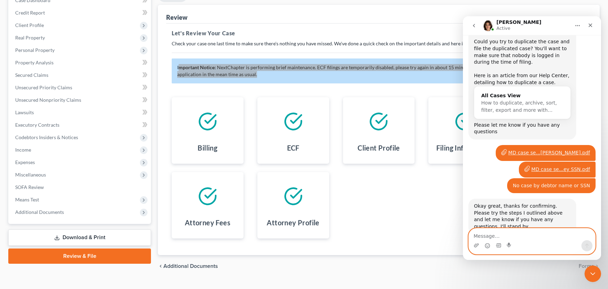
click at [431, 234] on textarea "Message…" at bounding box center [532, 234] width 127 height 12
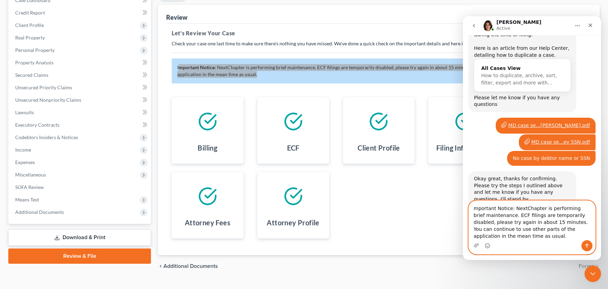
scroll to position [566, 0]
click at [431, 208] on textarea "mportant Notice: NextChapter is performing brief maintenance. ECF filings are t…" at bounding box center [532, 219] width 127 height 39
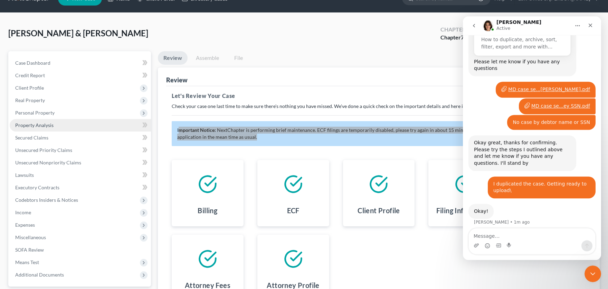
scroll to position [0, 0]
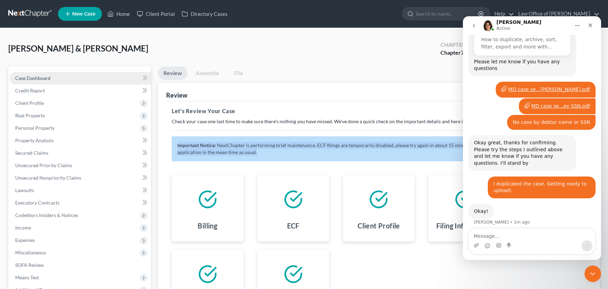
click at [44, 79] on span "Case Dashboard" at bounding box center [32, 78] width 35 height 6
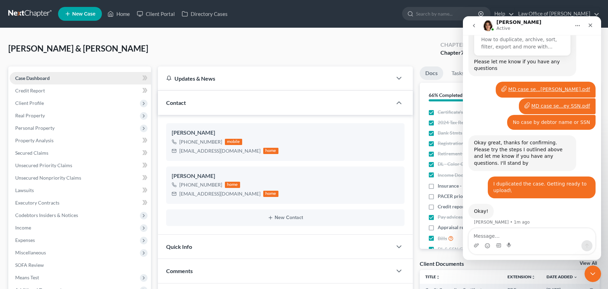
scroll to position [93, 0]
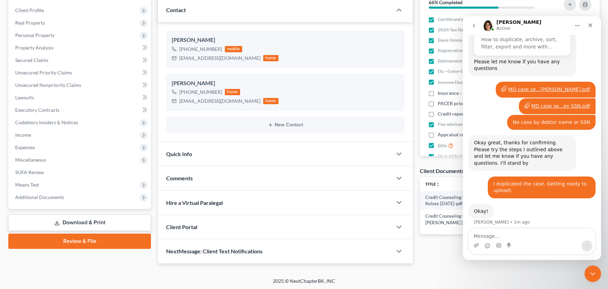
click at [82, 236] on link "Review & File" at bounding box center [79, 240] width 143 height 15
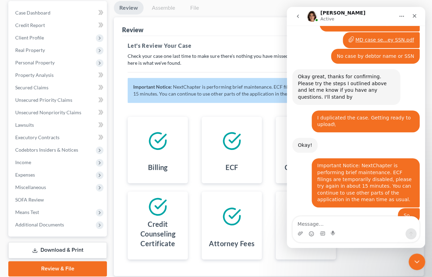
scroll to position [632, 0]
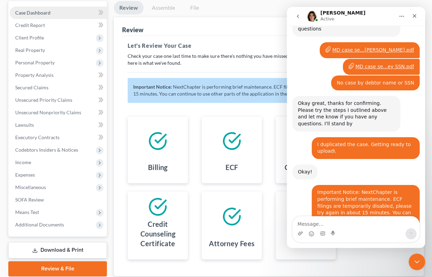
click at [40, 13] on span "Case Dashboard" at bounding box center [32, 13] width 35 height 6
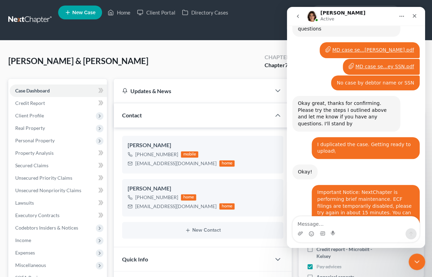
scroll to position [167, 0]
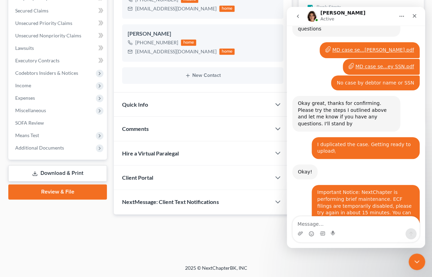
click at [55, 184] on link "Review & File" at bounding box center [57, 191] width 99 height 15
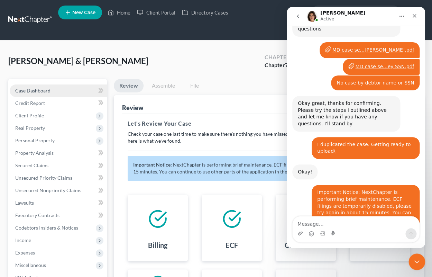
click at [59, 92] on link "Case Dashboard" at bounding box center [58, 90] width 97 height 12
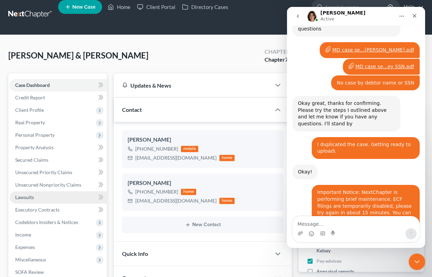
scroll to position [152, 0]
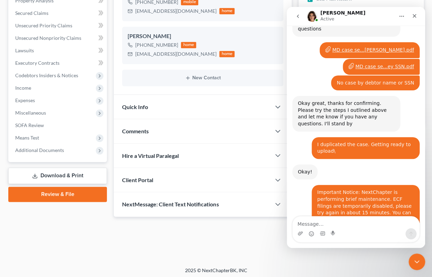
click at [67, 192] on link "Review & File" at bounding box center [57, 193] width 99 height 15
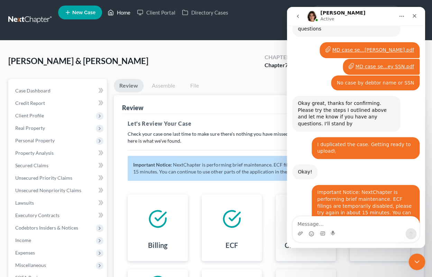
click at [124, 11] on link "Home" at bounding box center [118, 12] width 29 height 12
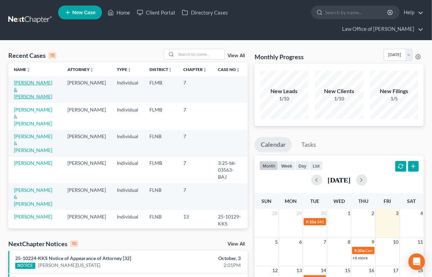
click at [34, 84] on link "[PERSON_NAME] & [PERSON_NAME]" at bounding box center [33, 90] width 38 height 20
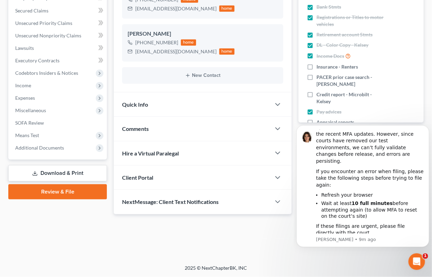
scroll to position [167, 0]
click at [57, 184] on link "Review & File" at bounding box center [57, 191] width 99 height 15
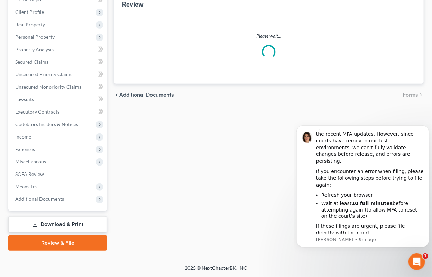
scroll to position [102, 0]
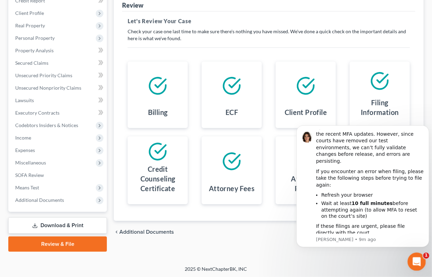
click at [419, 261] on icon "Open Intercom Messenger" at bounding box center [415, 260] width 11 height 11
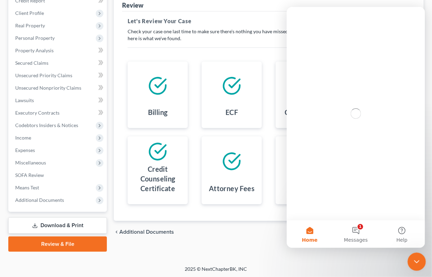
scroll to position [0, 0]
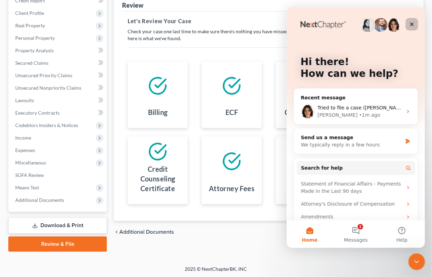
click at [412, 23] on icon "Close" at bounding box center [412, 24] width 6 height 6
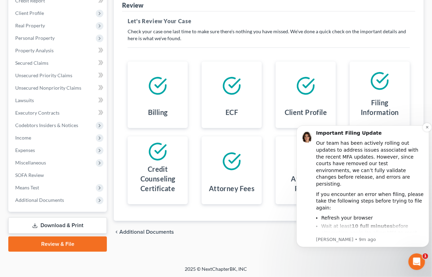
click at [399, 140] on div "Our team has been actively rolling out updates to address issues associated wit…" at bounding box center [370, 162] width 108 height 47
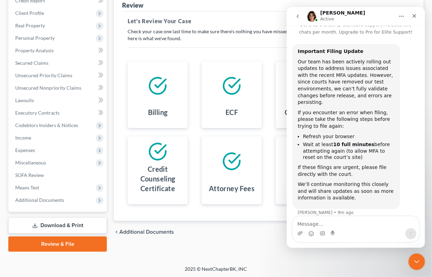
scroll to position [18, 0]
click at [403, 141] on div "Important Filing Update Our team has been actively rolling out updates to addre…" at bounding box center [355, 133] width 127 height 180
click at [413, 17] on icon "Close" at bounding box center [414, 16] width 6 height 6
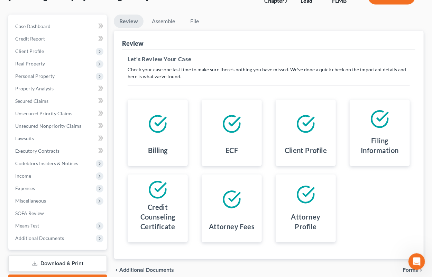
scroll to position [102, 0]
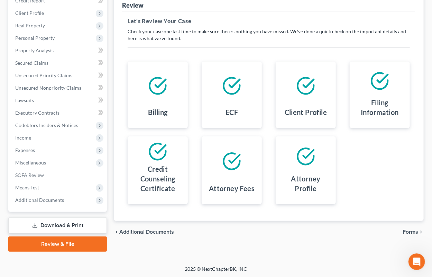
click at [408, 229] on span "Forms" at bounding box center [410, 232] width 16 height 6
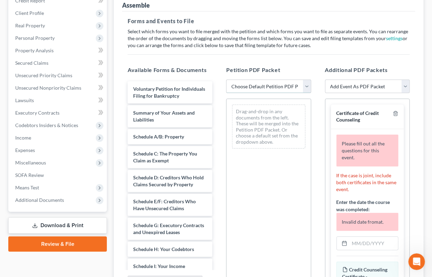
select select "0"
click option "Complete Bankruptcy Petition (all forms and schedules)" at bounding box center [0, 0] width 0 height 0
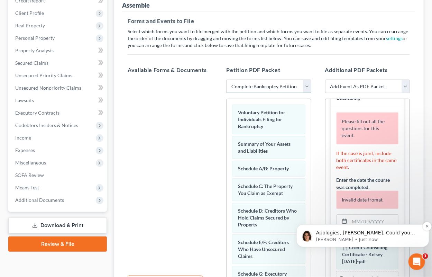
scroll to position [0, 0]
drag, startPoint x: 356, startPoint y: 228, endPoint x: 352, endPoint y: 110, distance: 118.3
click at [352, 229] on p "Apologies, Sharon. Could you please try refreshing your page? That maintenance …" at bounding box center [368, 232] width 104 height 7
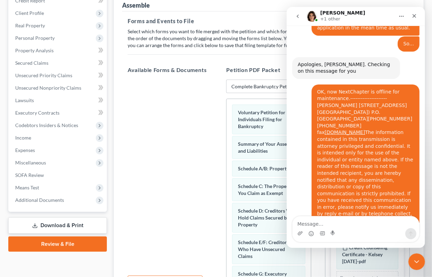
scroll to position [829, 0]
click at [343, 223] on textarea "Message…" at bounding box center [355, 222] width 127 height 12
type textarea "OK"
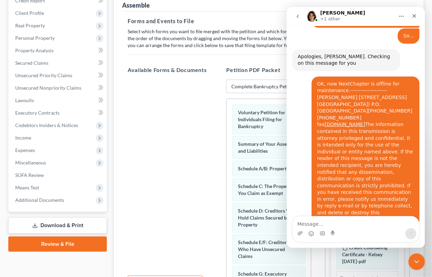
scroll to position [838, 0]
click at [418, 261] on icon "Close Intercom Messenger" at bounding box center [415, 260] width 8 height 8
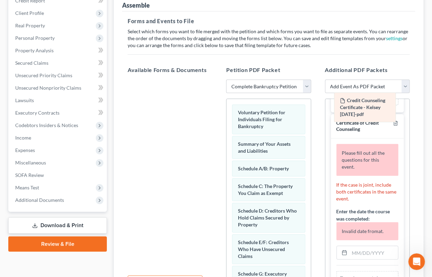
scroll to position [271, 0]
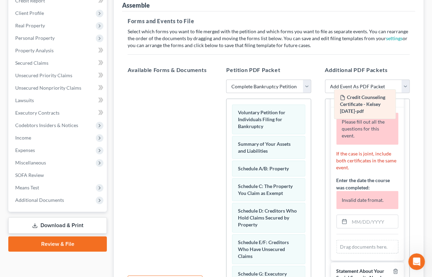
drag, startPoint x: 358, startPoint y: 231, endPoint x: 356, endPoint y: 103, distance: 128.3
click at [356, 240] on div "Credit Counseling Certificate - Kelsey 2025-09-01-pdf Amended Credit Counseling…" at bounding box center [367, 247] width 62 height 14
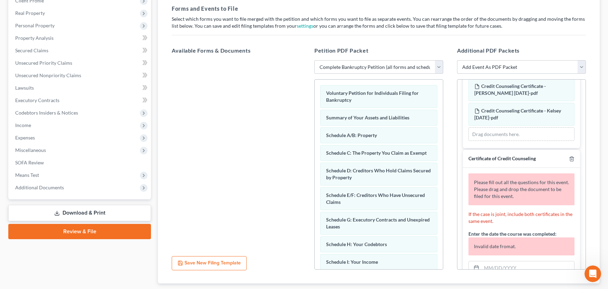
scroll to position [70, 0]
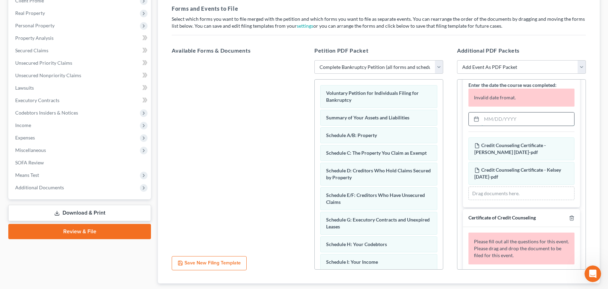
click at [431, 116] on input "text" at bounding box center [528, 118] width 93 height 13
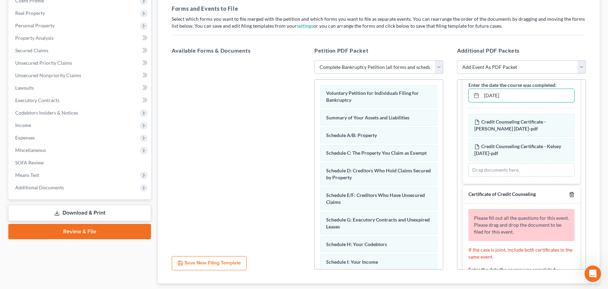
type input "[DATE]"
click at [431, 194] on icon "button" at bounding box center [572, 195] width 6 height 6
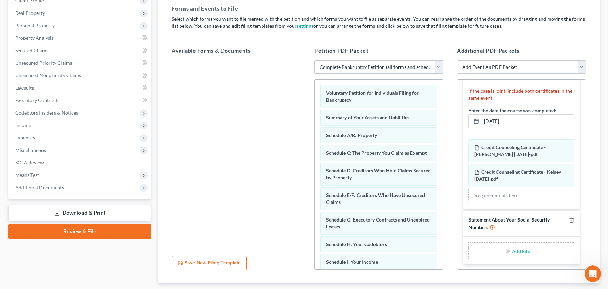
click at [431, 249] on input "file" at bounding box center [520, 250] width 17 height 12
type input "C:\fakepath\Statement About Your Social Security Numbers.pdf"
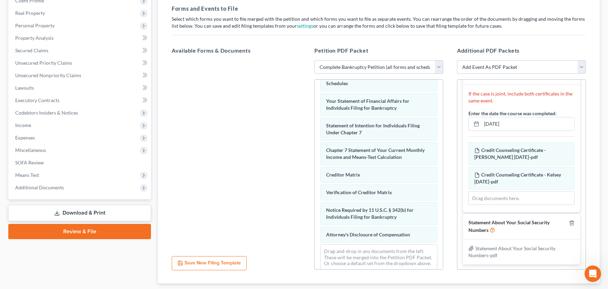
scroll to position [226, 0]
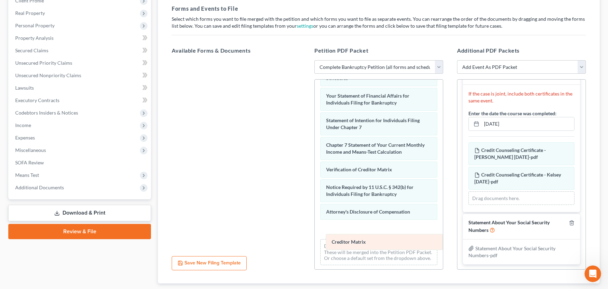
drag, startPoint x: 352, startPoint y: 164, endPoint x: 357, endPoint y: 237, distance: 73.8
click at [357, 237] on div "Creditor Matrix Voluntary Petition for Individuals Filing for Bankruptcy Summar…" at bounding box center [379, 62] width 128 height 416
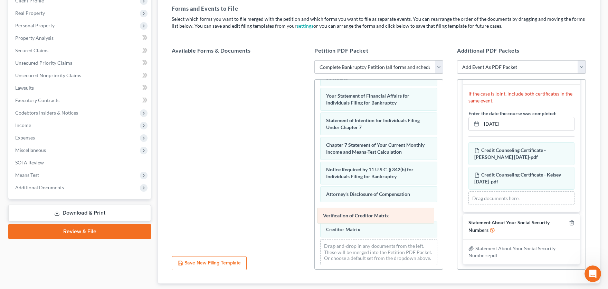
drag, startPoint x: 355, startPoint y: 166, endPoint x: 352, endPoint y: 213, distance: 47.5
click at [352, 213] on div "Verification of Creditor Matrix Voluntary Petition for Individuals Filing for B…" at bounding box center [379, 62] width 128 height 416
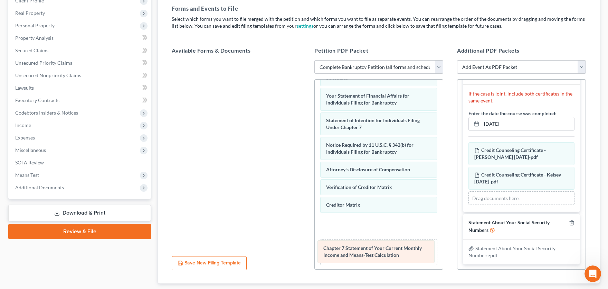
drag, startPoint x: 361, startPoint y: 144, endPoint x: 358, endPoint y: 248, distance: 104.4
click at [358, 248] on div "Chapter 7 Statement of Your Current Monthly Income and Means-Test Calculation V…" at bounding box center [379, 62] width 128 height 416
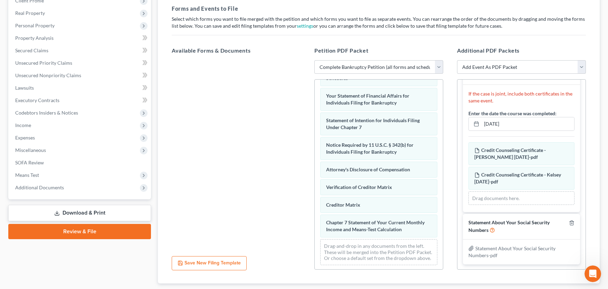
scroll to position [144, 0]
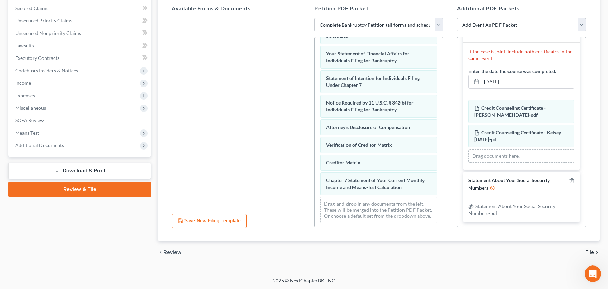
click at [431, 250] on span "File" at bounding box center [590, 252] width 9 height 6
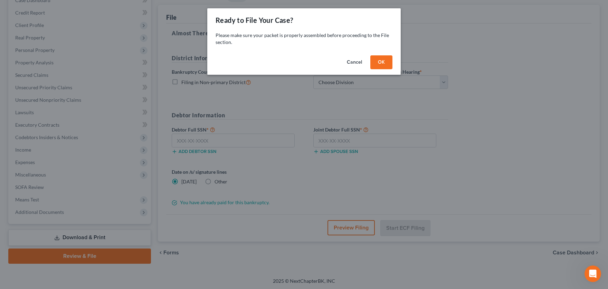
click at [382, 60] on button "OK" at bounding box center [382, 62] width 22 height 14
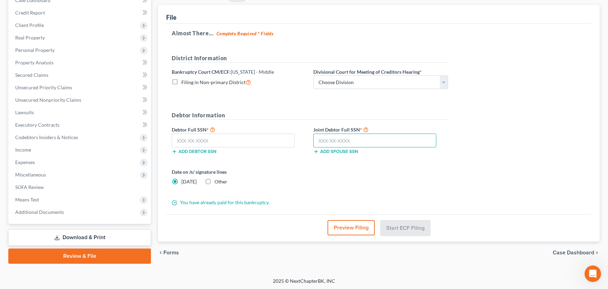
click at [327, 141] on input "text" at bounding box center [375, 140] width 123 height 14
type input "595-79-1595"
select select "1"
click option "[GEOGRAPHIC_DATA]" at bounding box center [0, 0] width 0 height 0
click at [193, 138] on input "text" at bounding box center [233, 140] width 123 height 14
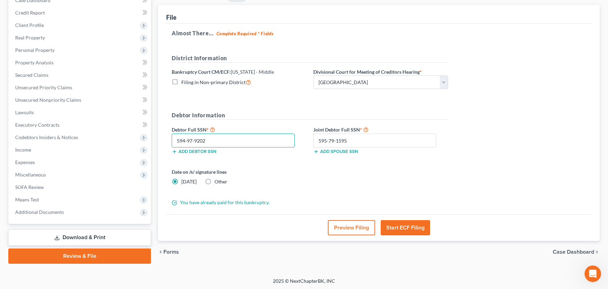
type input "594-97-9202"
click at [402, 228] on button "Start ECF Filing" at bounding box center [405, 227] width 49 height 15
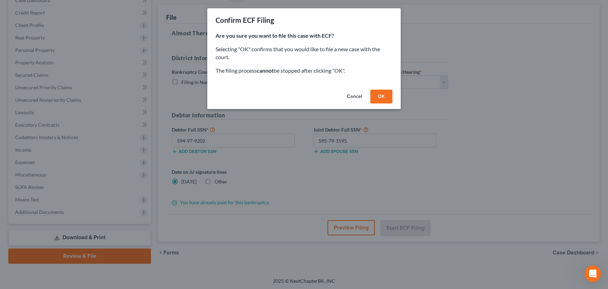
click at [381, 97] on button "OK" at bounding box center [382, 97] width 22 height 14
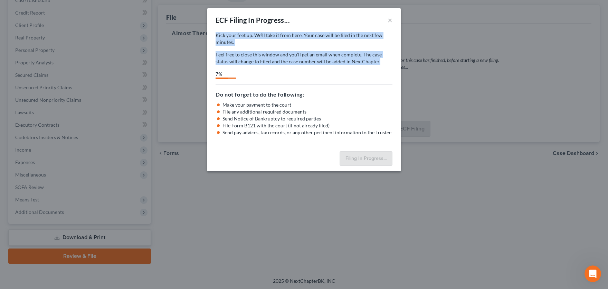
drag, startPoint x: 215, startPoint y: 35, endPoint x: 364, endPoint y: 65, distance: 152.3
click at [364, 65] on div "Kick your feet up. We’ll take it from here. Your case will be filed in the next…" at bounding box center [304, 90] width 194 height 116
copy div "Kick your feet up. We’ll take it from here. Your case will be filed in the next…"
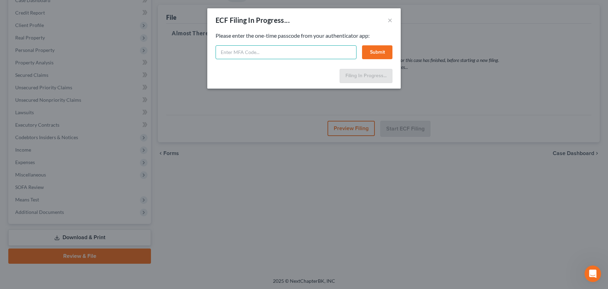
click at [319, 47] on input "text" at bounding box center [286, 52] width 141 height 14
type input "577978"
click at [376, 52] on button "Submit" at bounding box center [377, 52] width 30 height 14
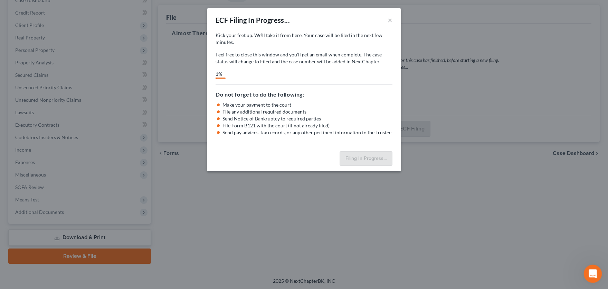
click at [431, 275] on icon "Open Intercom Messenger" at bounding box center [592, 272] width 11 height 11
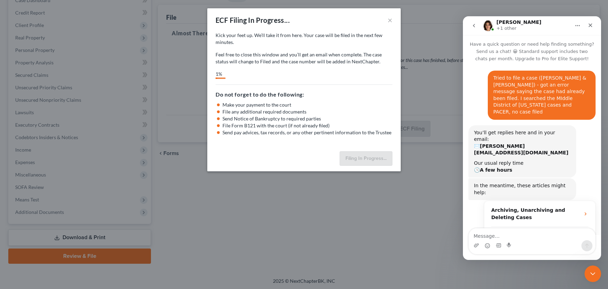
scroll to position [836, 0]
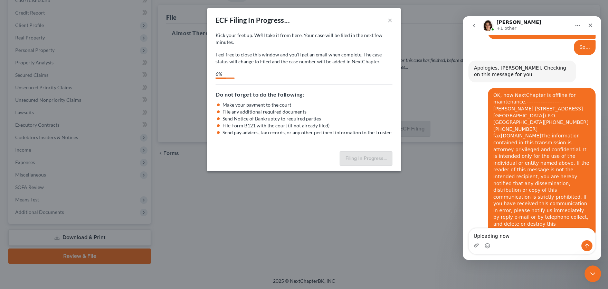
type textarea "Uploading now."
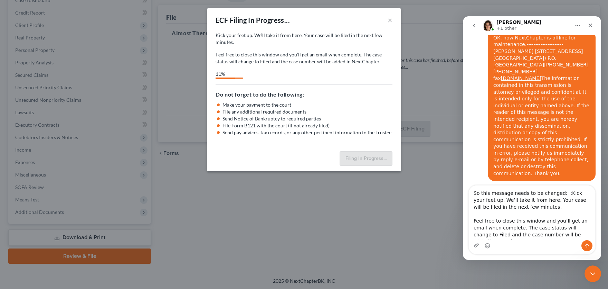
scroll to position [893, 0]
click at [431, 193] on textarea "So this message needs to be changed: :Kick your feet up. We’ll take it from her…" at bounding box center [532, 212] width 127 height 55
type textarea "So this message needs to be changed: "Kick your feet up. We’ll take it from her…"
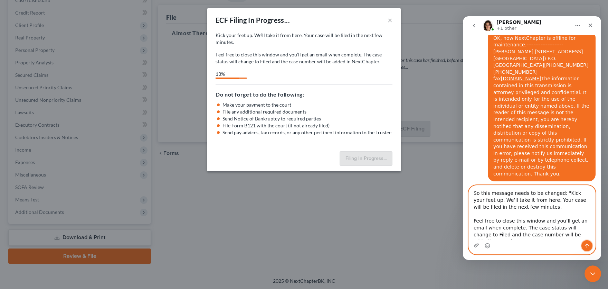
click at [431, 243] on icon "Send a message…" at bounding box center [588, 246] width 6 height 6
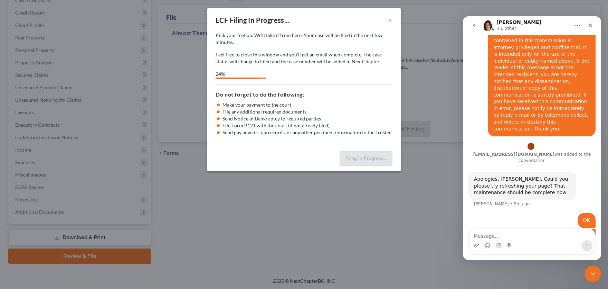
scroll to position [911, 0]
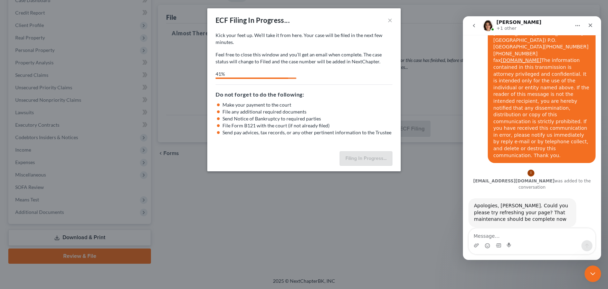
select select "1"
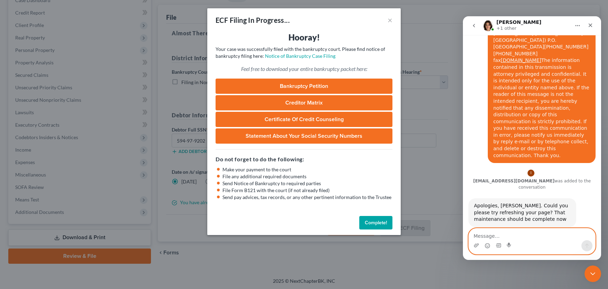
click at [431, 236] on textarea "Message…" at bounding box center [532, 234] width 127 height 12
type textarea "Filing complete!"
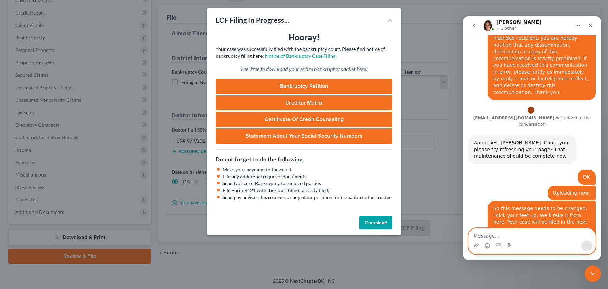
scroll to position [947, 0]
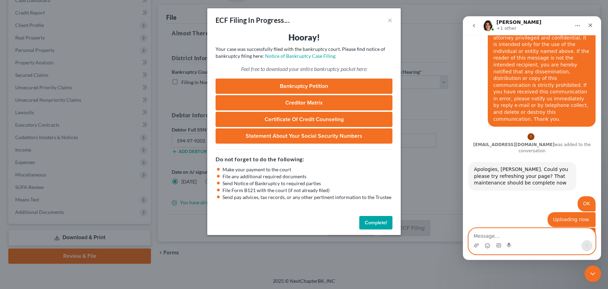
click at [431, 234] on textarea "Message…" at bounding box center [532, 234] width 127 height 12
click at [431, 239] on textarea "ess we" at bounding box center [532, 234] width 127 height 12
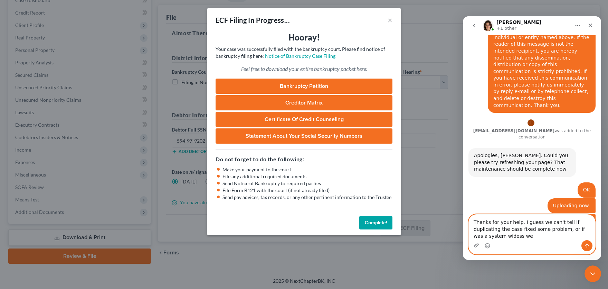
scroll to position [961, 0]
type textarea "Thanks for your help. I guess we can't tell if duplicating the case fixed some …"
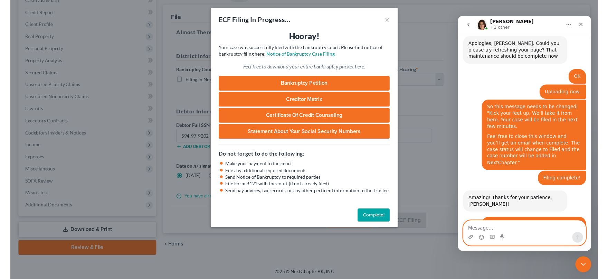
scroll to position [1045, 0]
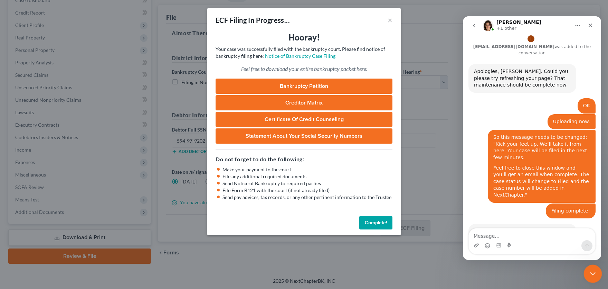
click at [431, 271] on icon "Close Intercom Messenger" at bounding box center [592, 272] width 8 height 8
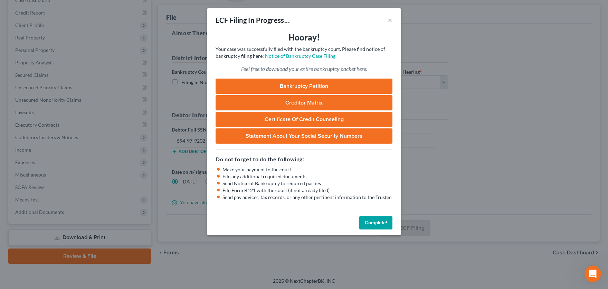
click at [372, 219] on button "Complete!" at bounding box center [376, 223] width 33 height 14
